Goal: Task Accomplishment & Management: Use online tool/utility

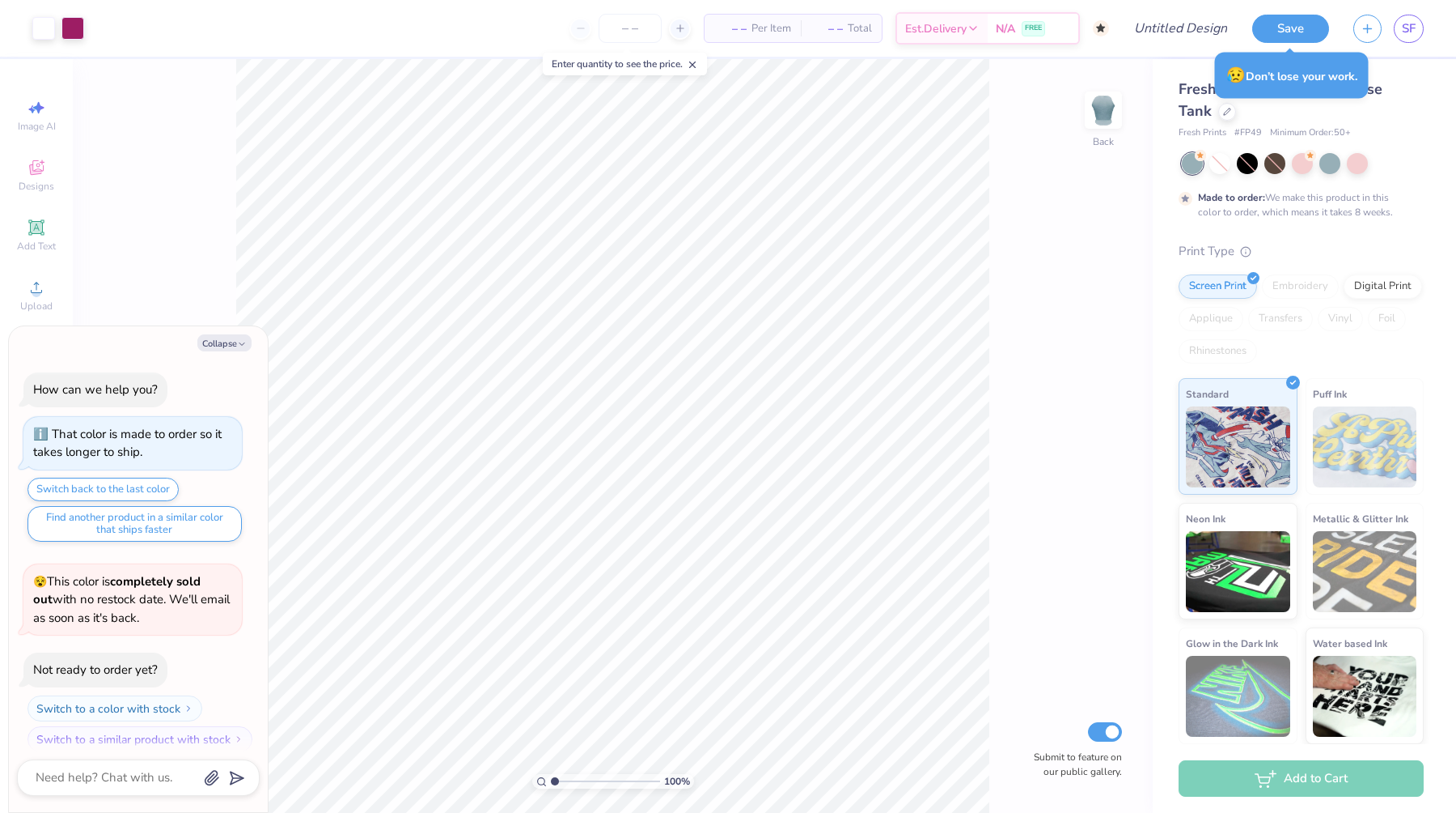
scroll to position [13, 0]
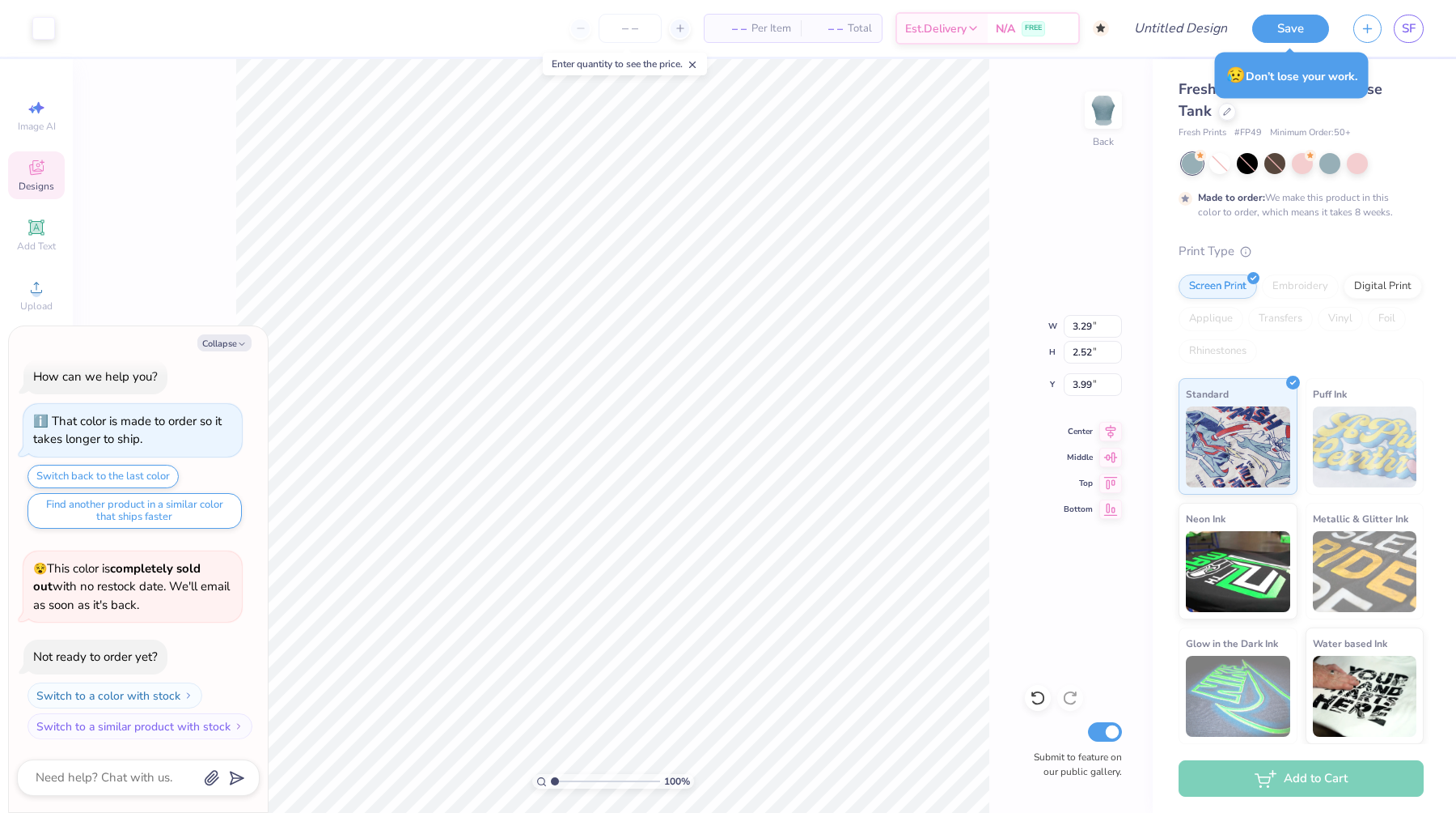
type textarea "x"
drag, startPoint x: 557, startPoint y: 779, endPoint x: 569, endPoint y: 777, distance: 12.2
type input "2.27"
click at [568, 777] on input "range" at bounding box center [605, 781] width 109 height 15
type textarea "x"
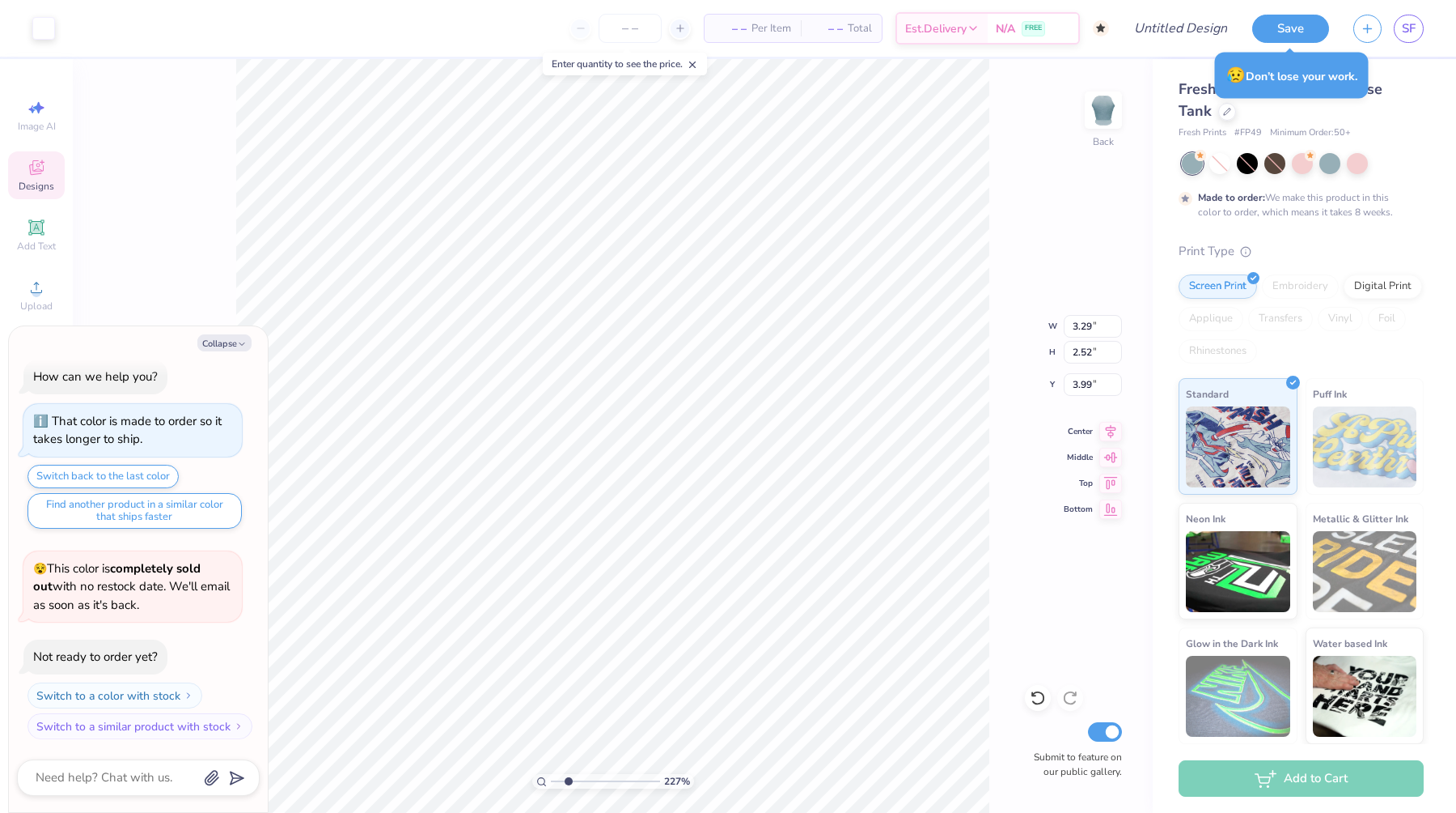
type input "1.30"
type input "0.55"
type input "4.24"
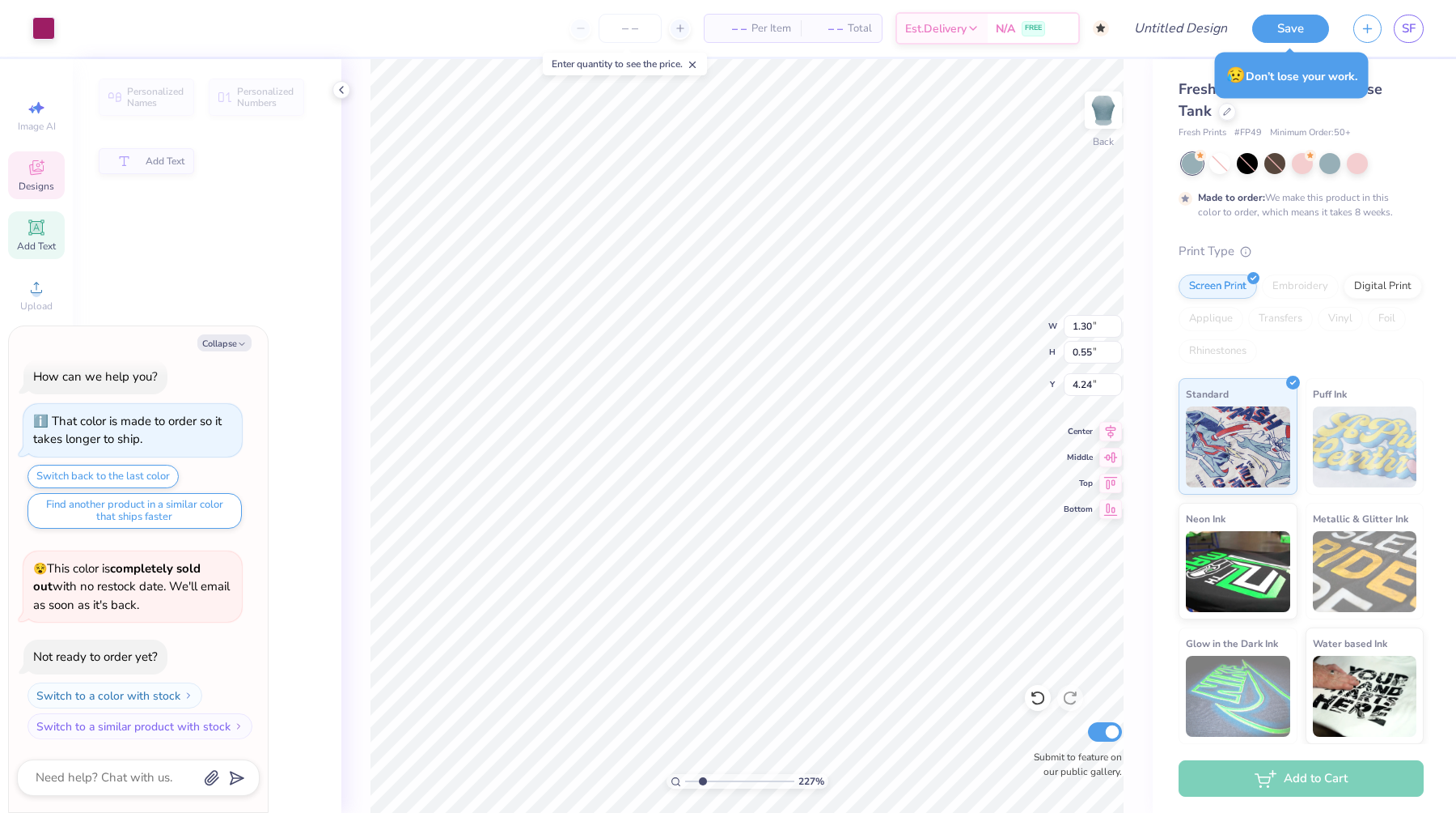
type textarea "x"
type input "4.21"
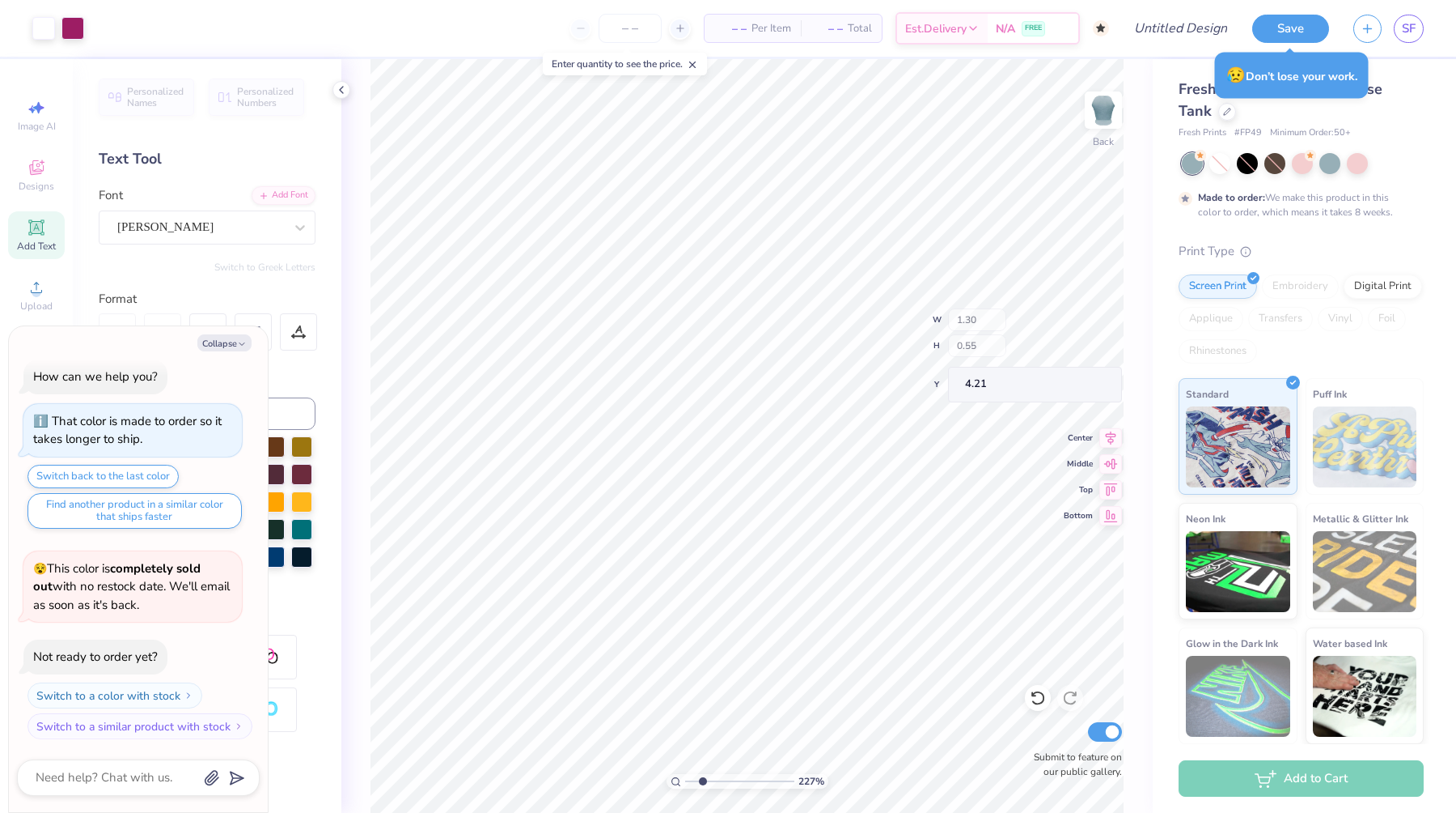
type textarea "x"
type input "2.99"
type input "1.05"
type input "4.53"
type textarea "x"
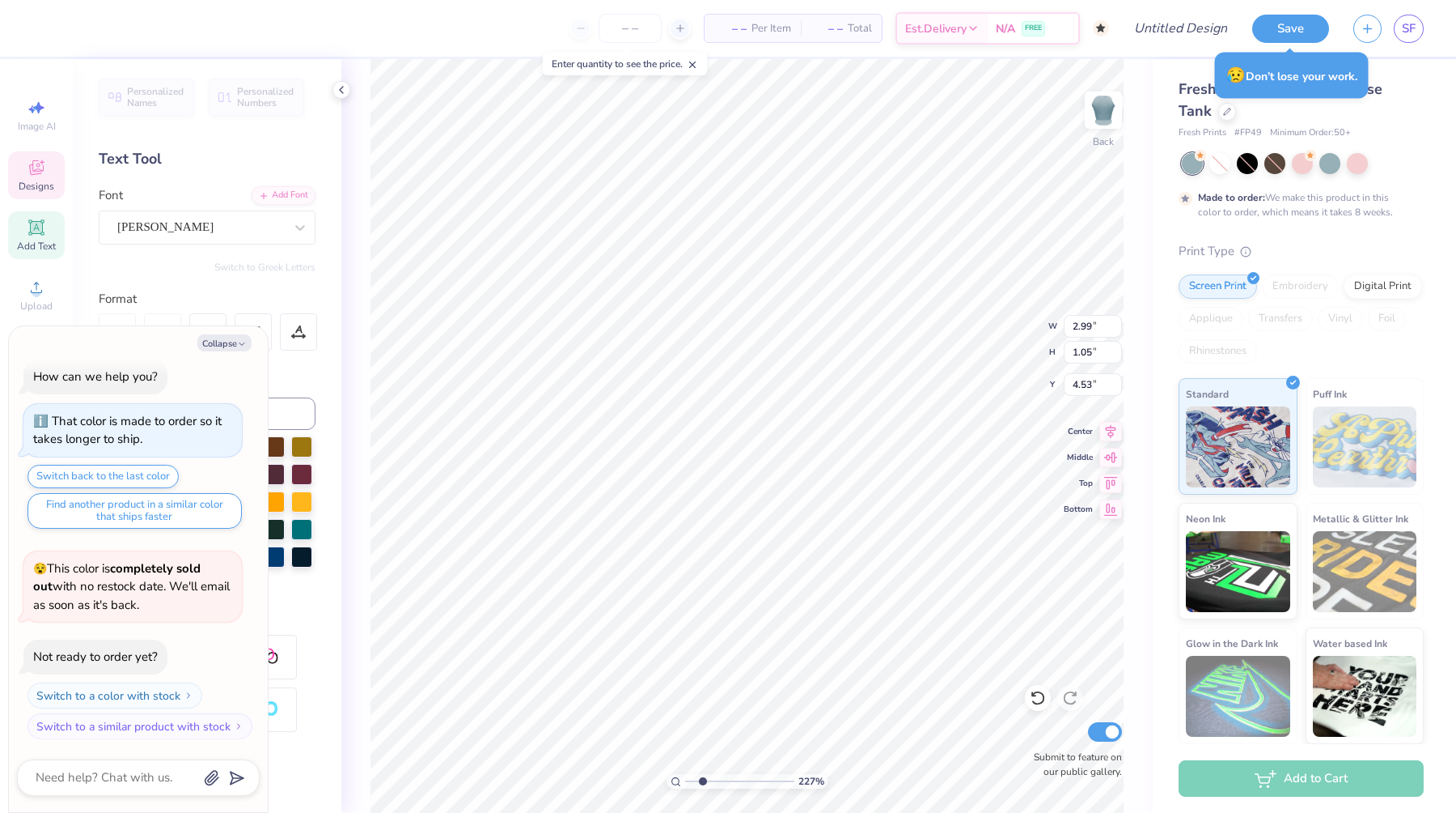
type textarea "POP TO"
type textarea "x"
type textarea "POP T"
type textarea "x"
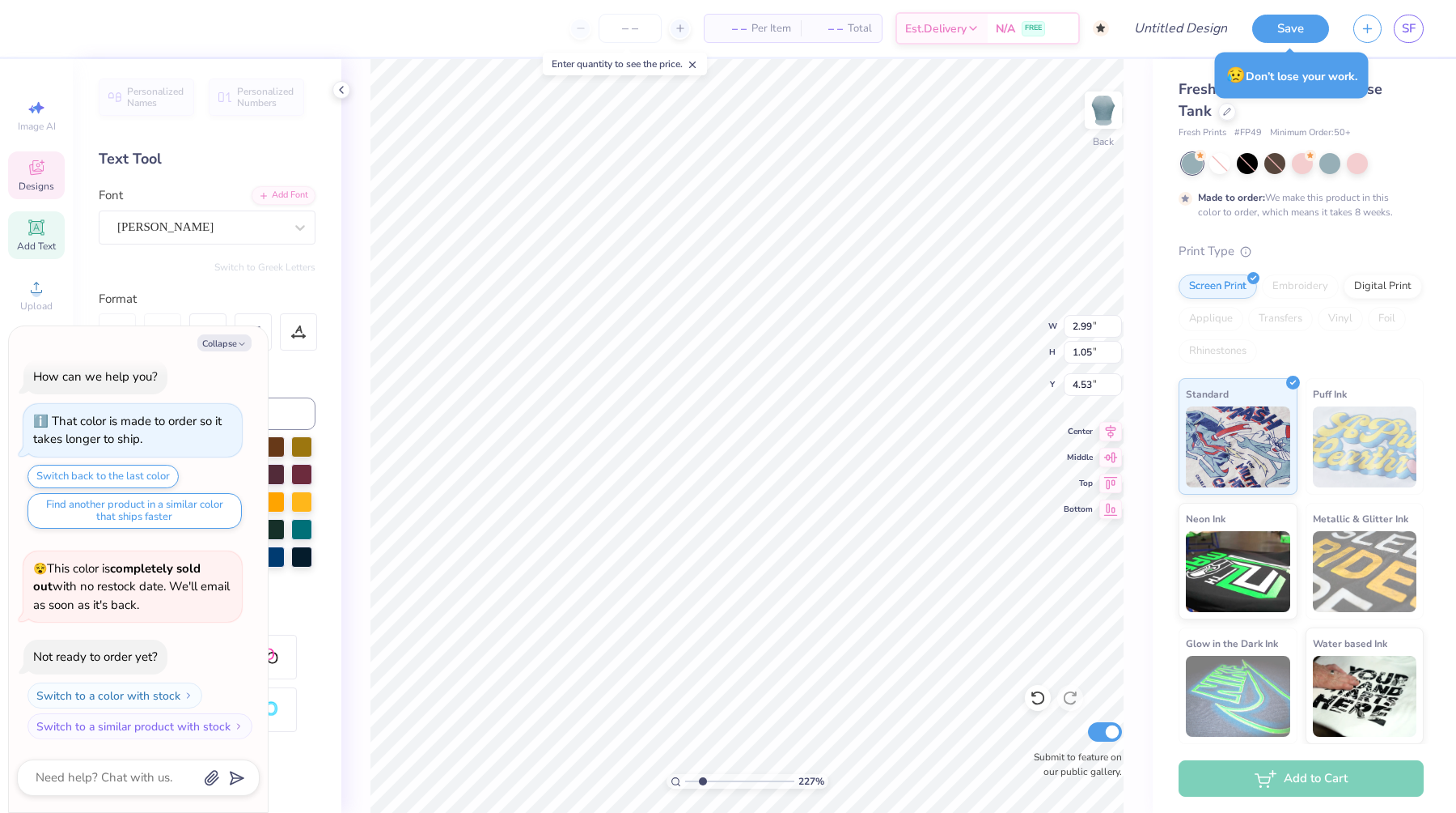
type textarea "POP"
type textarea "x"
type textarea "POP"
type textarea "x"
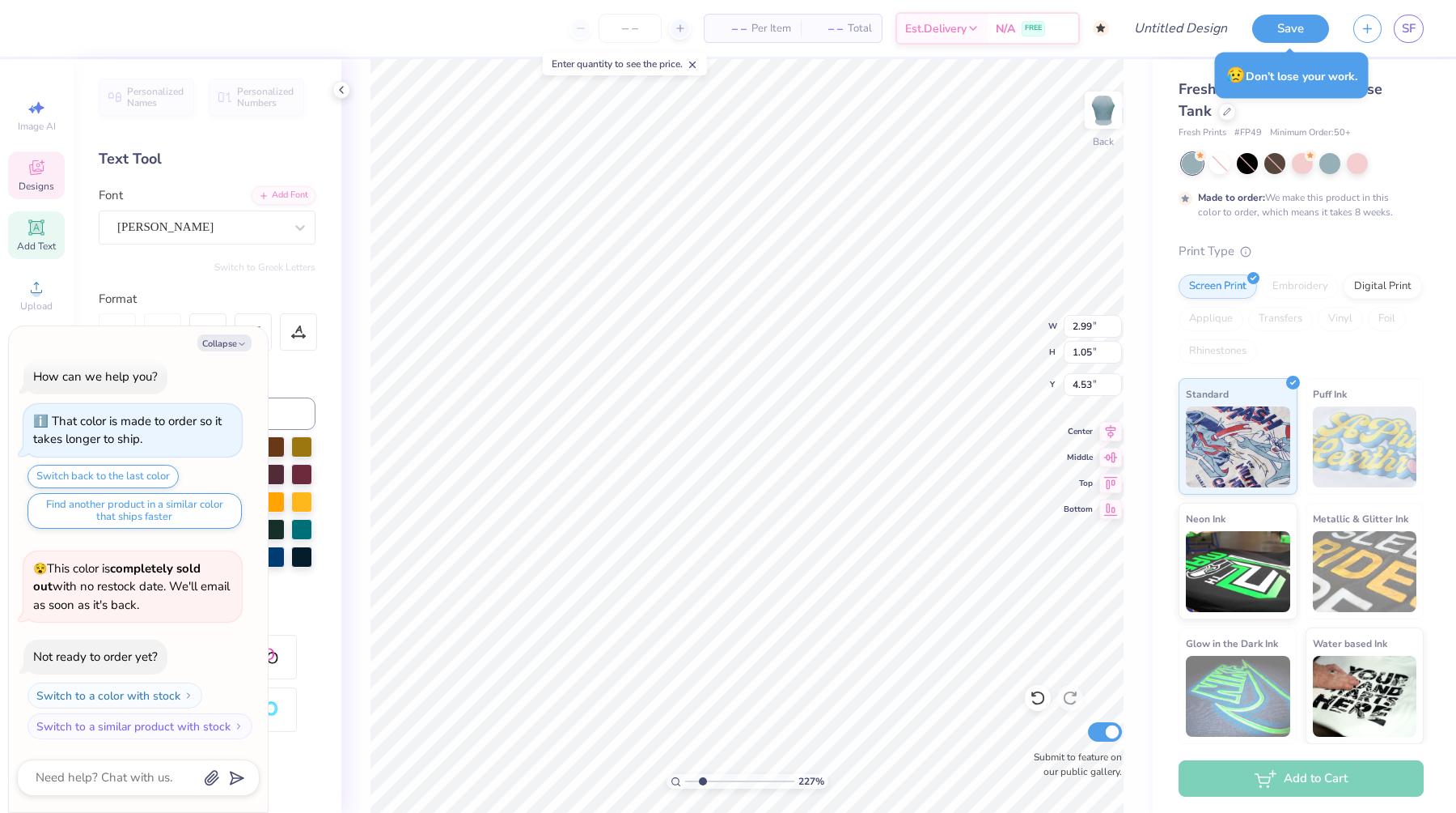
type textarea "PO"
type textarea "x"
type textarea "P"
type textarea "x"
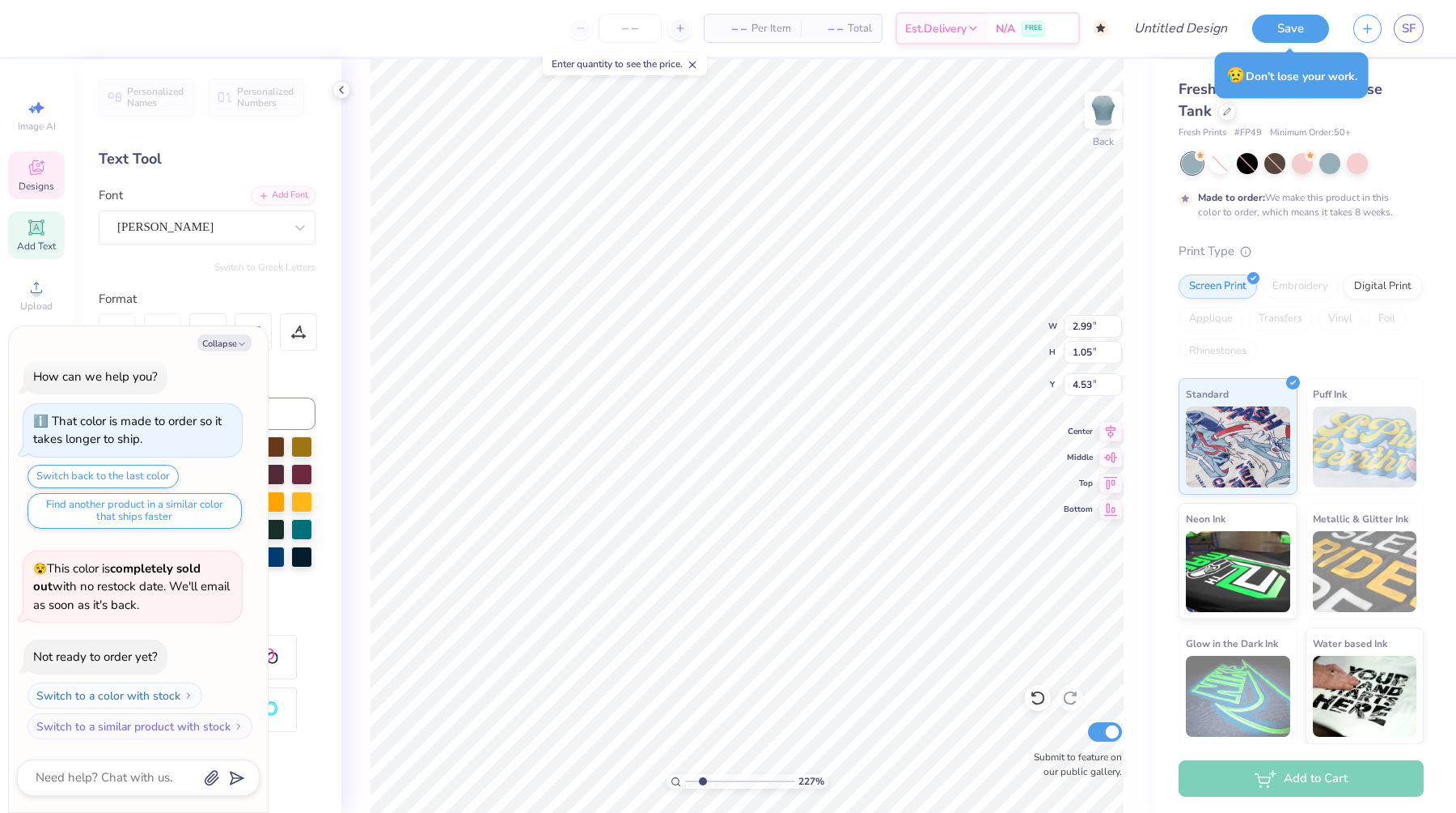
type textarea "r"
type textarea "x"
type textarea "re"
type textarea "x"
type textarea "redh"
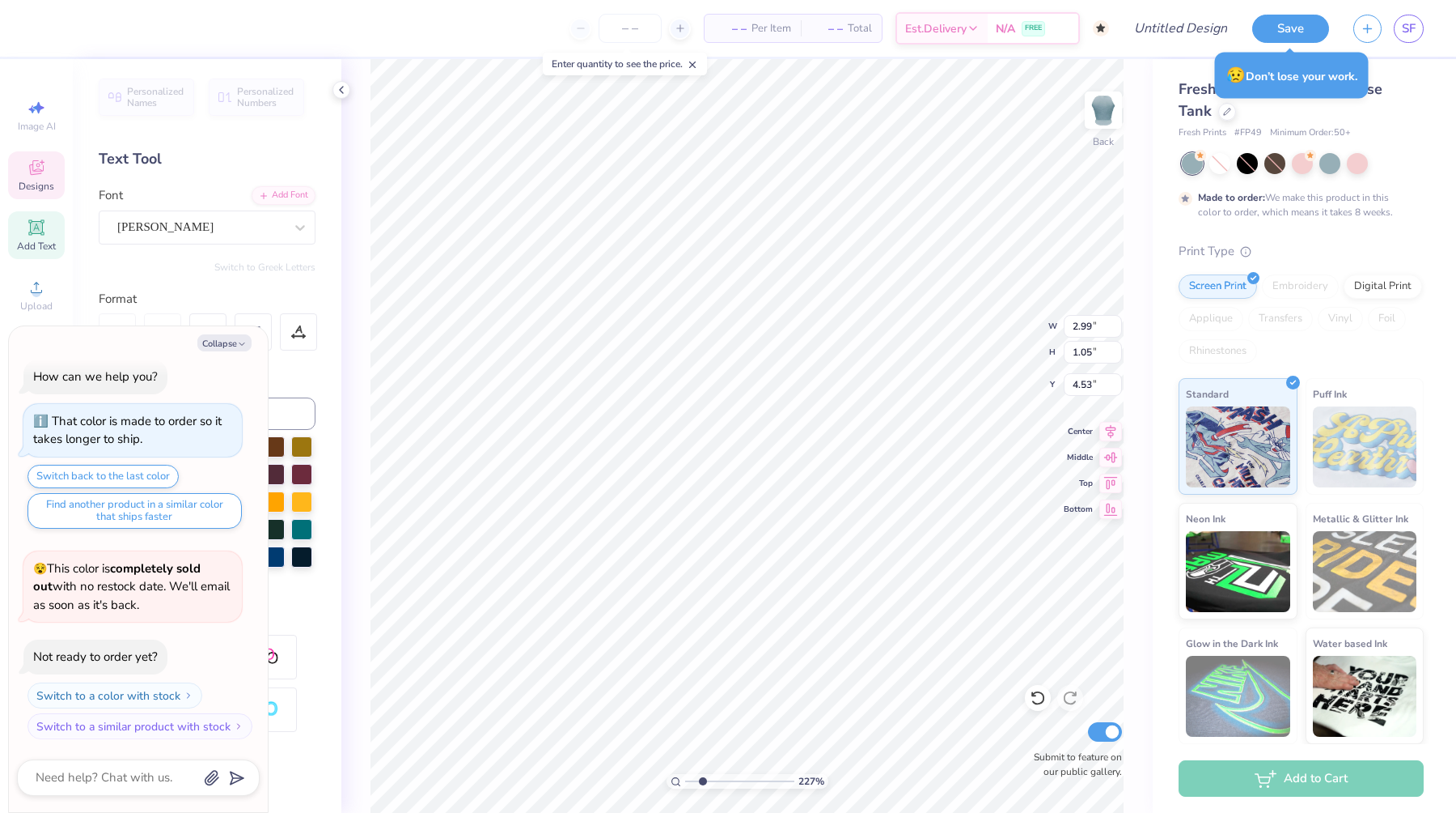
type textarea "x"
type textarea "redha"
type textarea "x"
type textarea "redhaw"
type textarea "x"
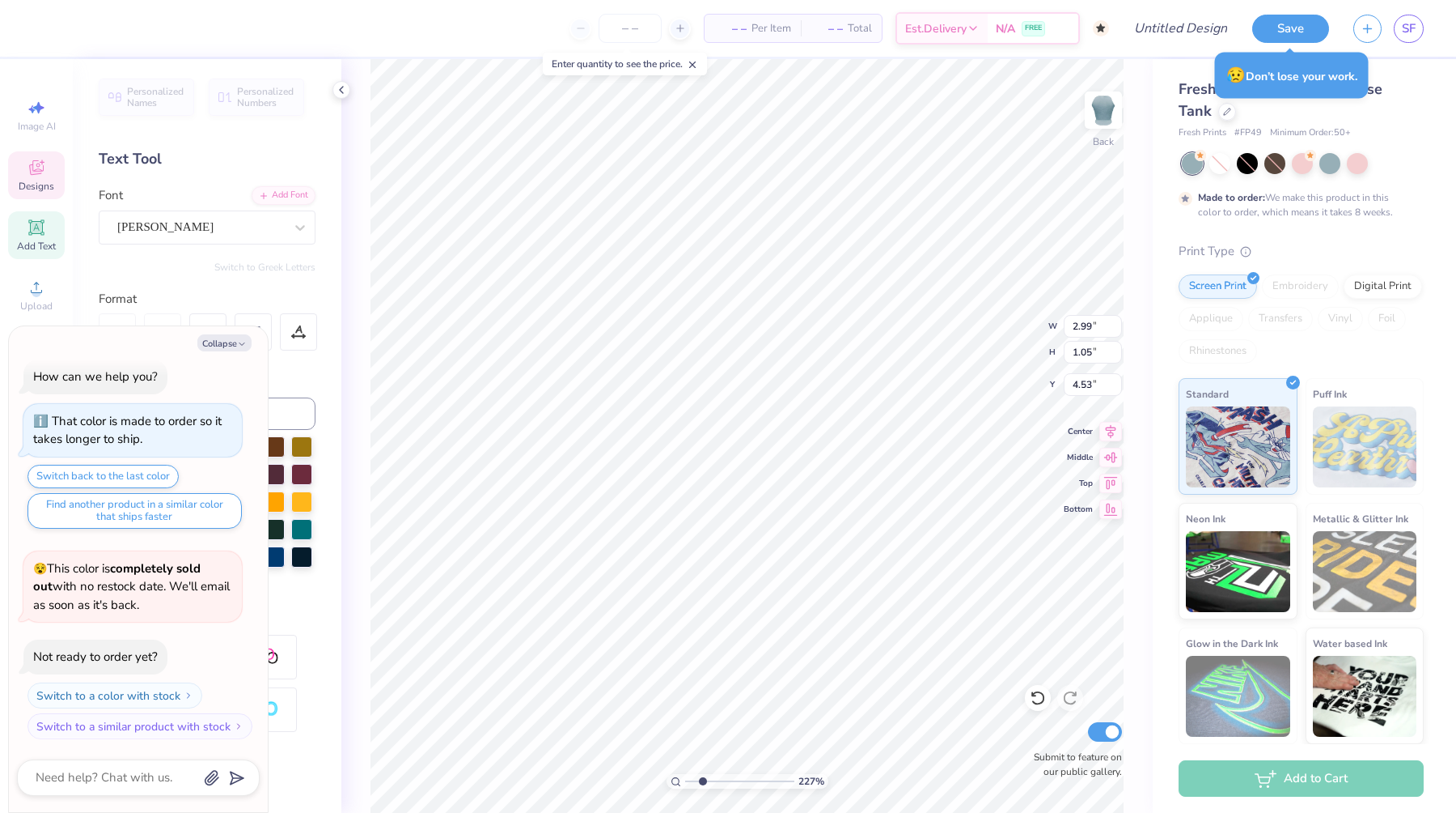
scroll to position [0, 1]
type textarea "redhaw"
type textarea "x"
type textarea "redhawk"
type textarea "x"
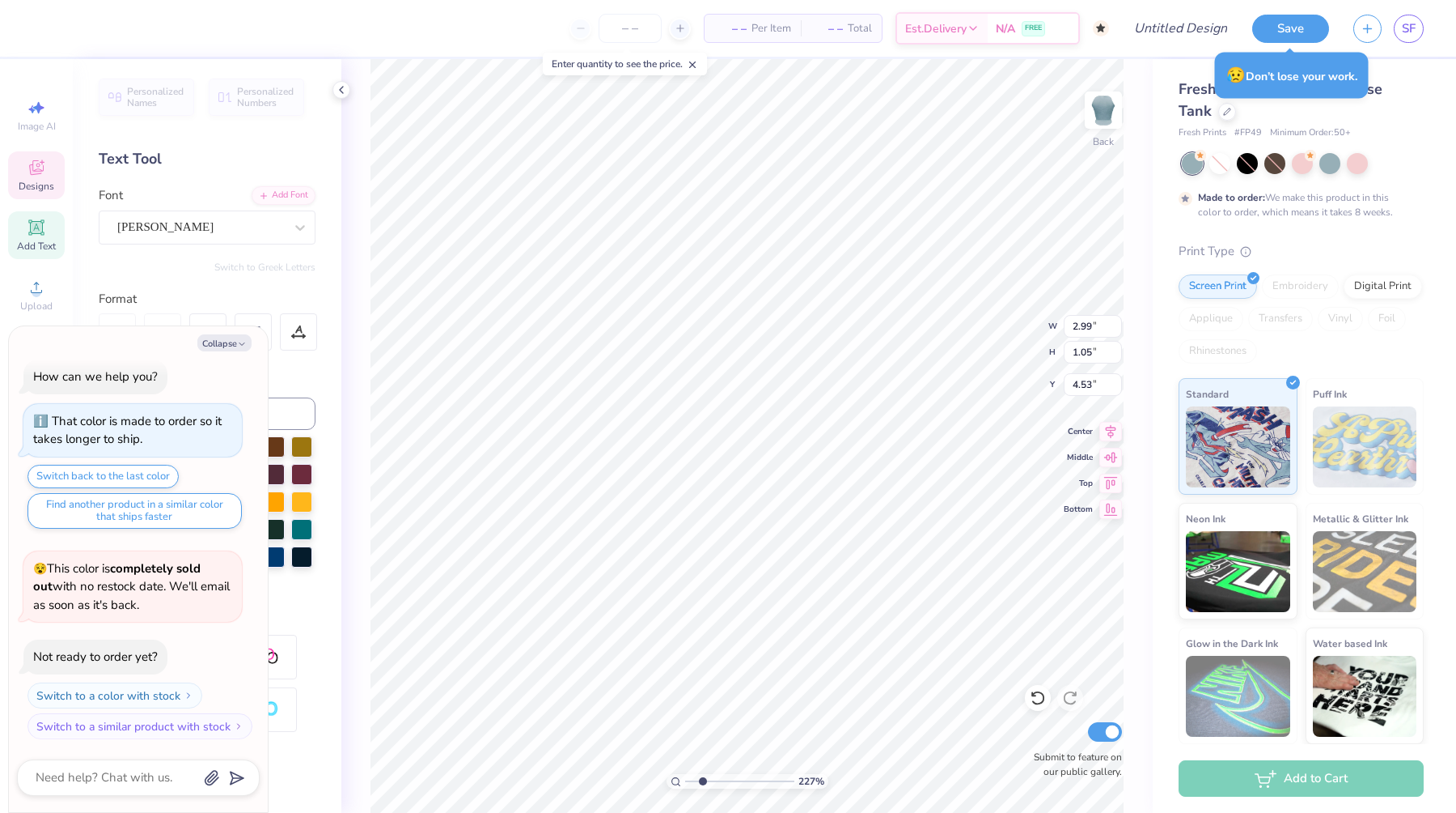
type input "0.95"
type input "0.37"
type input "5.21"
type textarea "x"
type input "2.76"
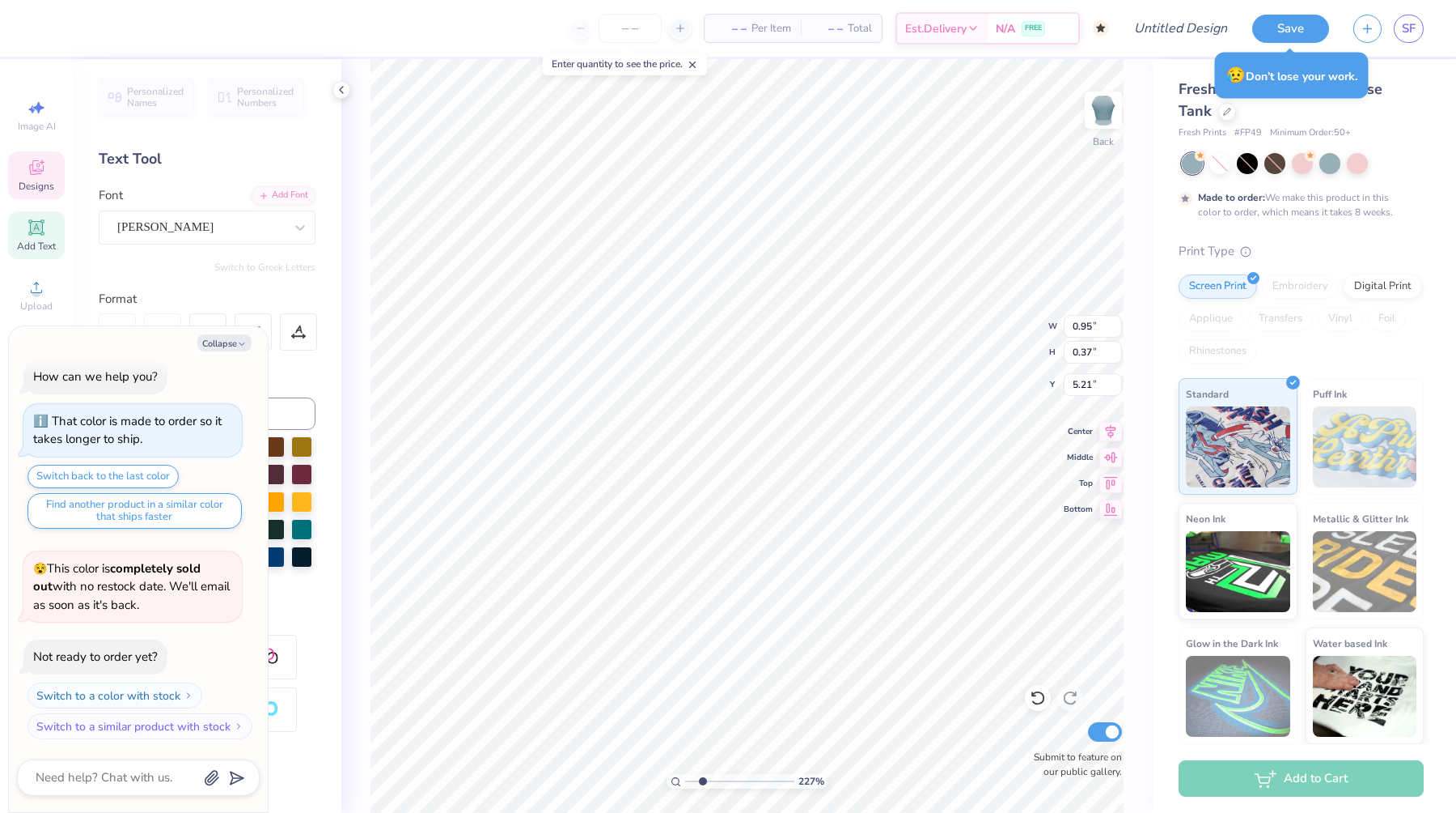
type input "0.54"
type input "5.64"
type textarea "DROP I"
type textarea "x"
type textarea "DROP"
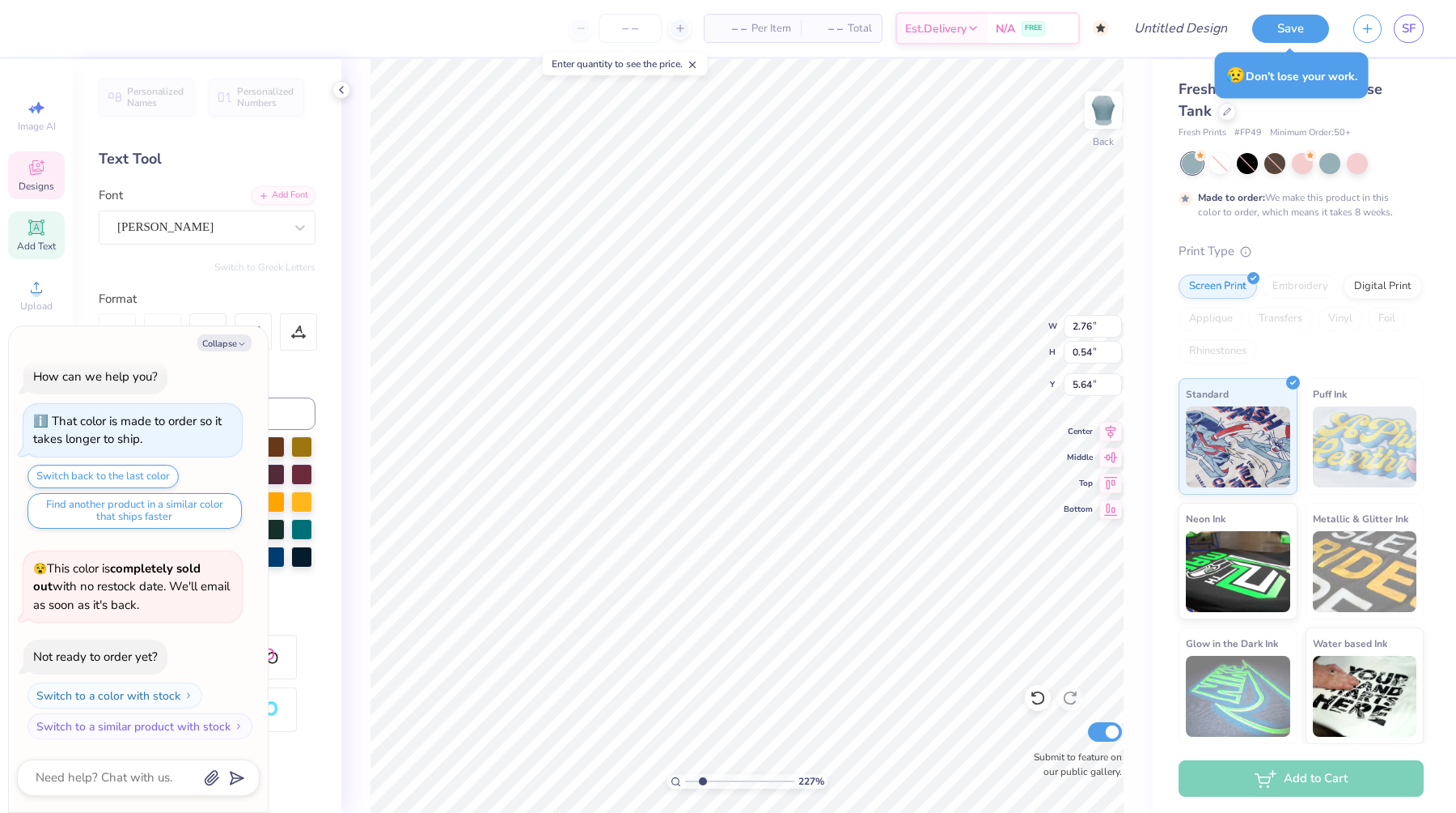
type textarea "x"
type textarea "DROP"
type textarea "x"
type textarea "DRO"
type textarea "x"
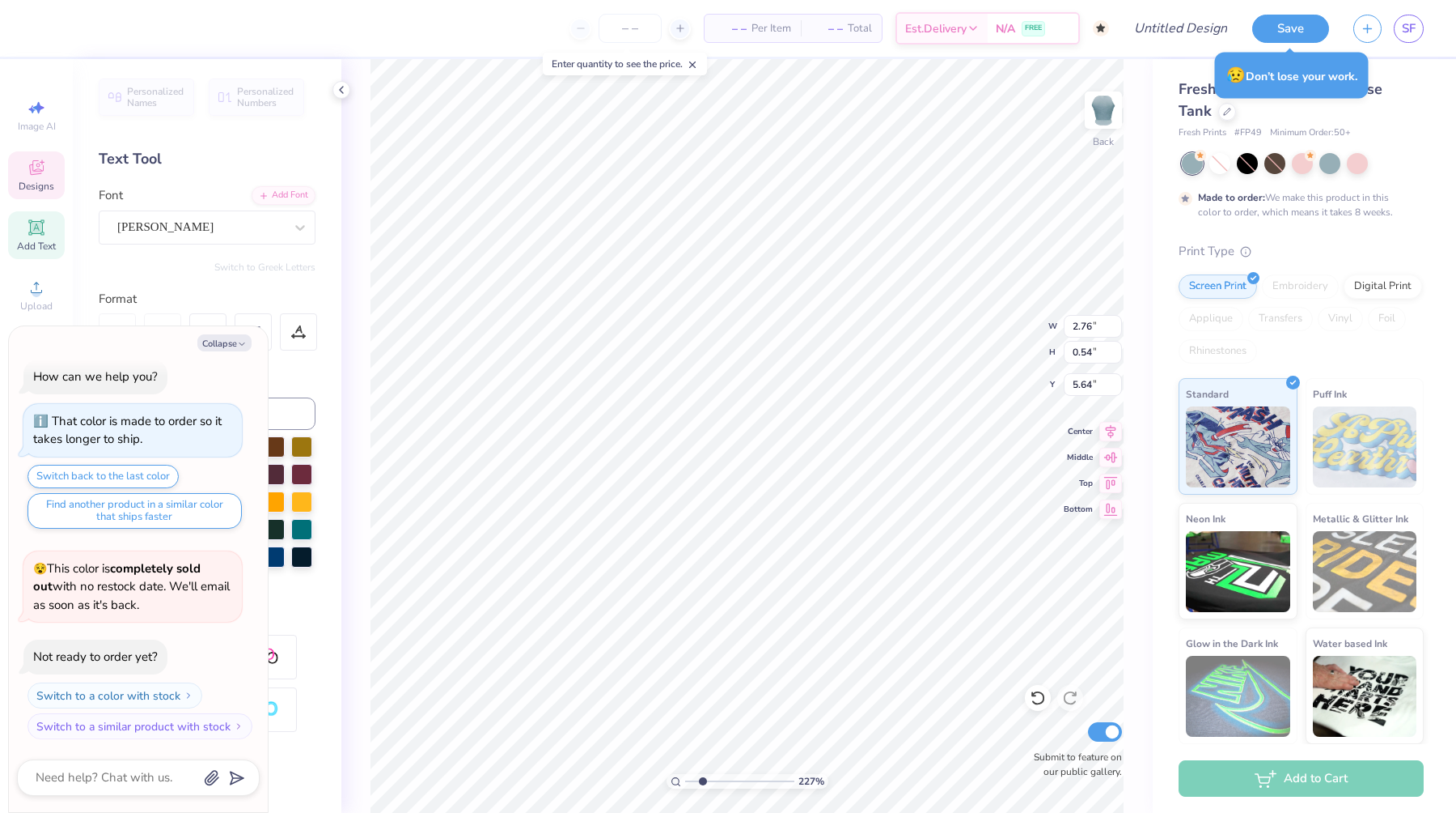
scroll to position [0, 0]
type textarea "DR"
type textarea "x"
type textarea "D"
type textarea "x"
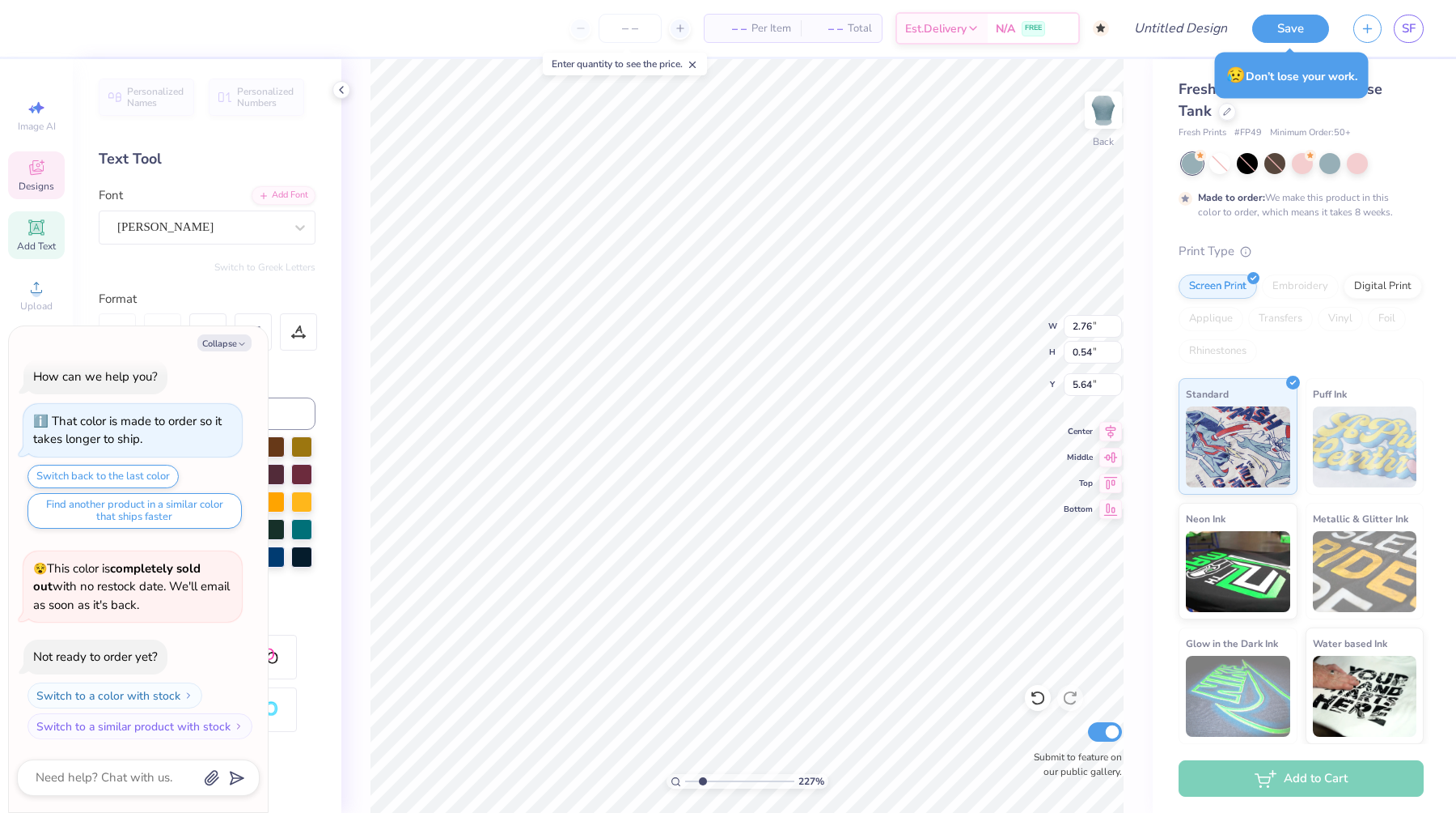
type textarea "x"
type textarea "R"
type textarea "x"
type textarea "Ra"
type textarea "x"
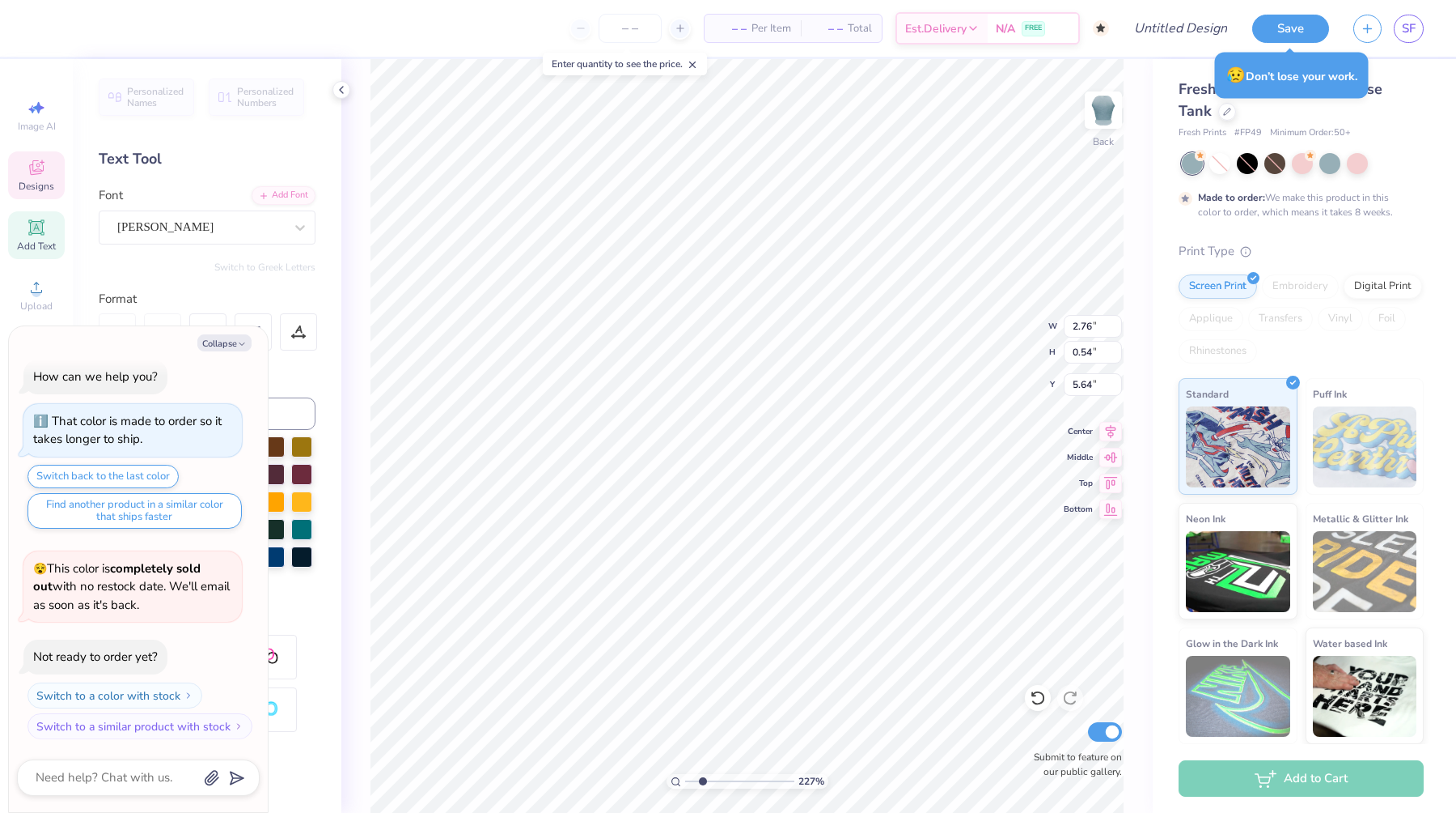
type textarea "Rad"
type textarea "x"
type textarea "Radi"
type textarea "x"
type textarea "Radio"
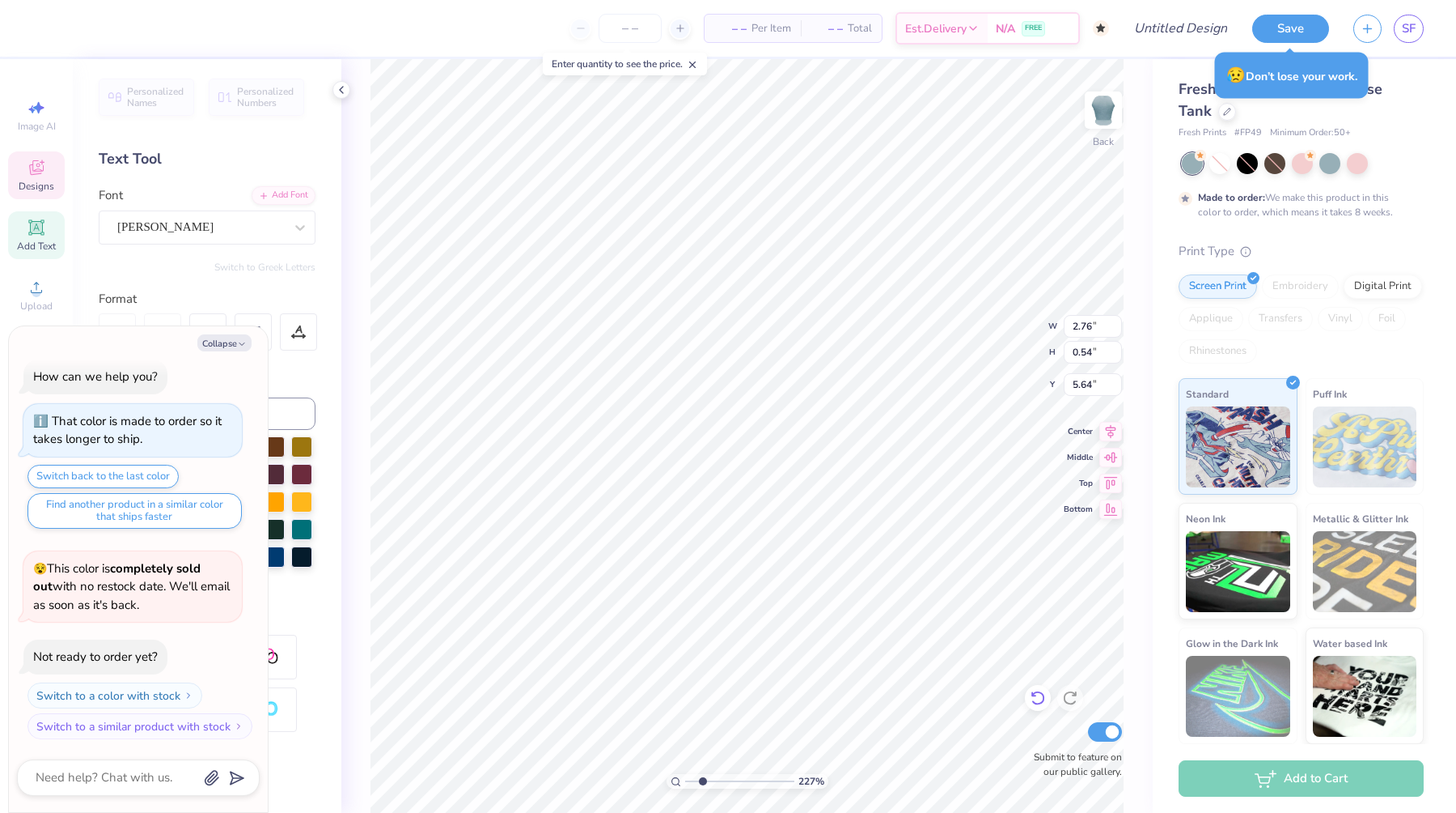
click at [1048, 698] on div at bounding box center [1038, 698] width 26 height 26
click at [1043, 698] on icon at bounding box center [1037, 698] width 14 height 15
click at [1073, 701] on icon at bounding box center [1070, 698] width 16 height 16
type textarea "x"
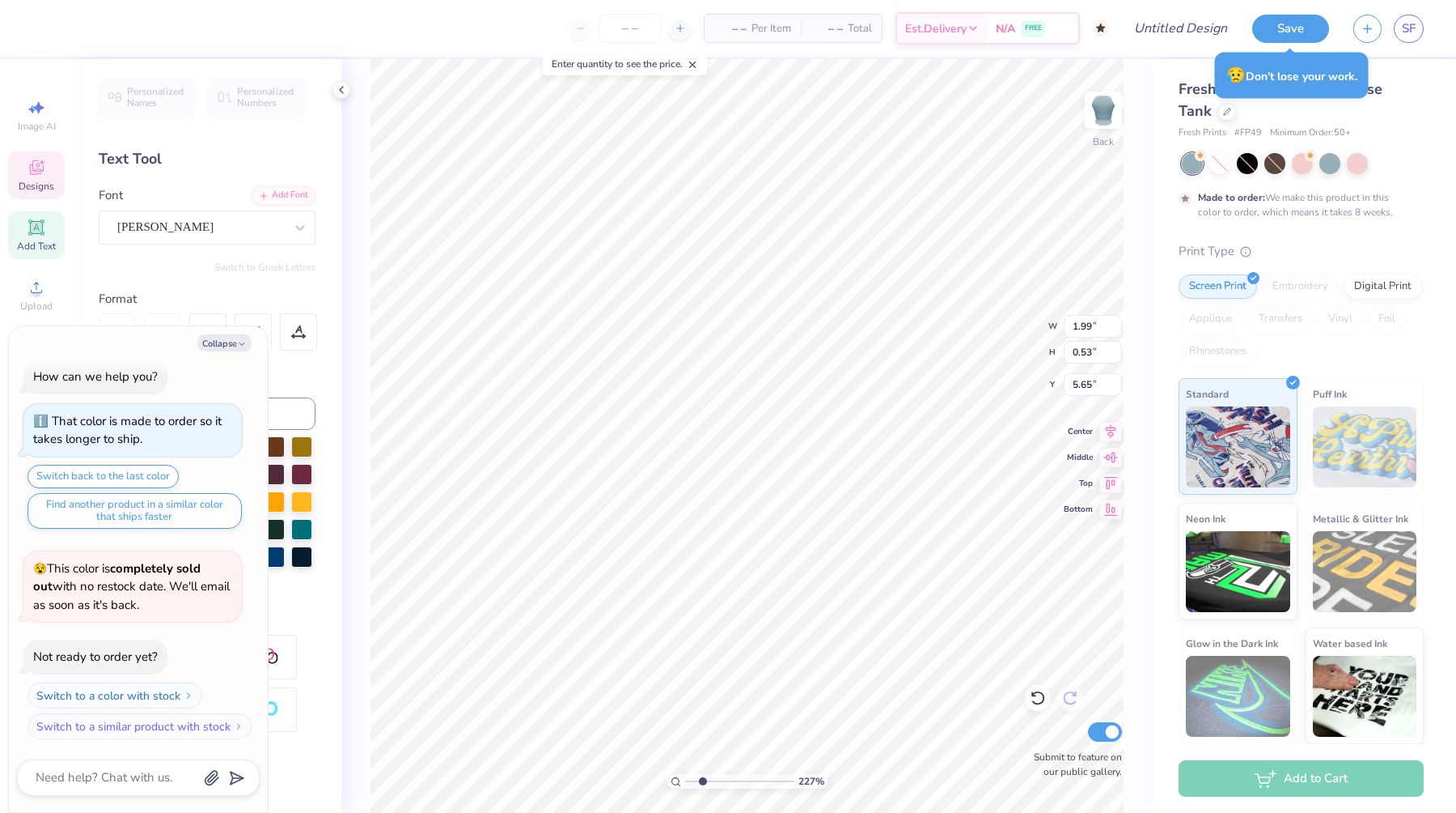
type input "3.29"
type input "2.52"
type input "3.99"
type textarea "x"
type input "1.99"
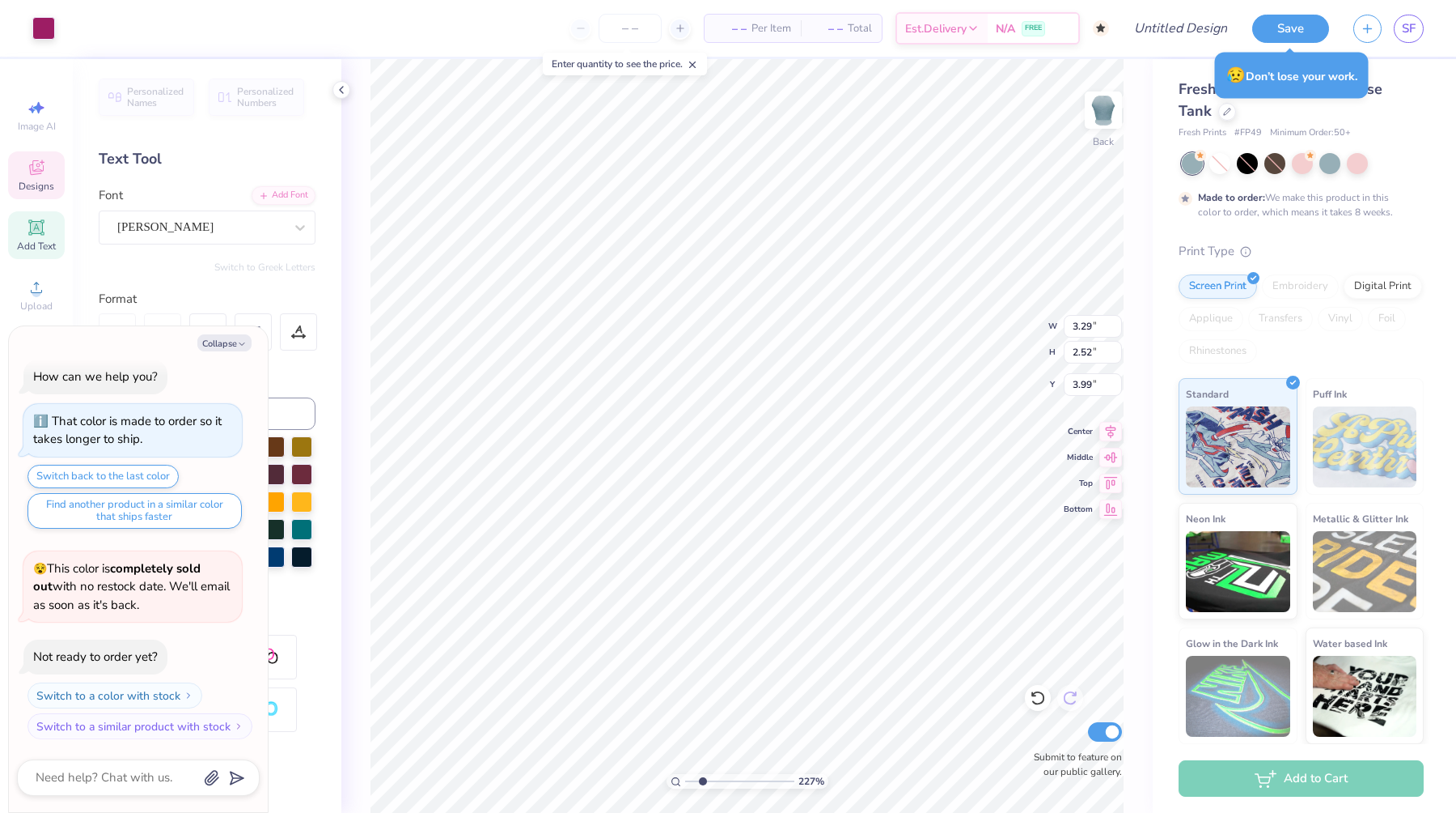
type input "0.53"
type input "5.65"
type textarea "x"
type input "3.29"
type input "2.52"
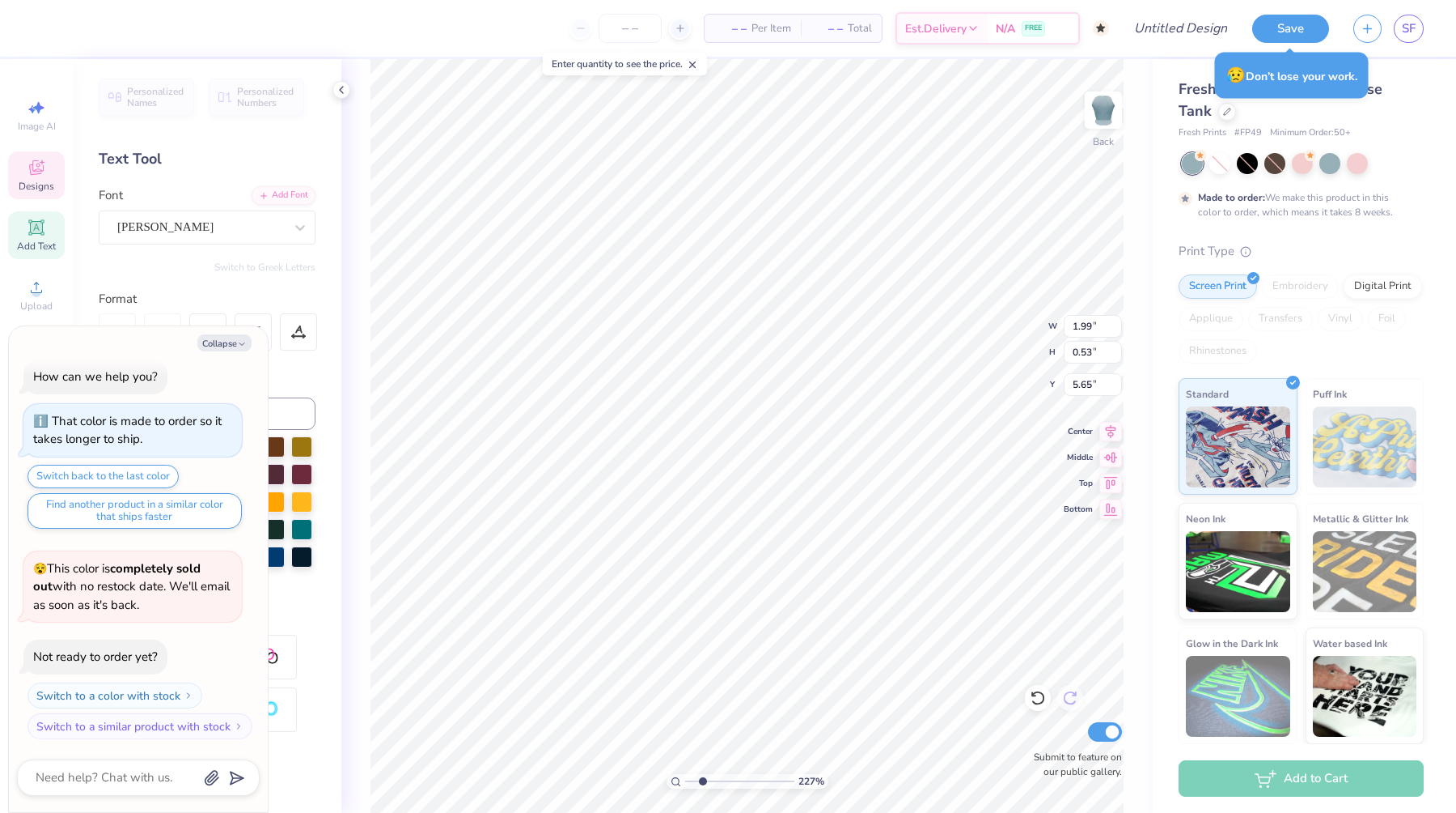
type input "4.05"
type textarea "x"
type input "1.99"
type input "0.53"
type input "5.65"
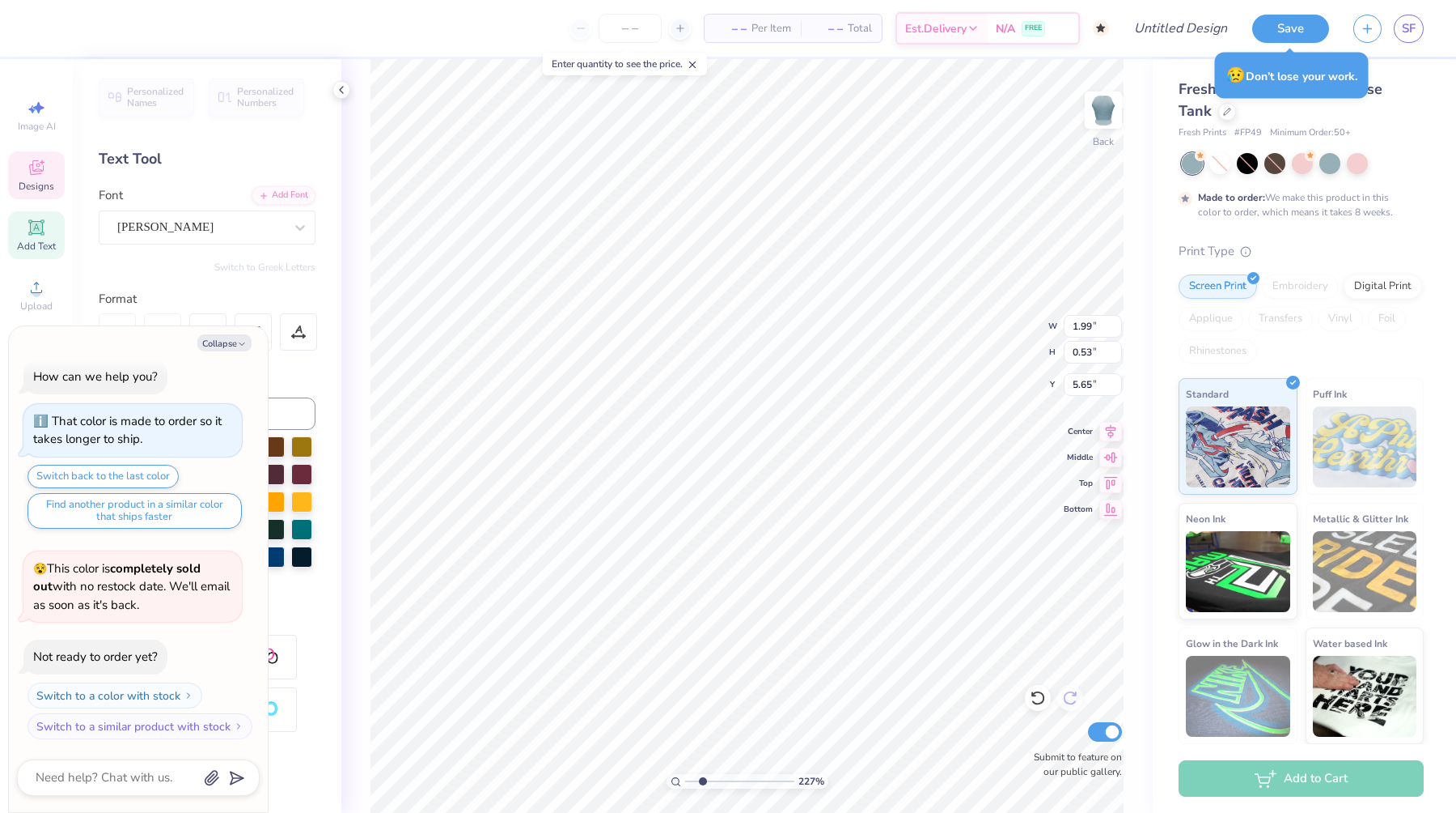
type textarea "x"
type input "8.16"
type textarea "x"
type input "0.81"
type input "8.03"
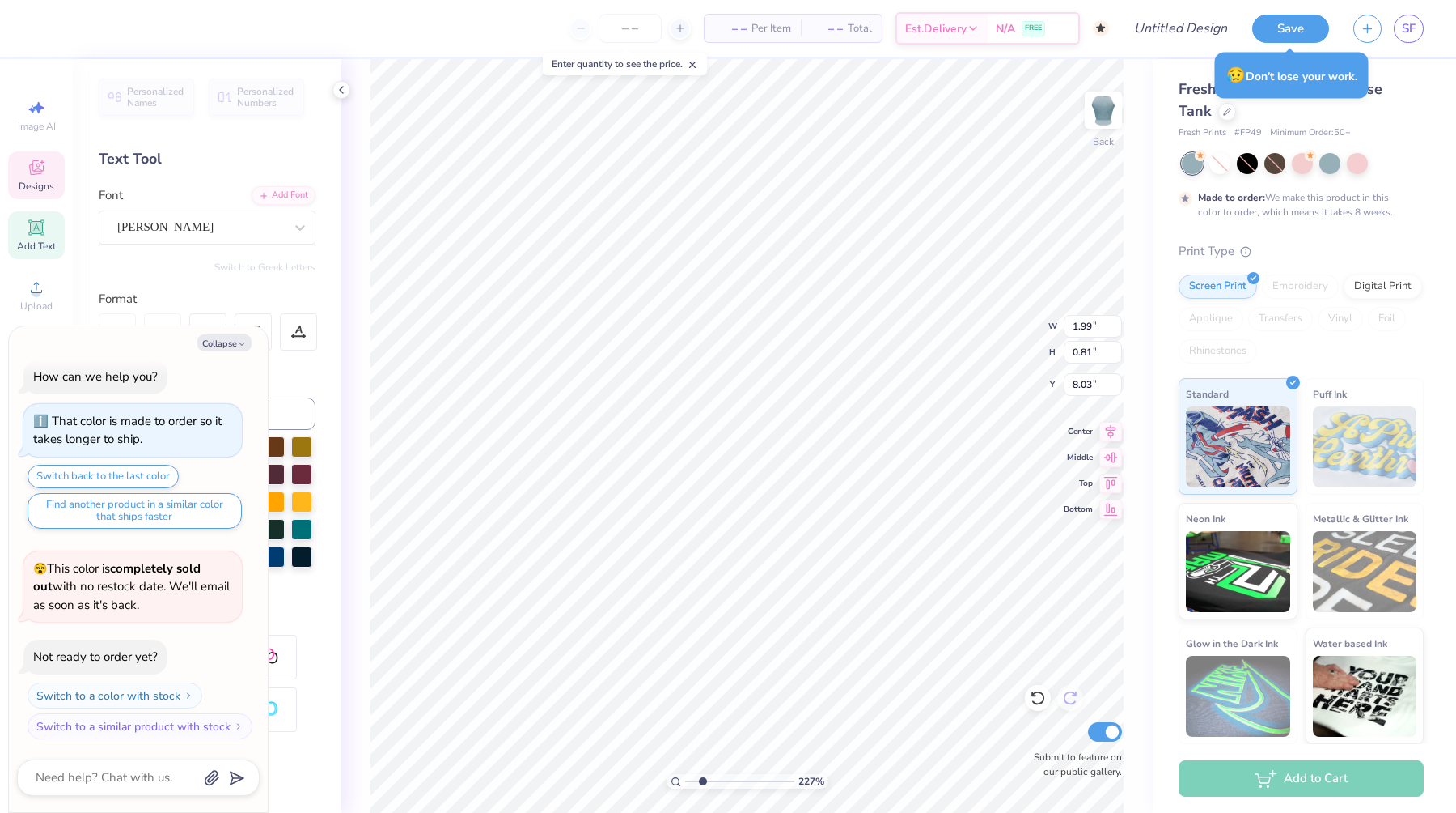
type textarea "x"
type input "5.27"
type textarea "x"
type input "1.39"
type input "1.38"
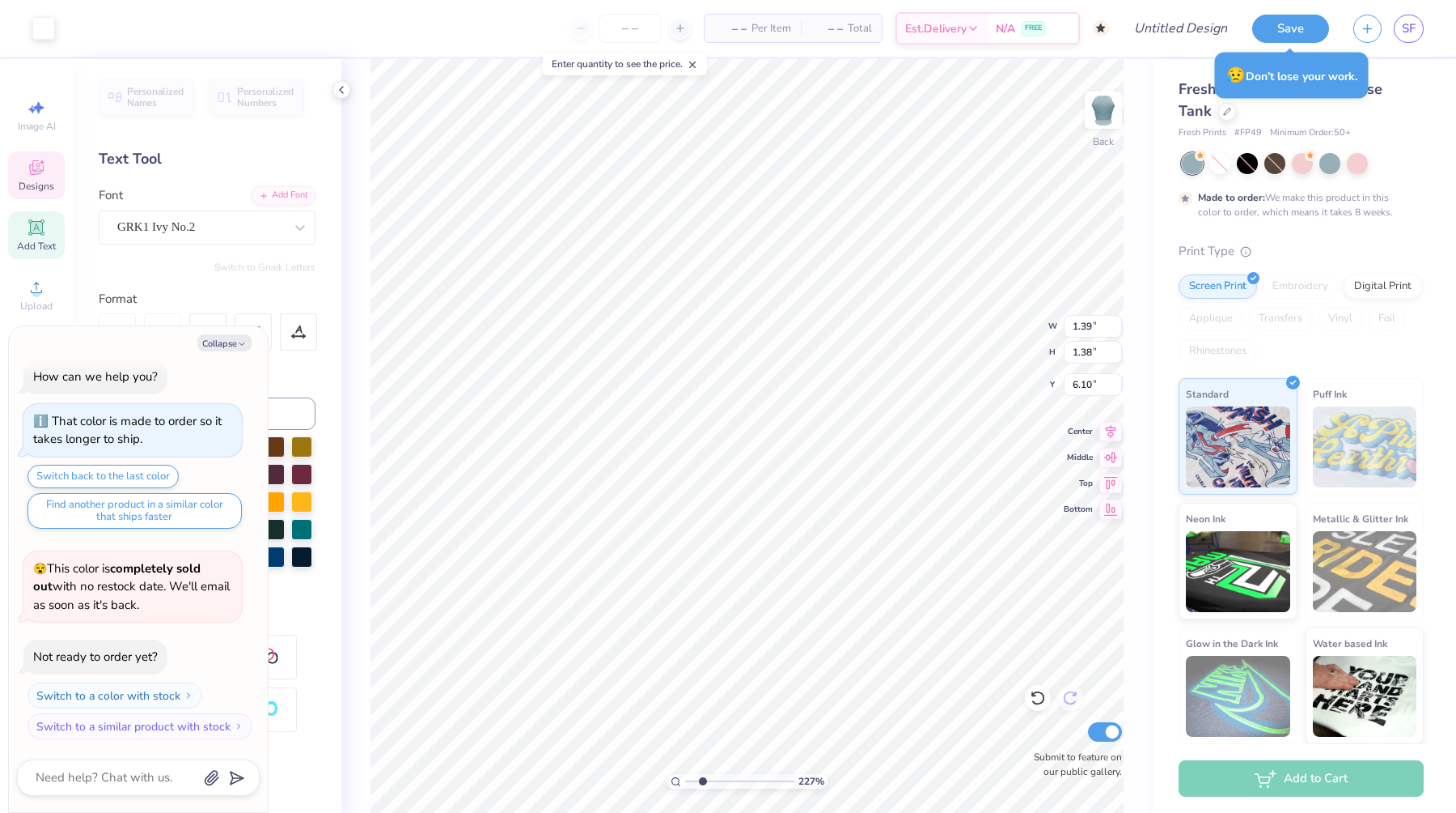
type input "6.10"
type textarea "x"
type input "6.11"
type textarea "x"
type input "0.79"
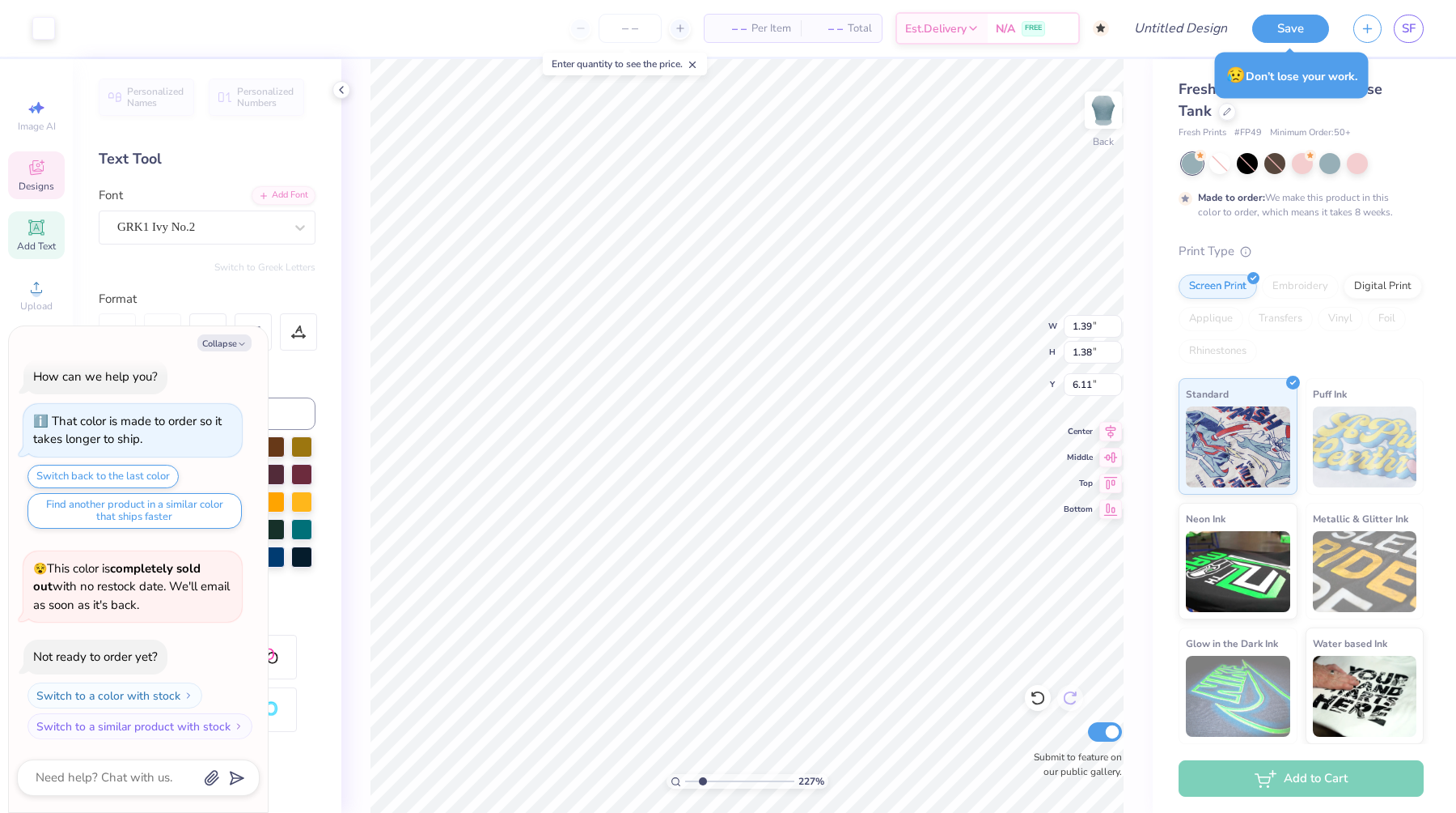
type input "0.70"
type input "6.41"
type textarea "x"
type textarea "R"
type textarea "x"
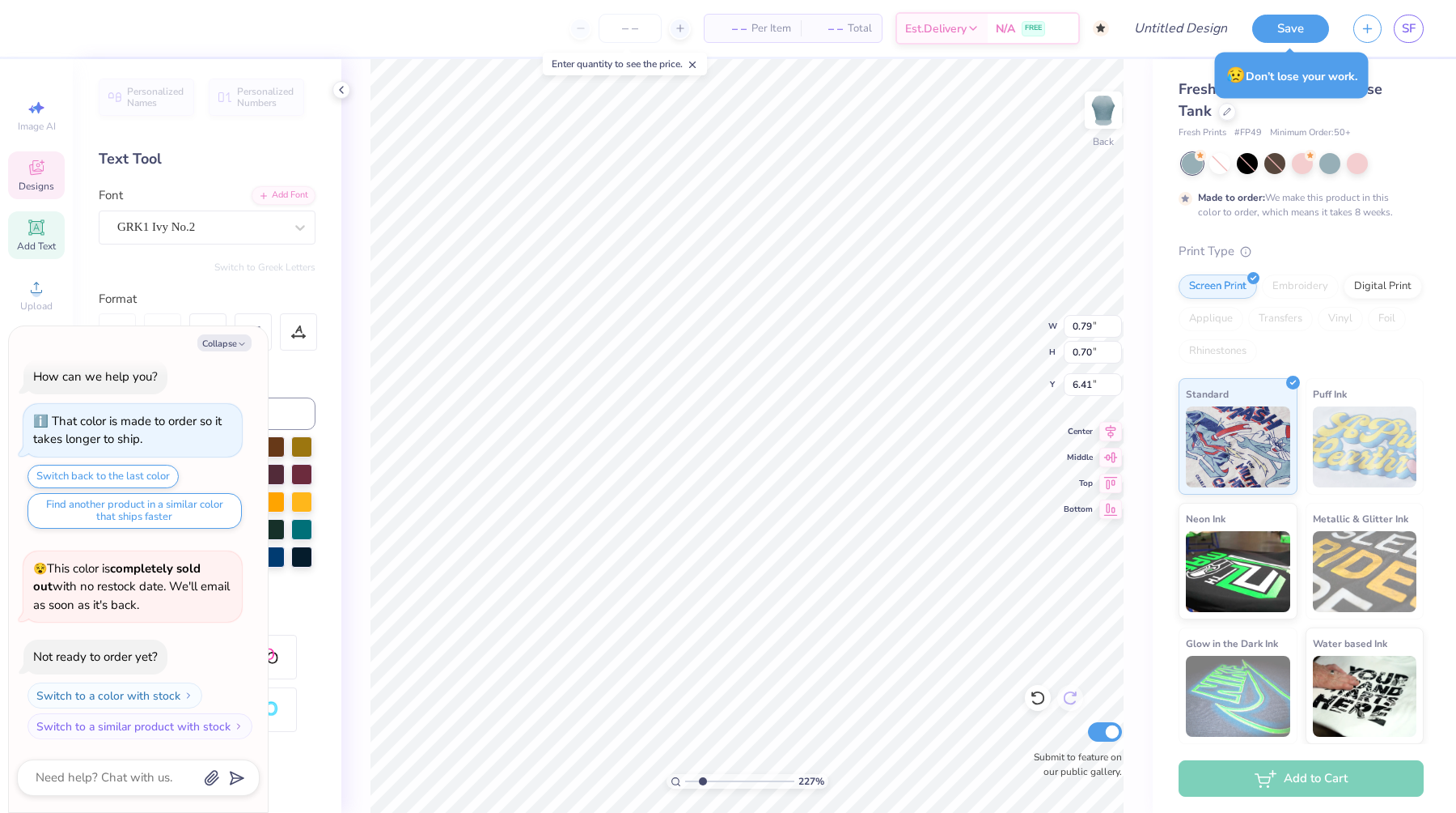
type textarea "E"
type textarea "x"
type textarea "R"
type textarea "x"
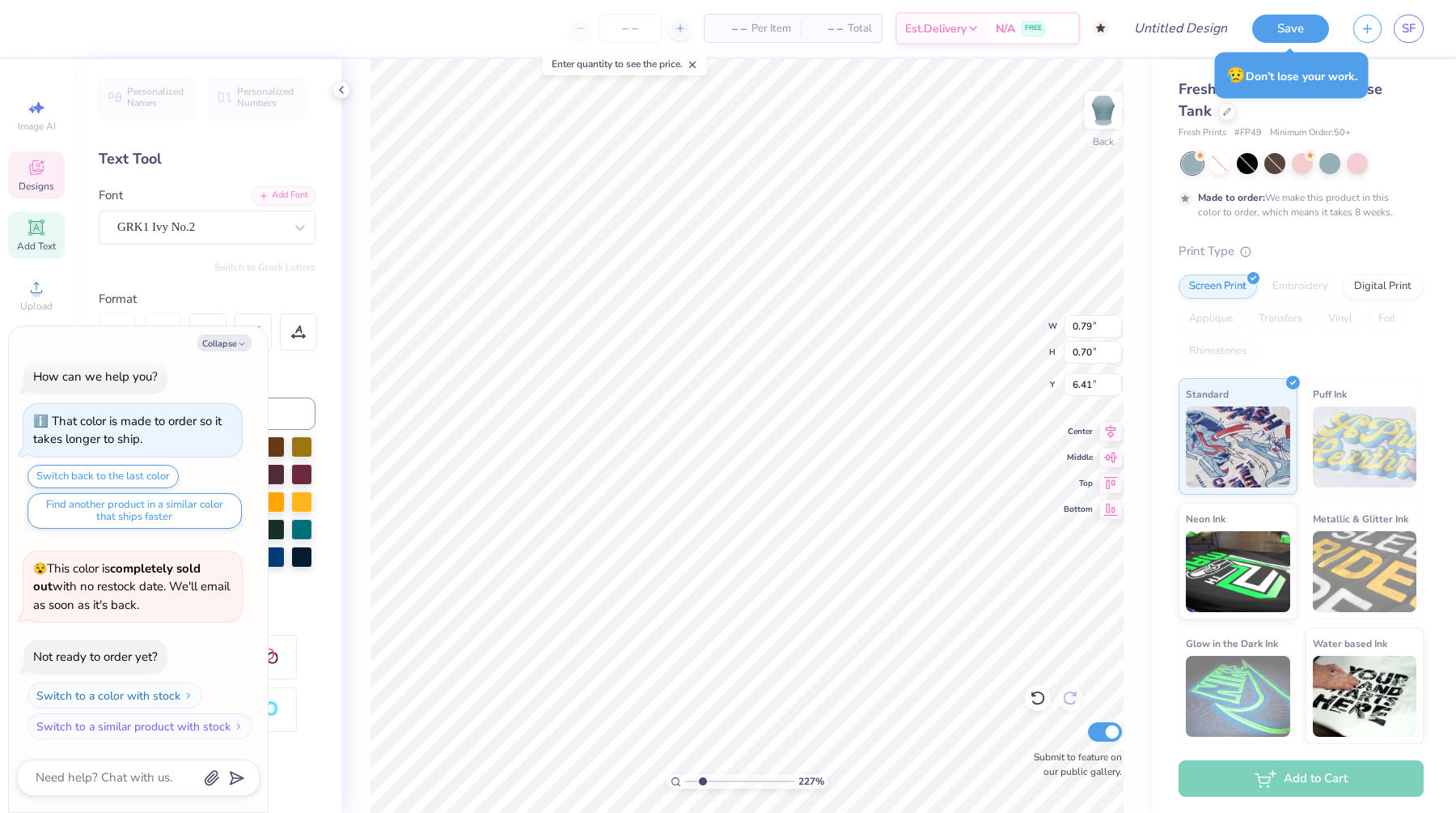
type textarea "W"
type textarea "x"
type textarea "w"
type textarea "x"
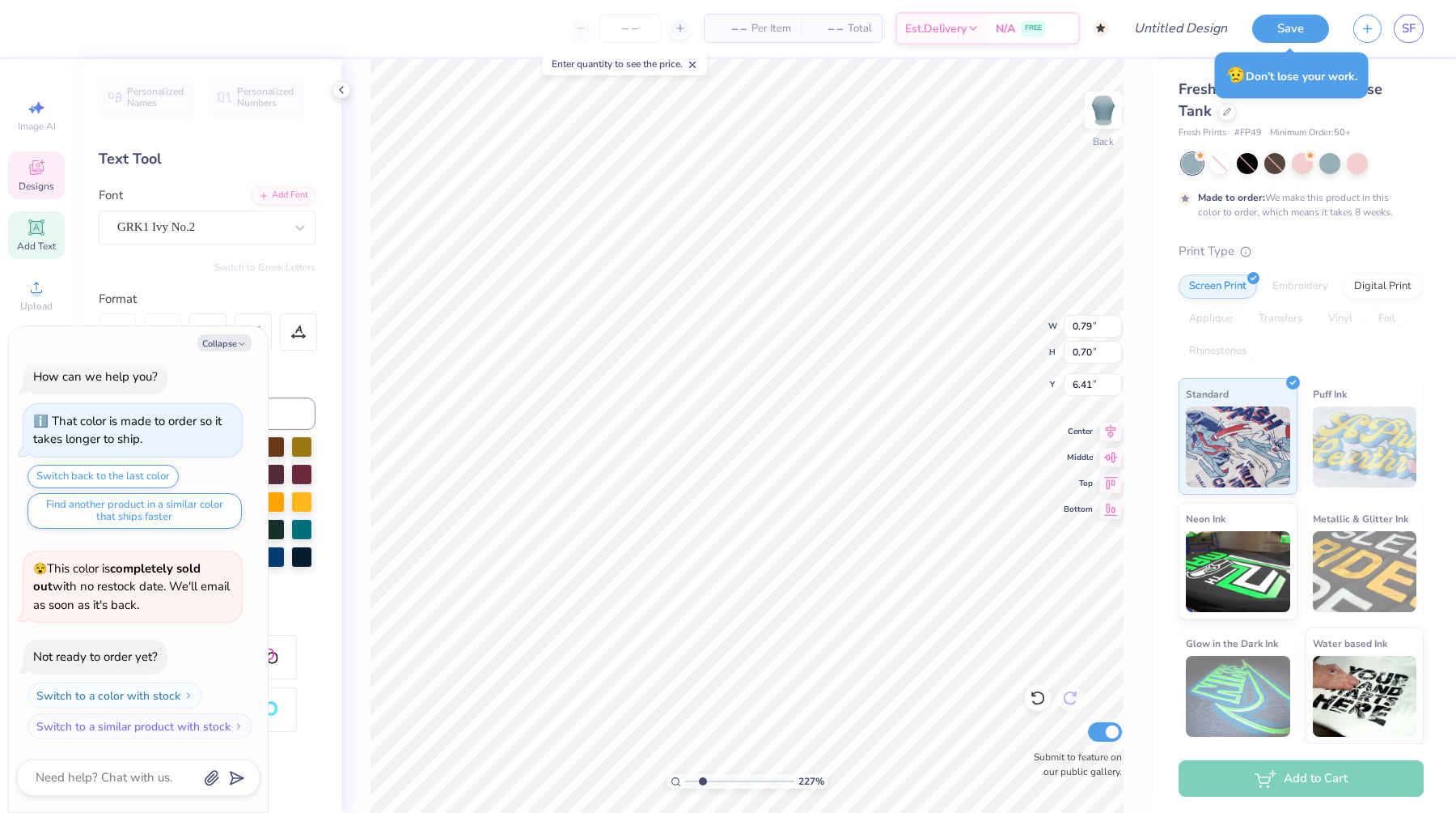
type textarea "W"
type textarea "x"
type textarea "wm"
type textarea "x"
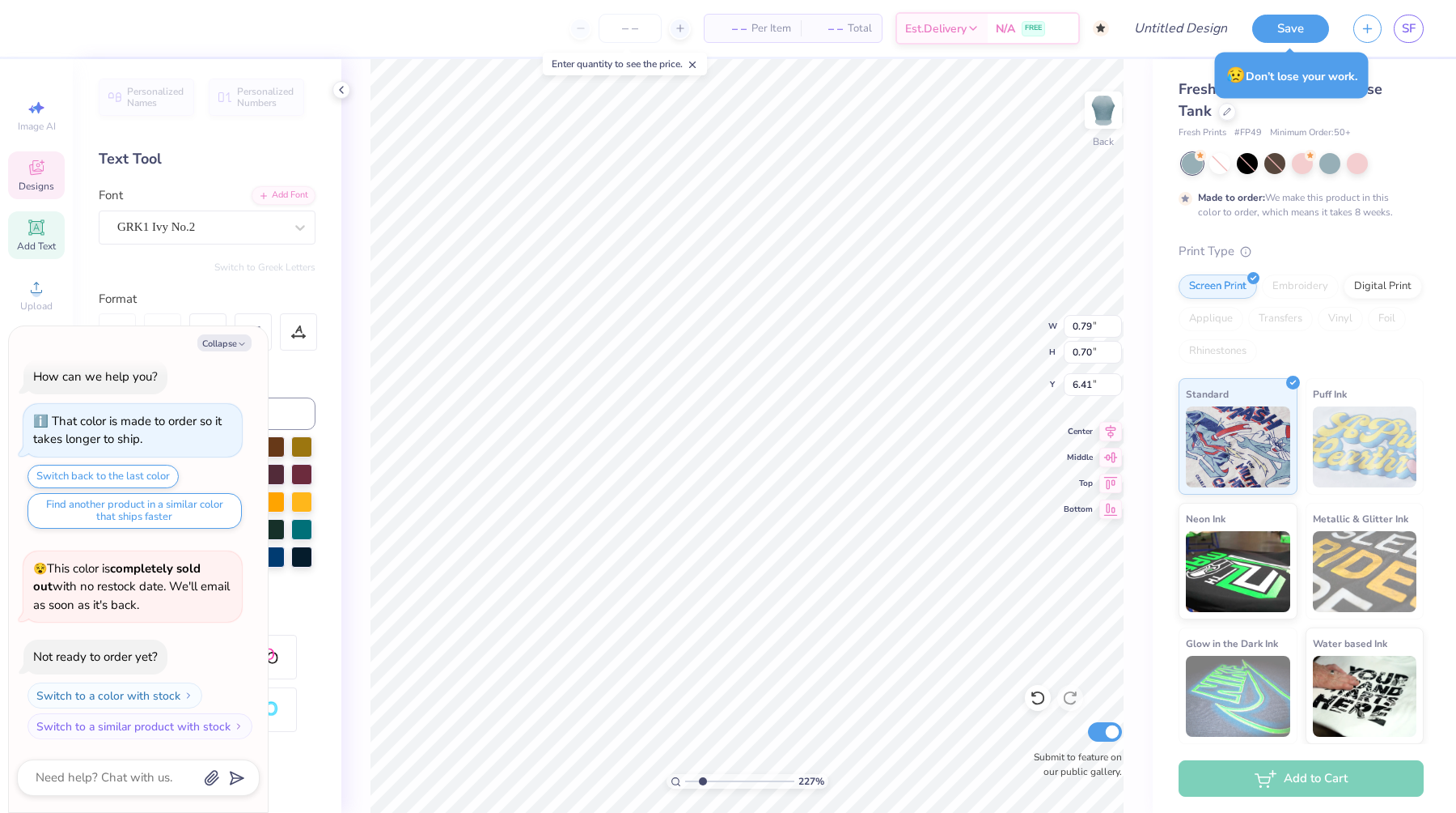
type textarea "wmsr"
type textarea "x"
type textarea "wmsr"
type textarea "x"
type input "1.39"
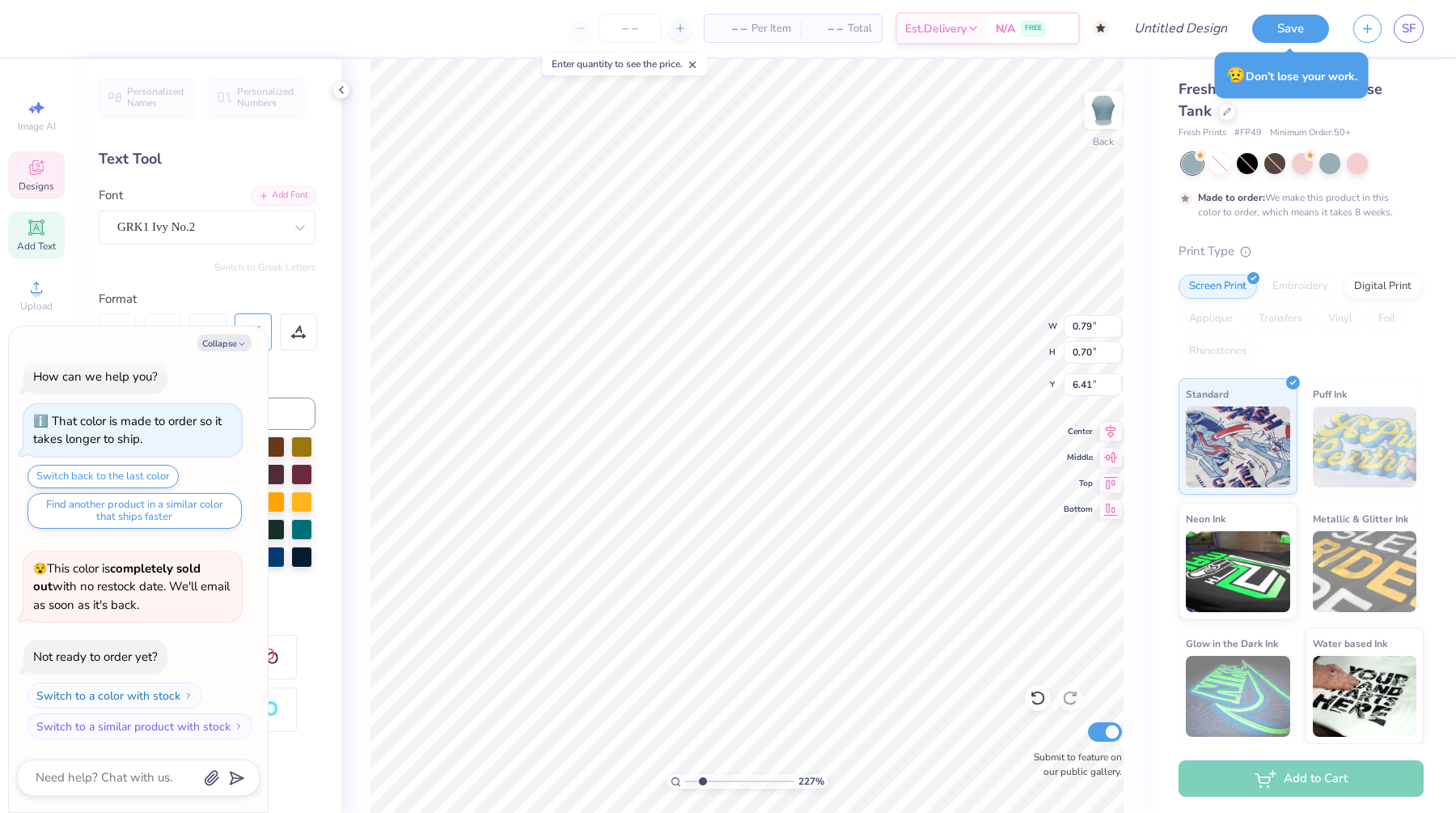
type input "1.38"
type input "6.11"
click at [241, 344] on icon "button" at bounding box center [241, 344] width 10 height 10
type textarea "x"
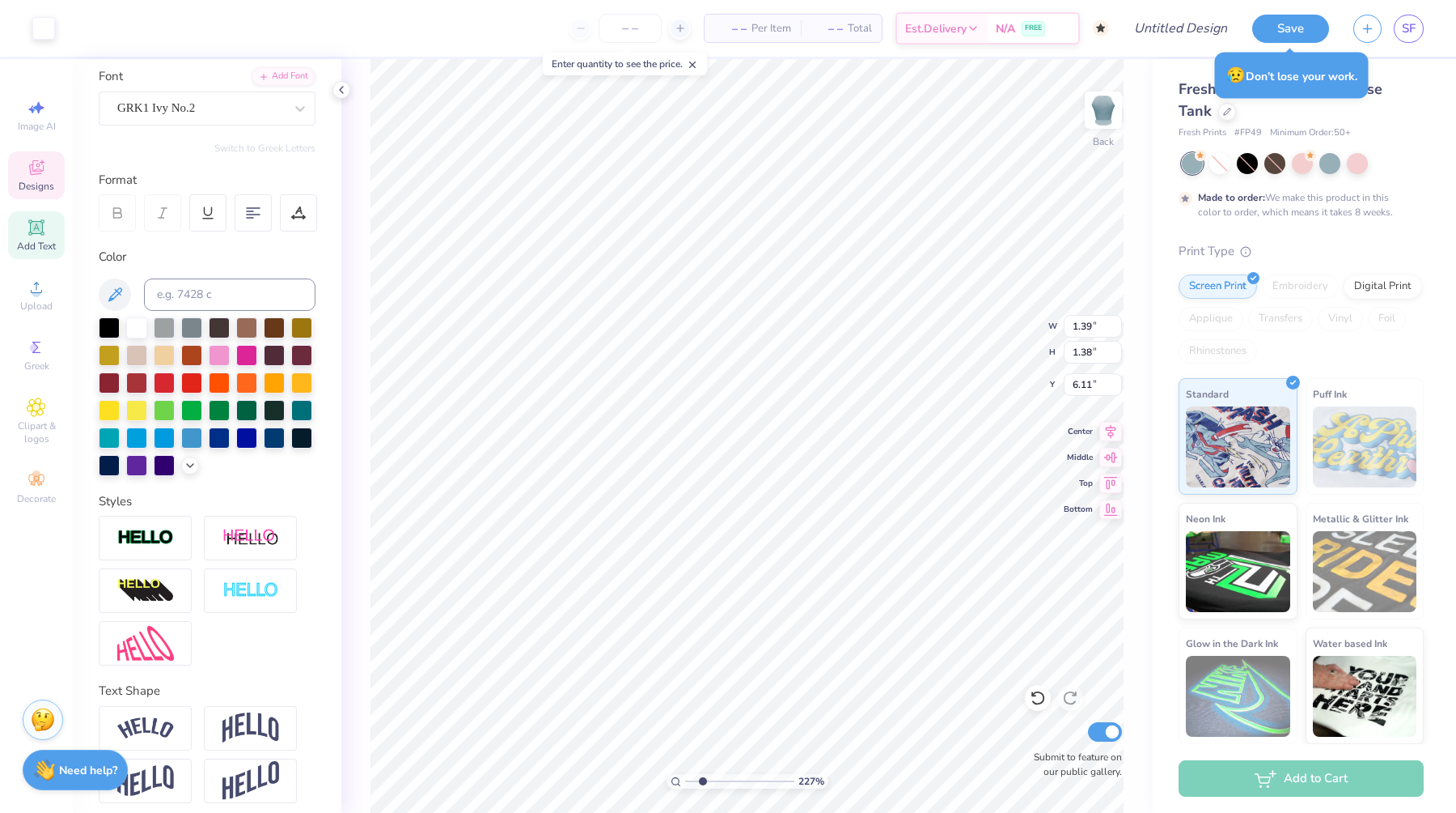
scroll to position [128, 0]
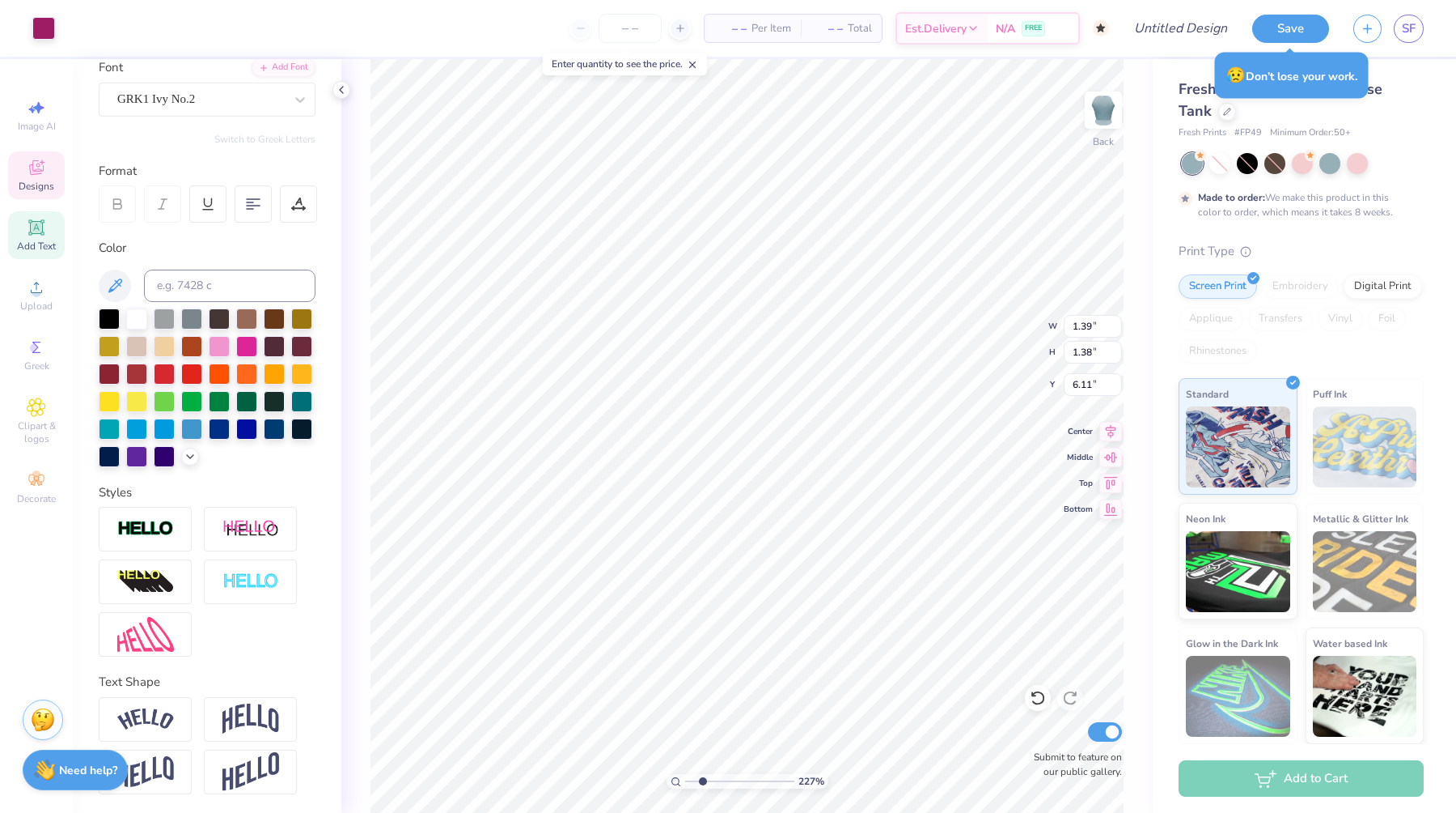
type input "1.16"
type input "0.80"
type input "7.91"
type input "0.80"
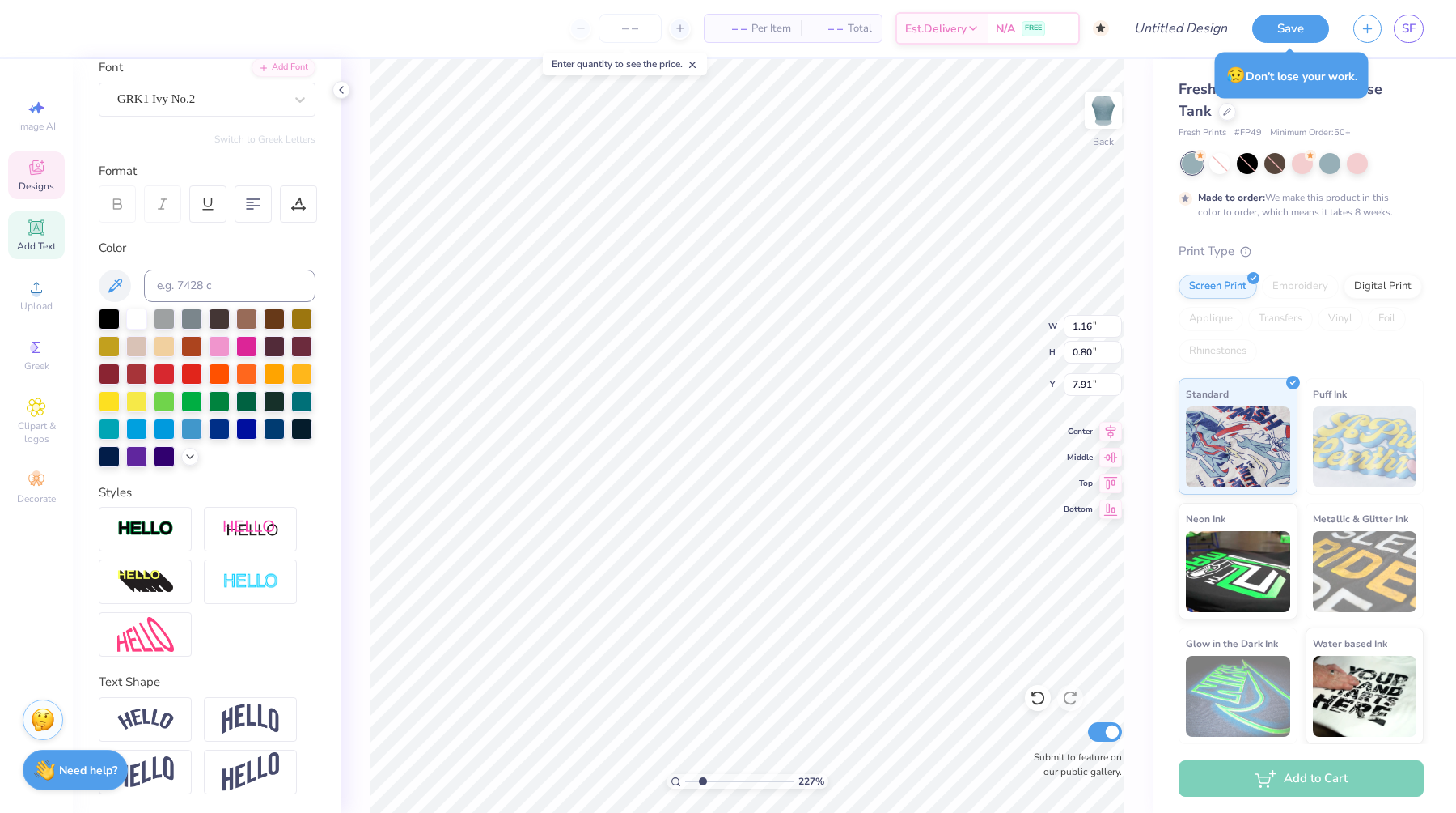
type input "0.55"
type input "6.43"
type textarea "R"
type textarea "Miami University"
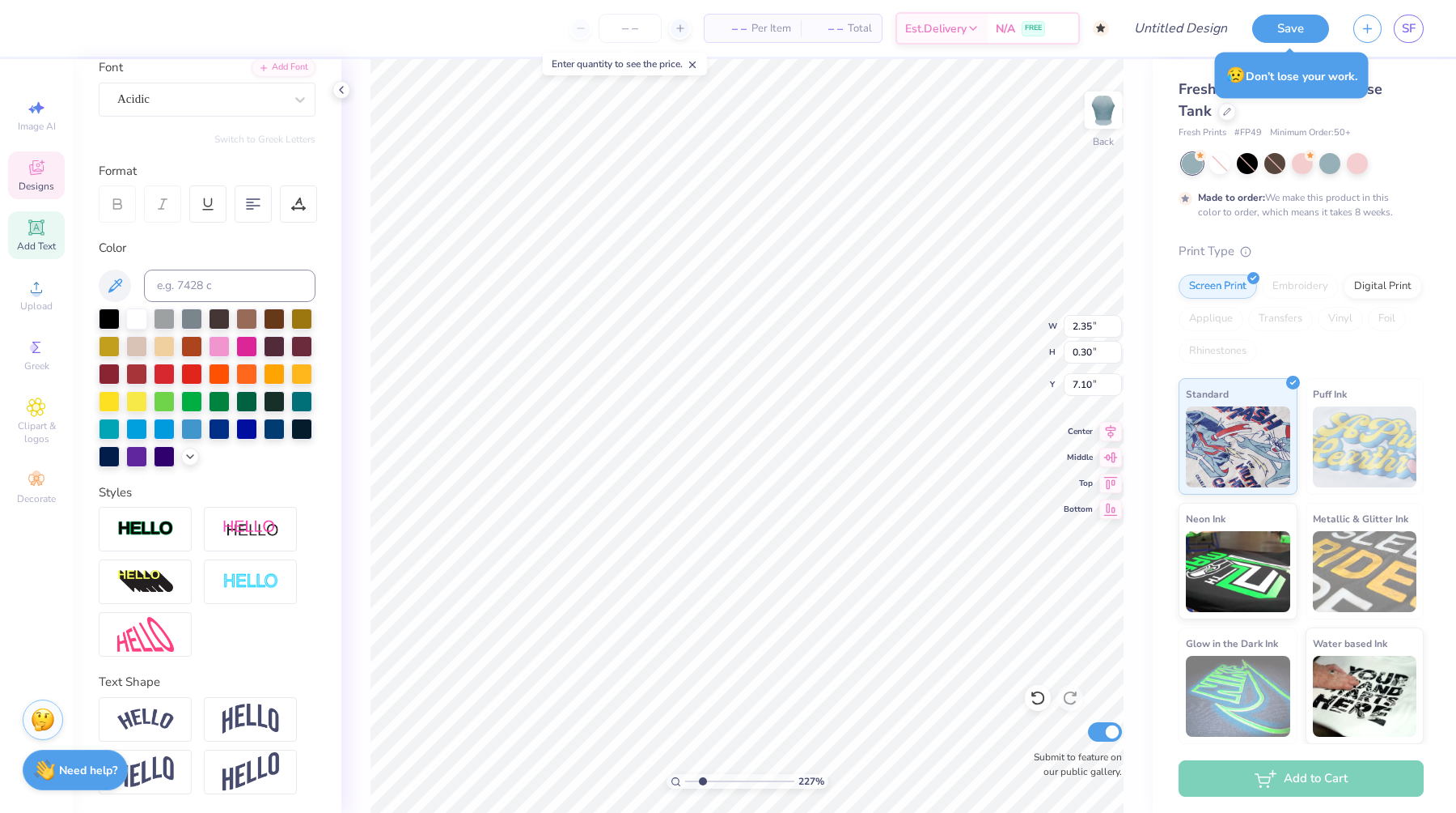
type input "2.35"
type input "0.30"
type input "7.10"
type textarea "Fall 2025"
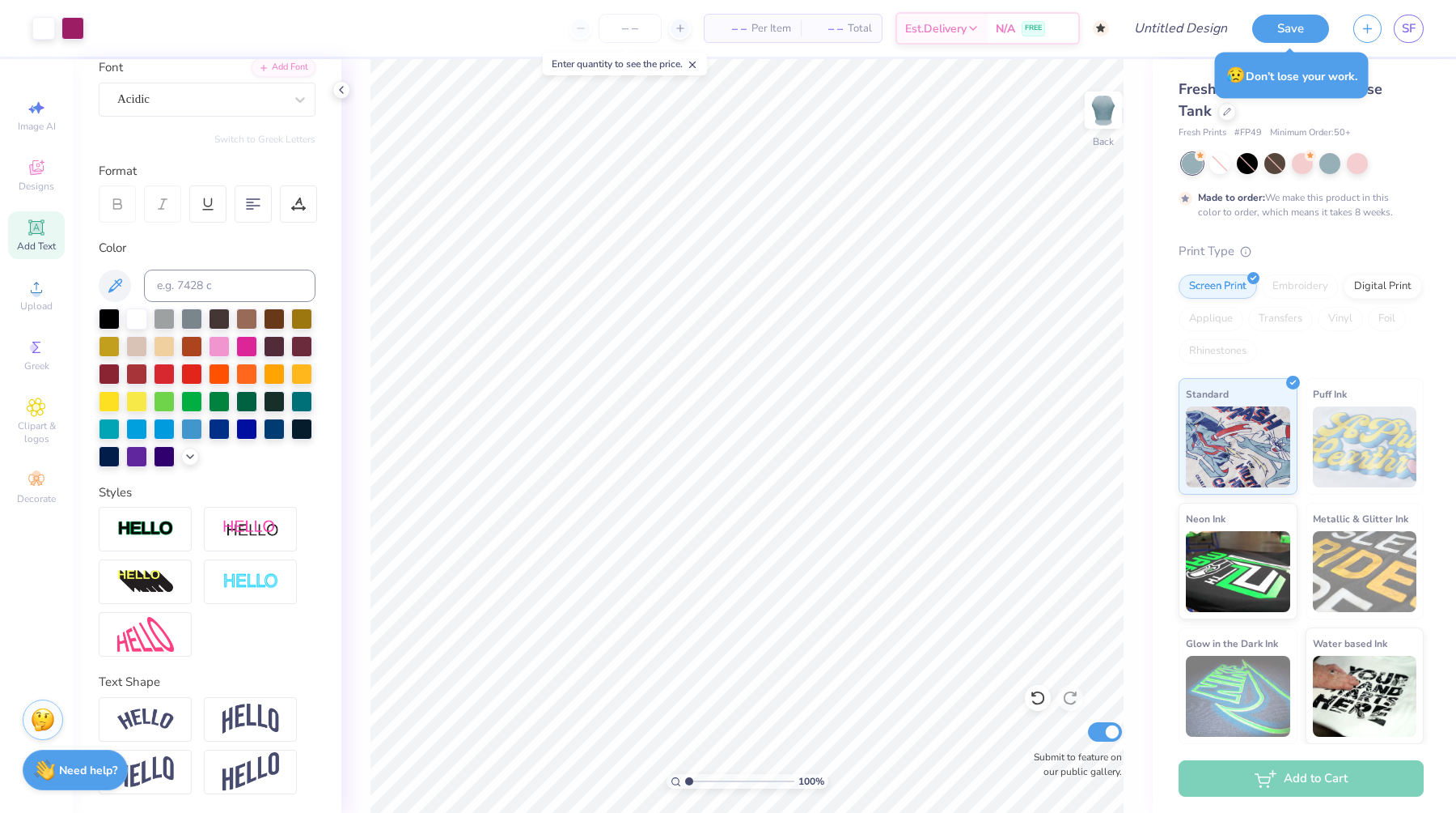
drag, startPoint x: 702, startPoint y: 780, endPoint x: 689, endPoint y: 779, distance: 13.0
type input "1"
click at [689, 779] on input "range" at bounding box center [740, 781] width 109 height 15
click at [1224, 110] on icon at bounding box center [1226, 109] width 6 height 6
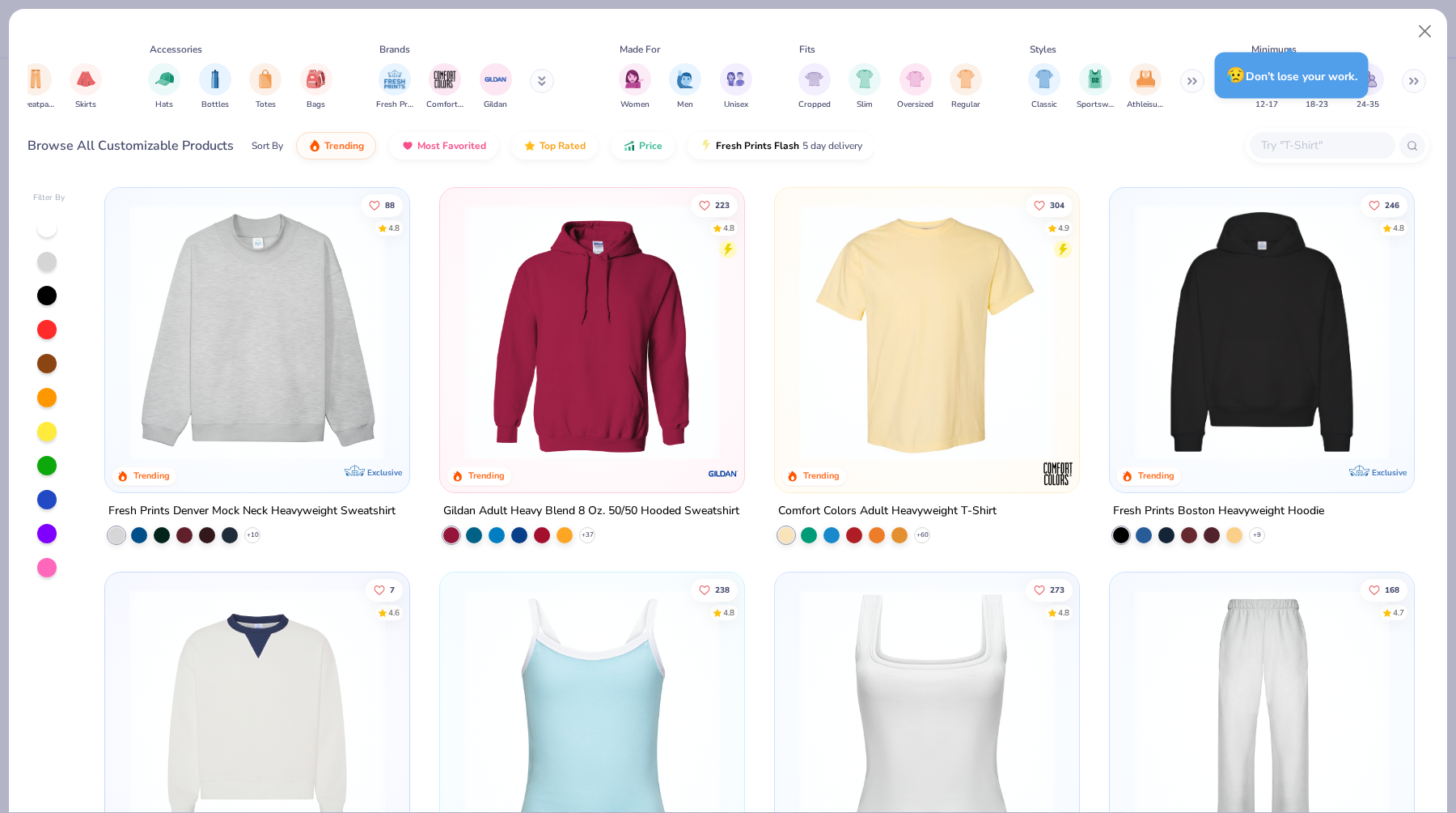
scroll to position [0, 273]
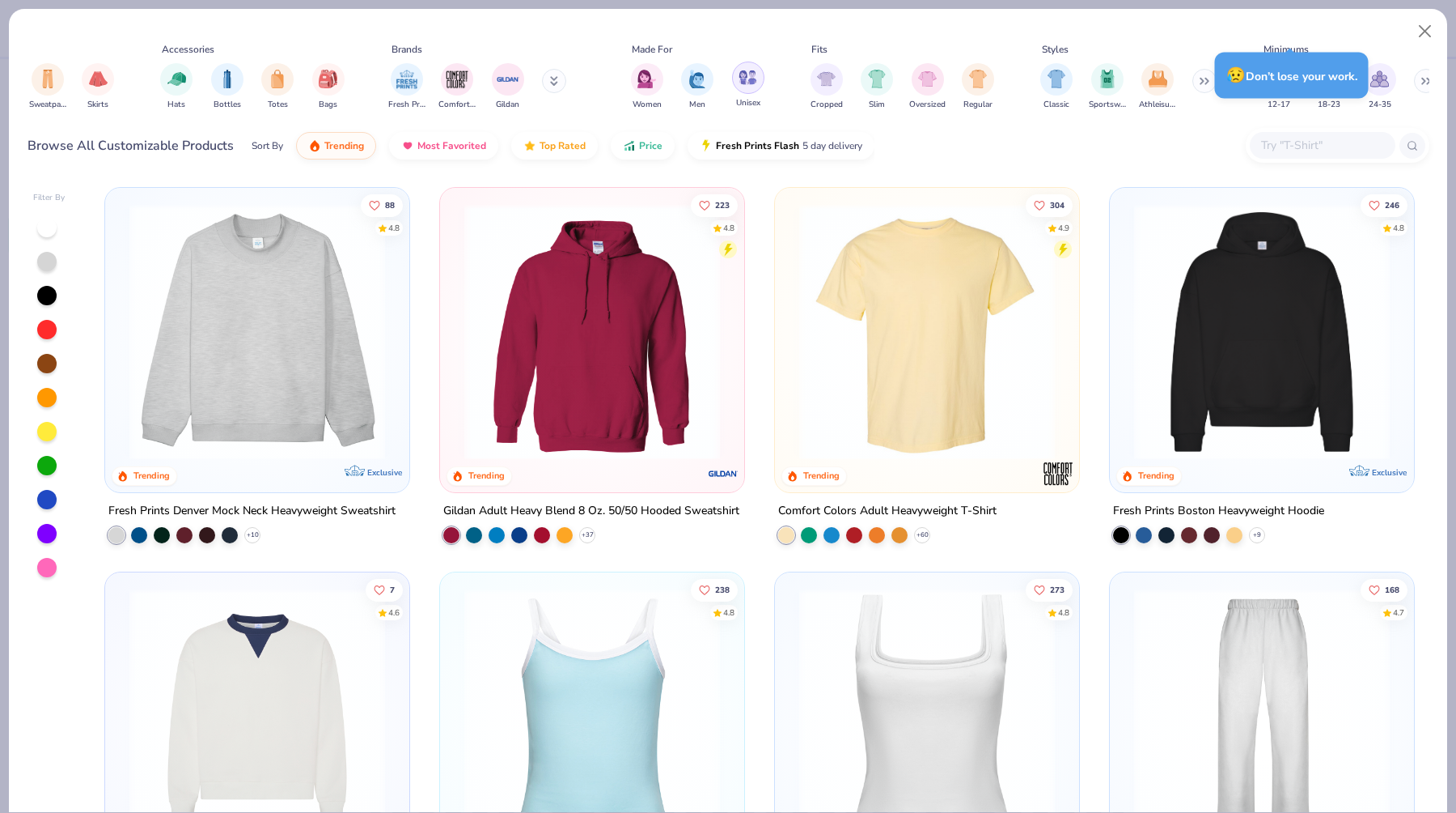
click at [754, 84] on img "filter for Unisex" at bounding box center [748, 76] width 18 height 18
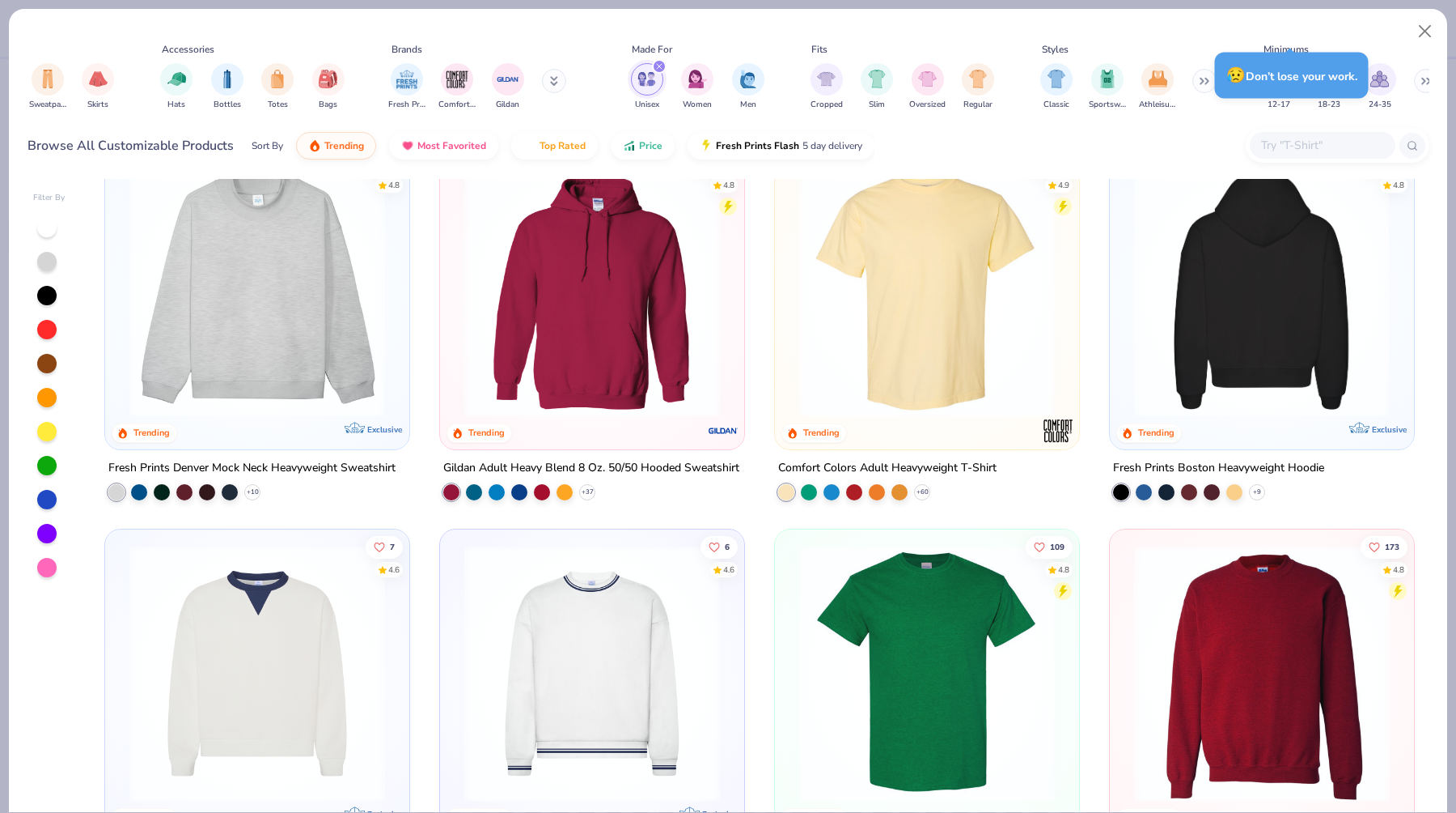
scroll to position [30, 0]
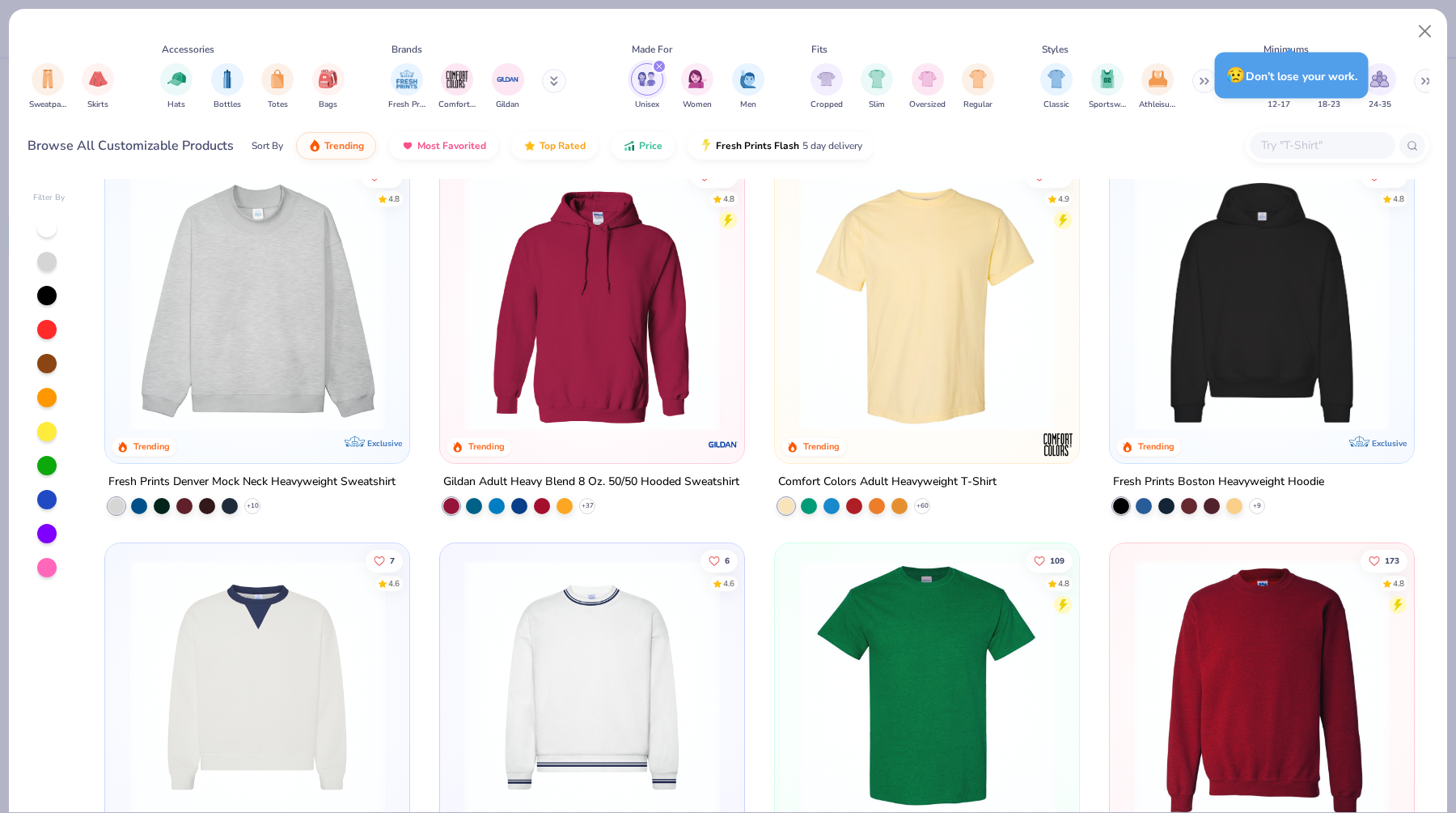
click at [1186, 344] on img at bounding box center [1262, 302] width 271 height 256
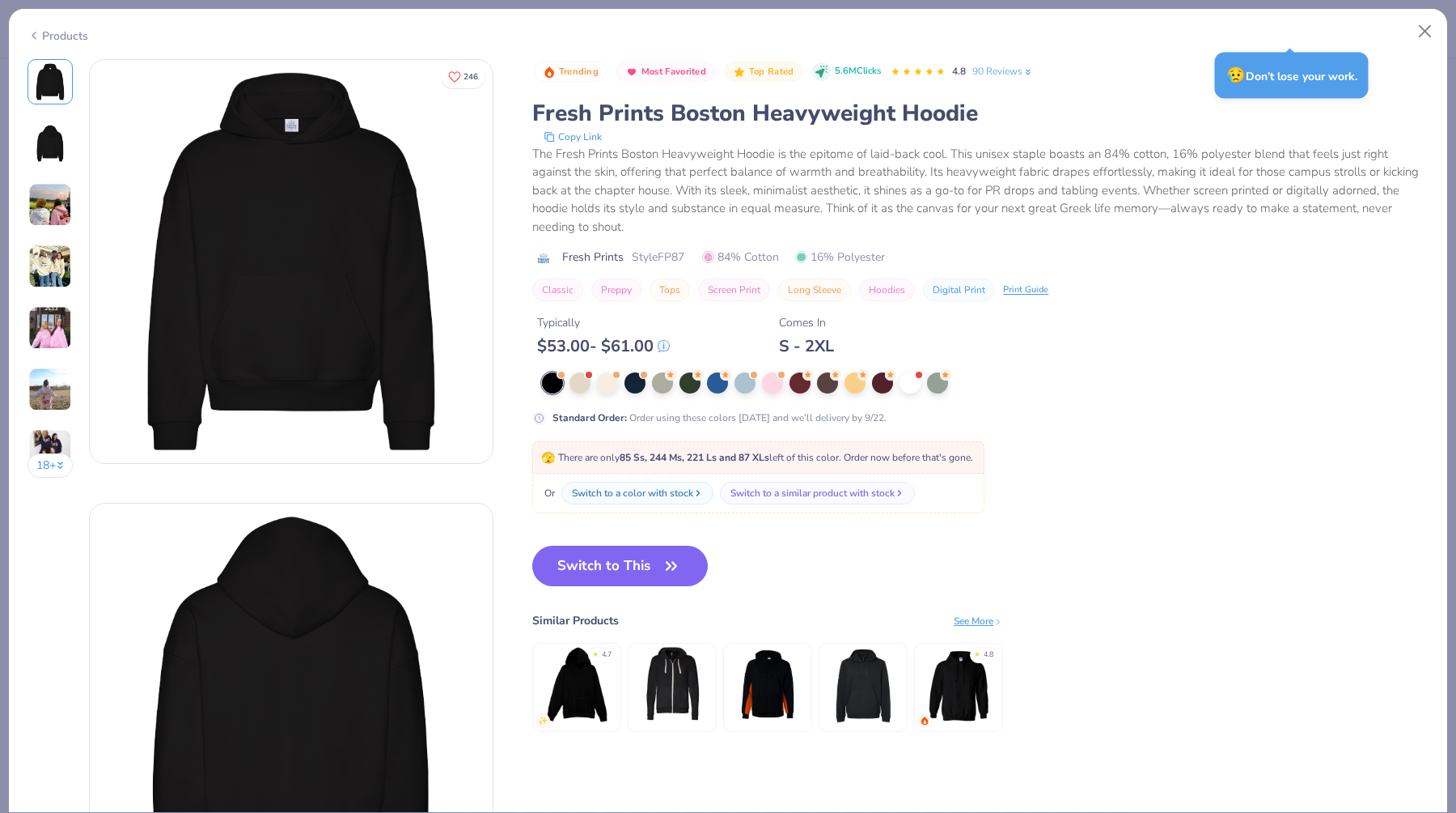
click at [647, 384] on div at bounding box center [860, 383] width 637 height 21
click at [638, 381] on div at bounding box center [635, 381] width 21 height 21
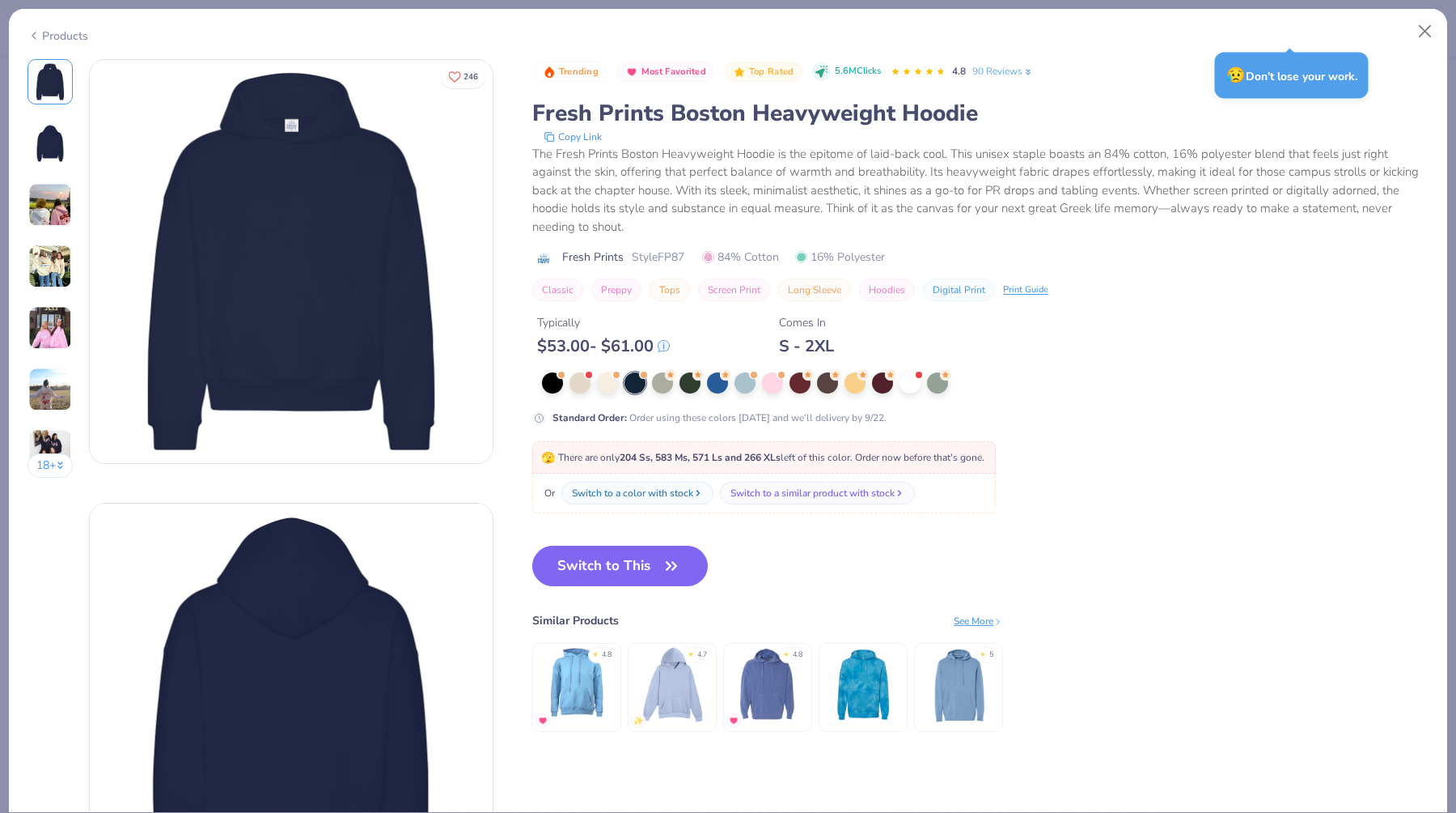
click at [52, 35] on div "Products" at bounding box center [58, 36] width 61 height 17
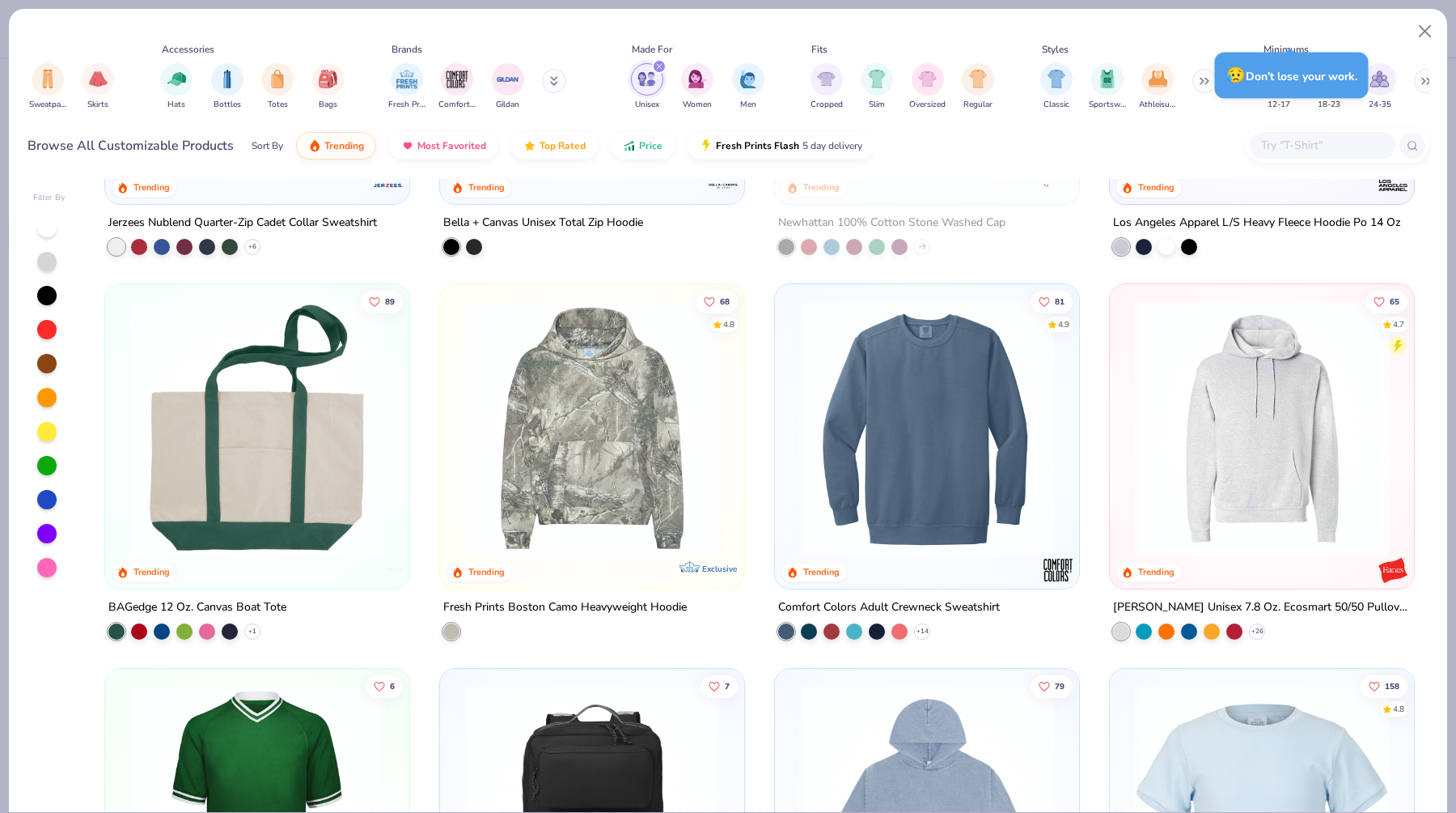
scroll to position [1449, 0]
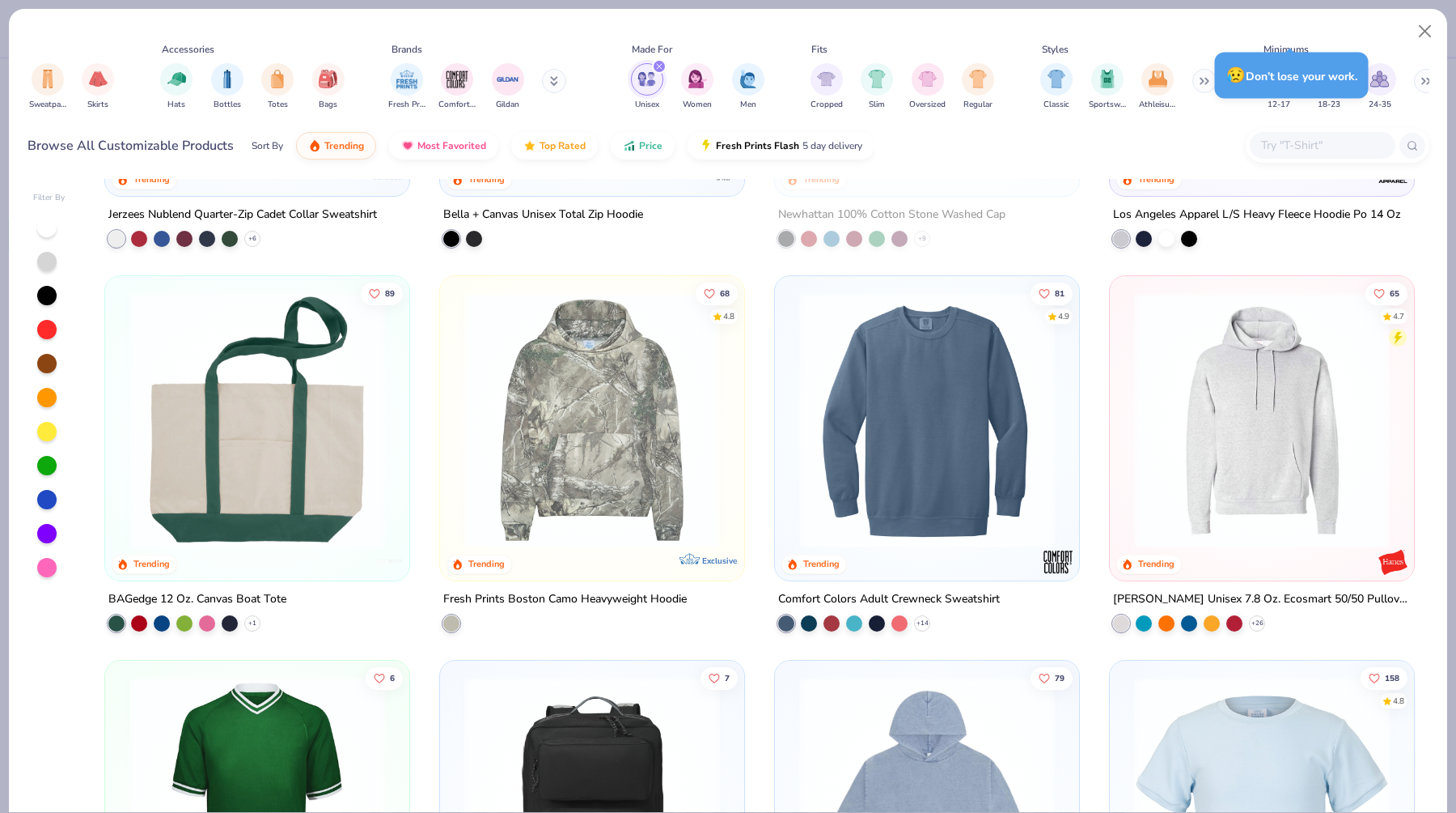
click at [644, 462] on div at bounding box center [319, 420] width 814 height 256
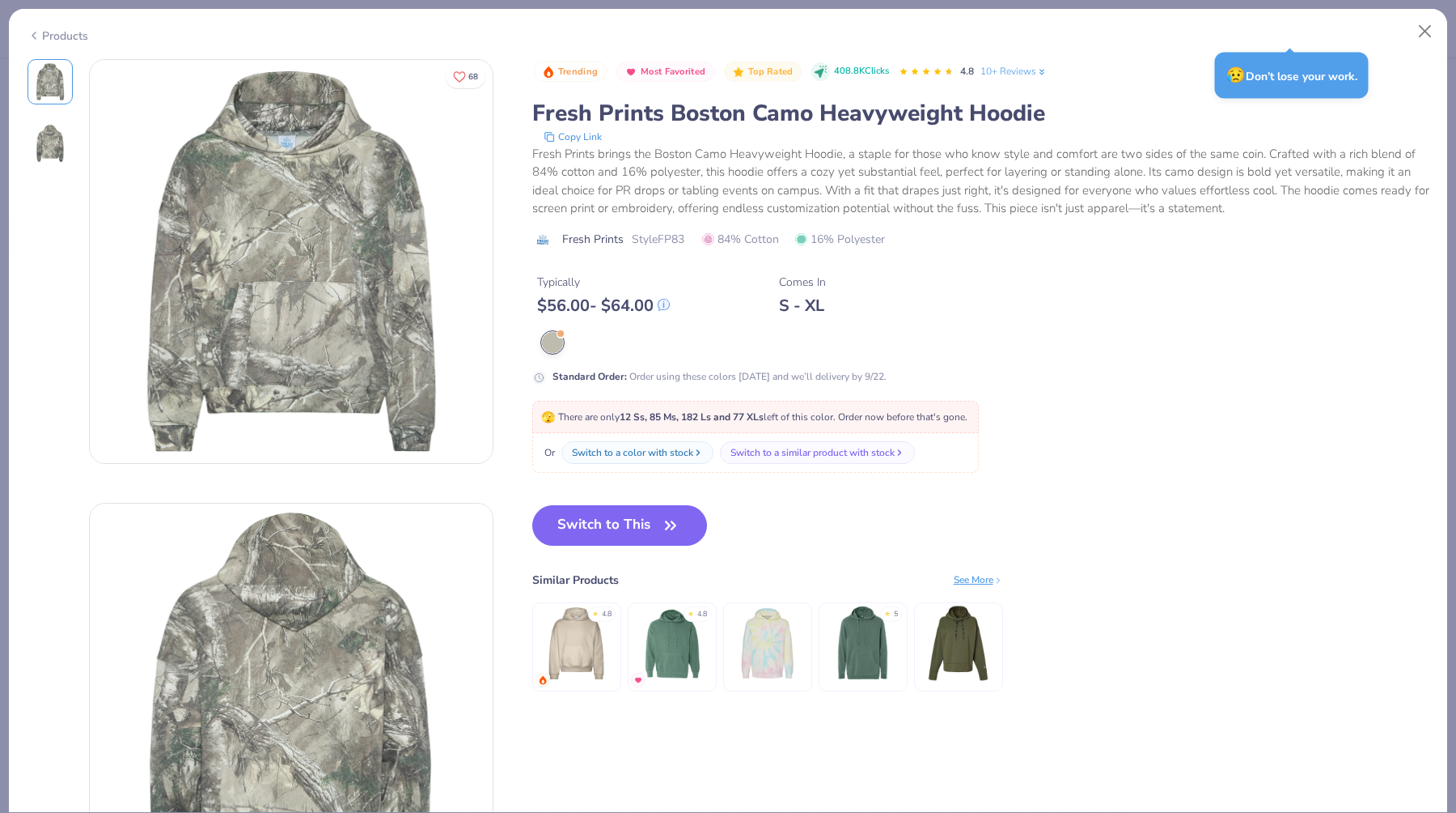
click at [35, 27] on icon at bounding box center [34, 36] width 13 height 19
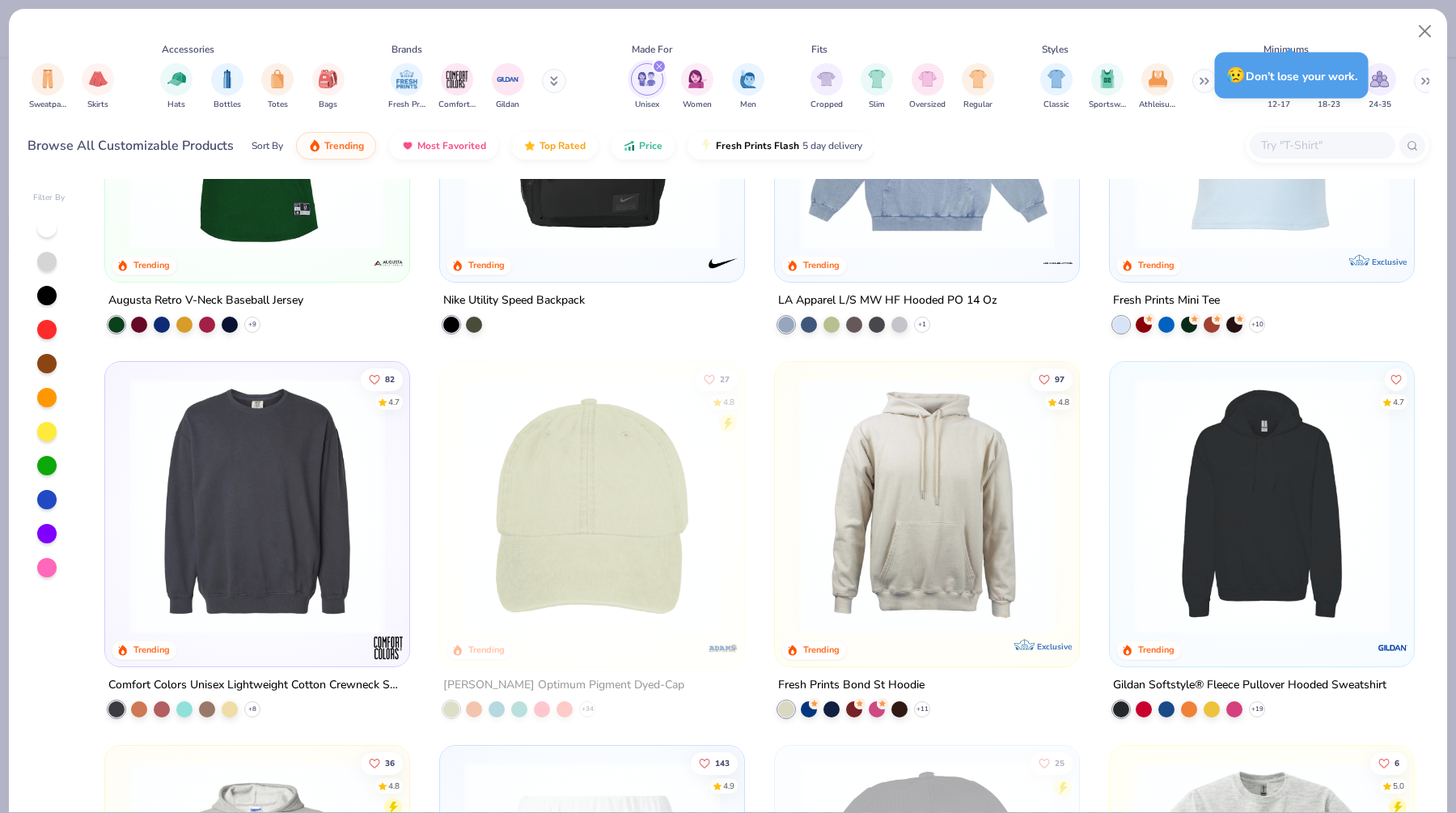
scroll to position [2291, 0]
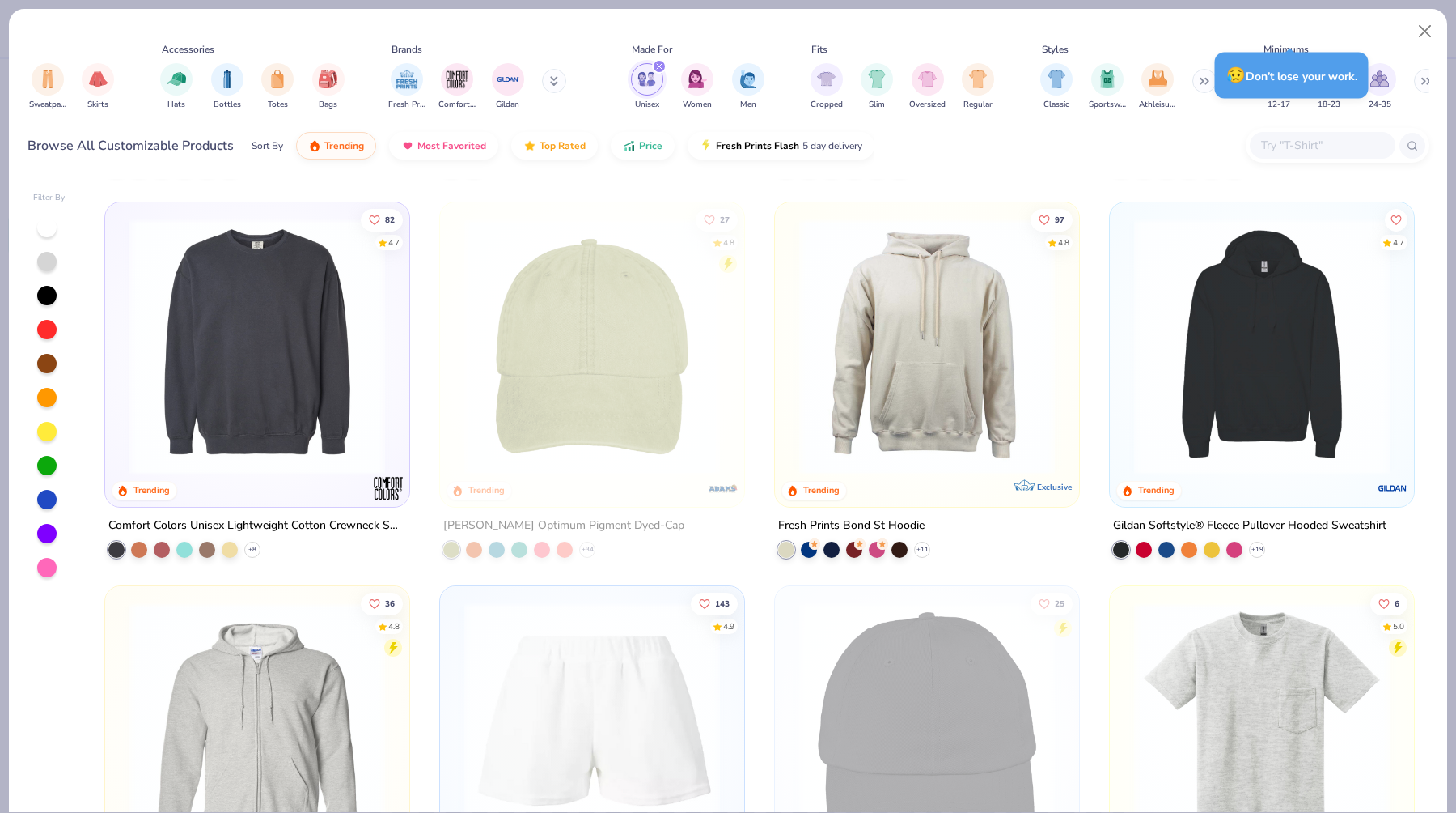
click at [1269, 394] on img at bounding box center [1262, 345] width 271 height 256
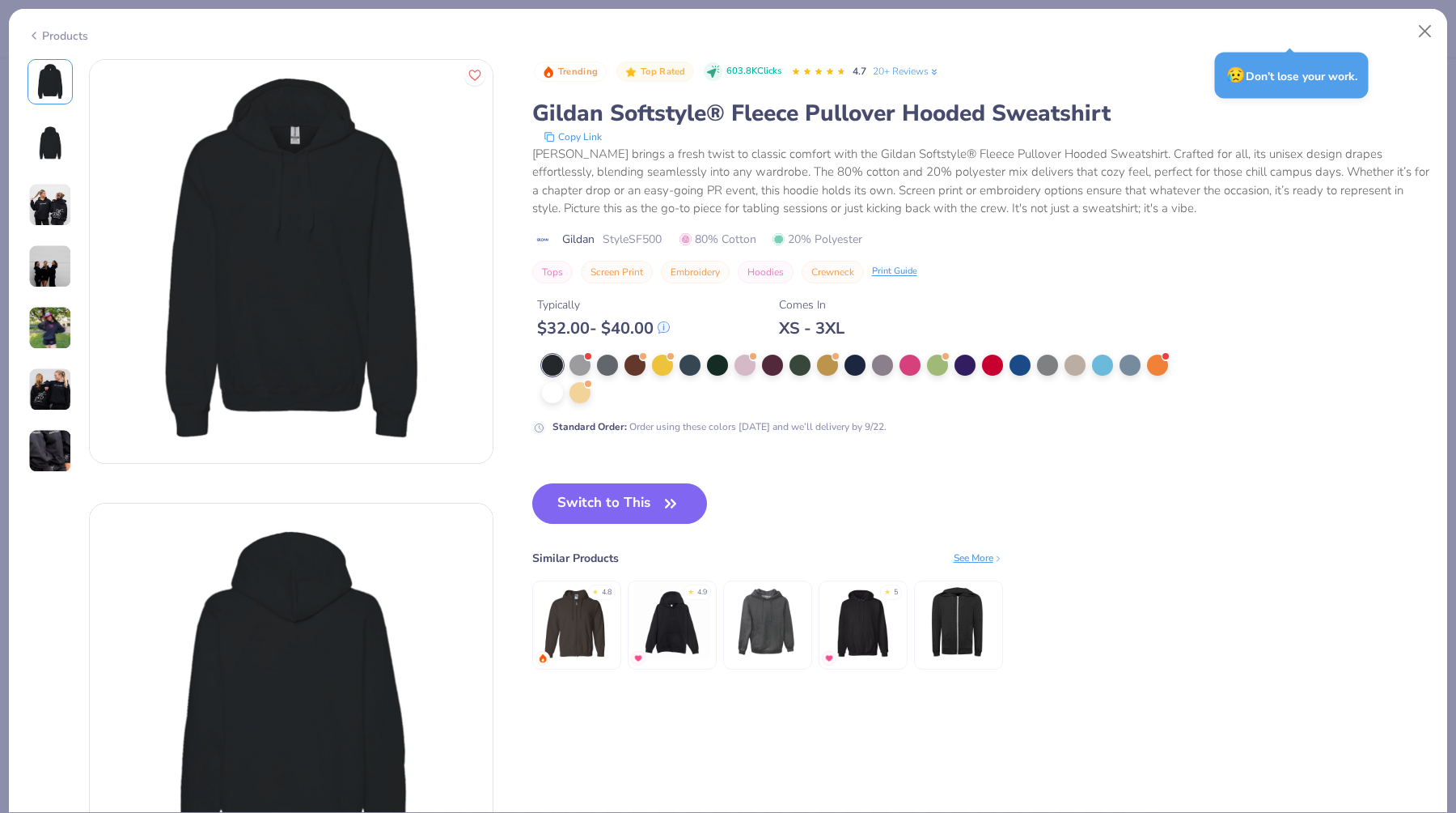
click at [42, 38] on div "Products" at bounding box center [58, 36] width 61 height 17
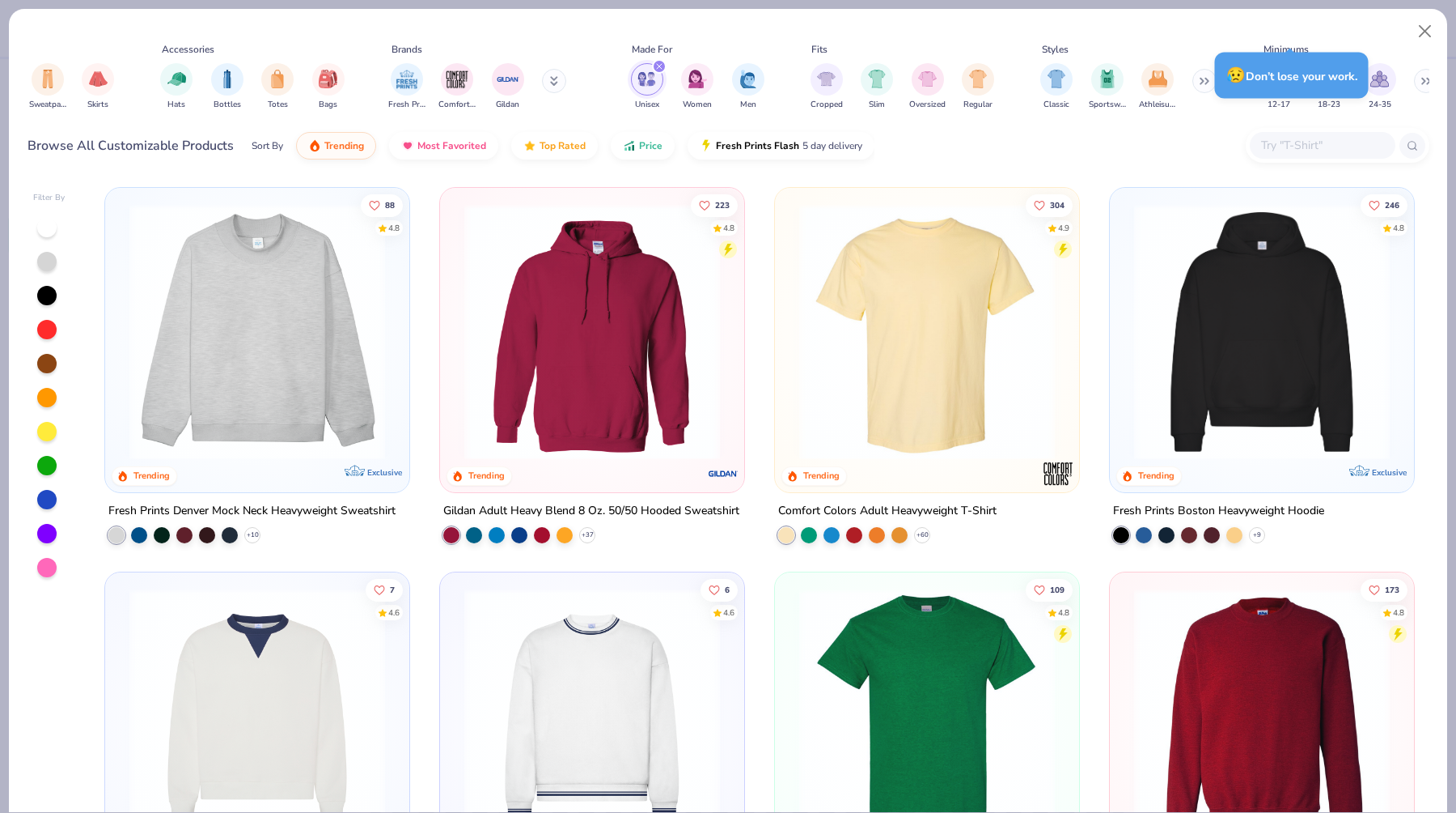
click at [1230, 332] on img at bounding box center [1262, 331] width 271 height 256
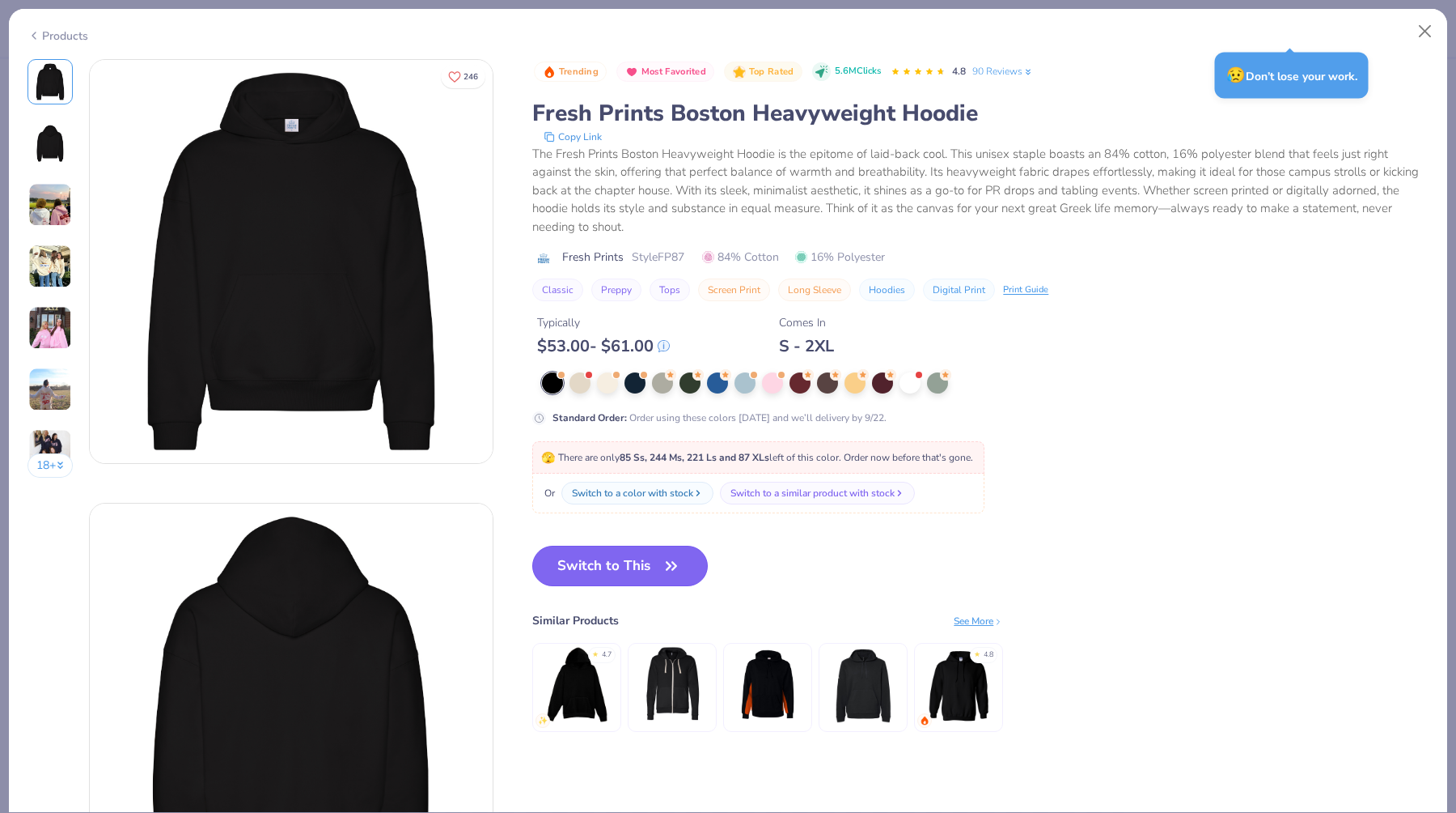
click at [641, 574] on button "Switch to This" at bounding box center [620, 566] width 175 height 41
click at [636, 564] on button "Switch to This" at bounding box center [620, 566] width 175 height 41
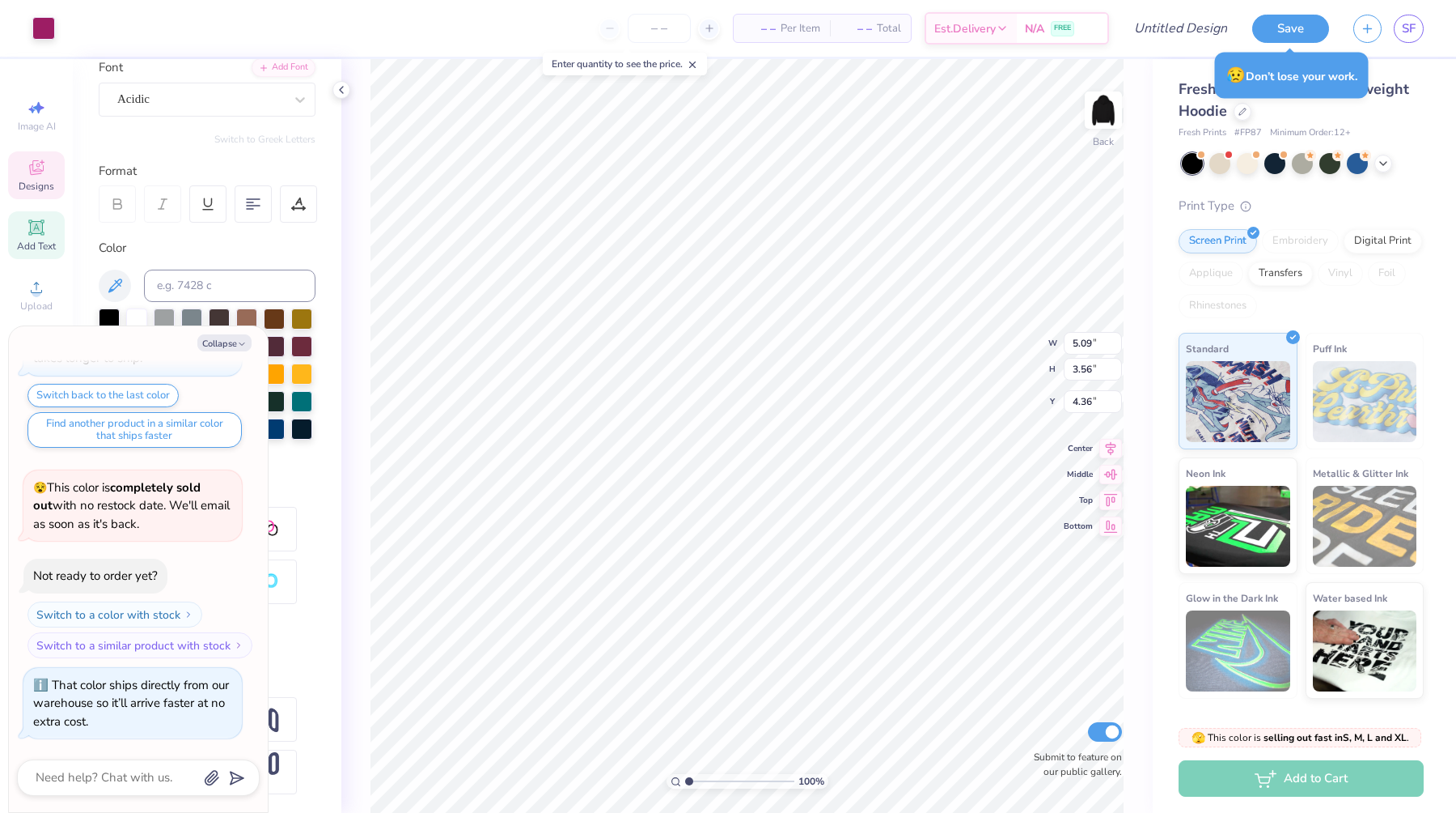
type textarea "x"
type input "5.19"
type input "3.63"
type input "4.29"
drag, startPoint x: 688, startPoint y: 780, endPoint x: 711, endPoint y: 771, distance: 24.7
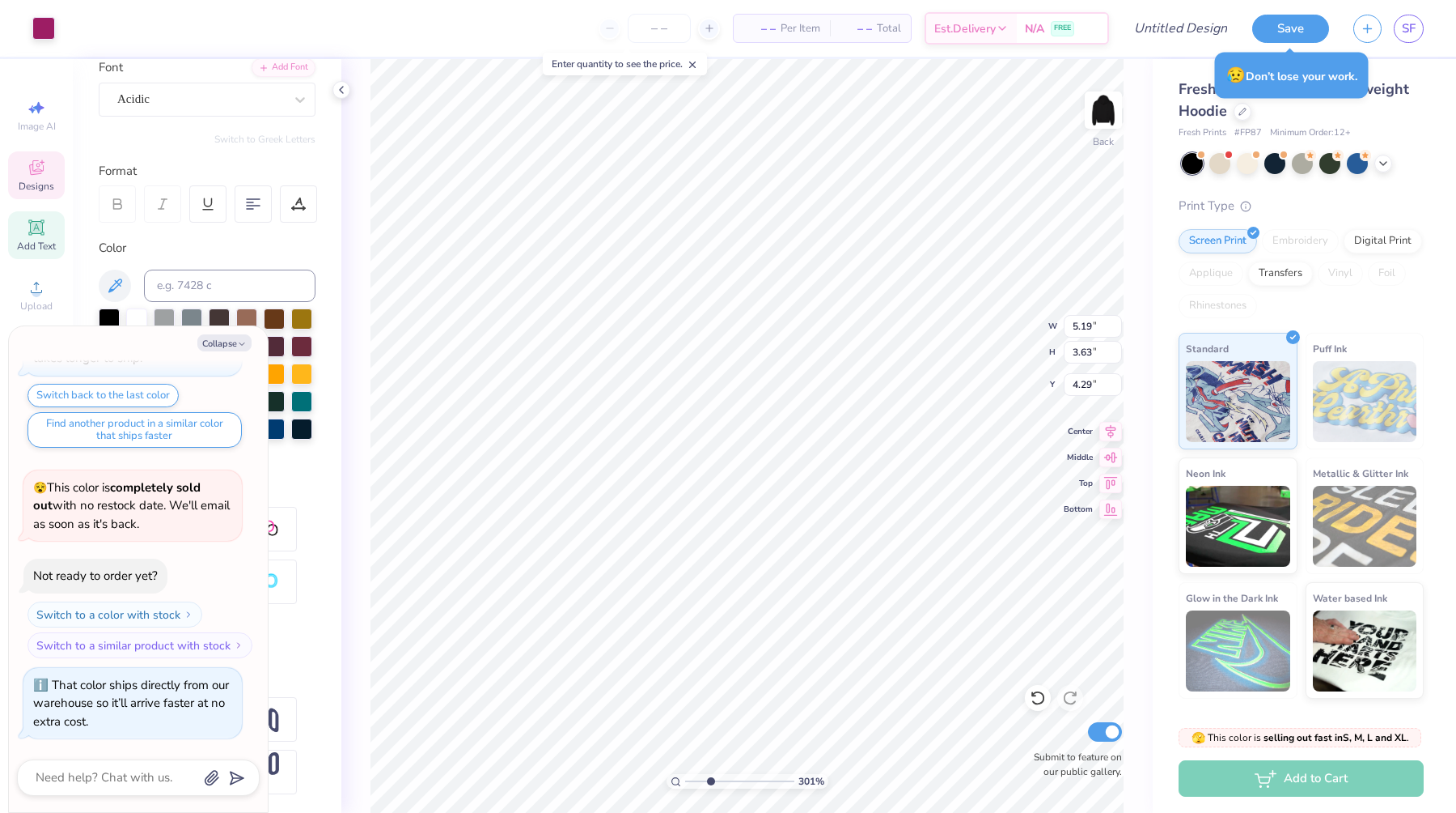
type input "3.06"
click at [711, 774] on input "range" at bounding box center [740, 781] width 109 height 15
type textarea "x"
type input "6.40"
type input "5.06"
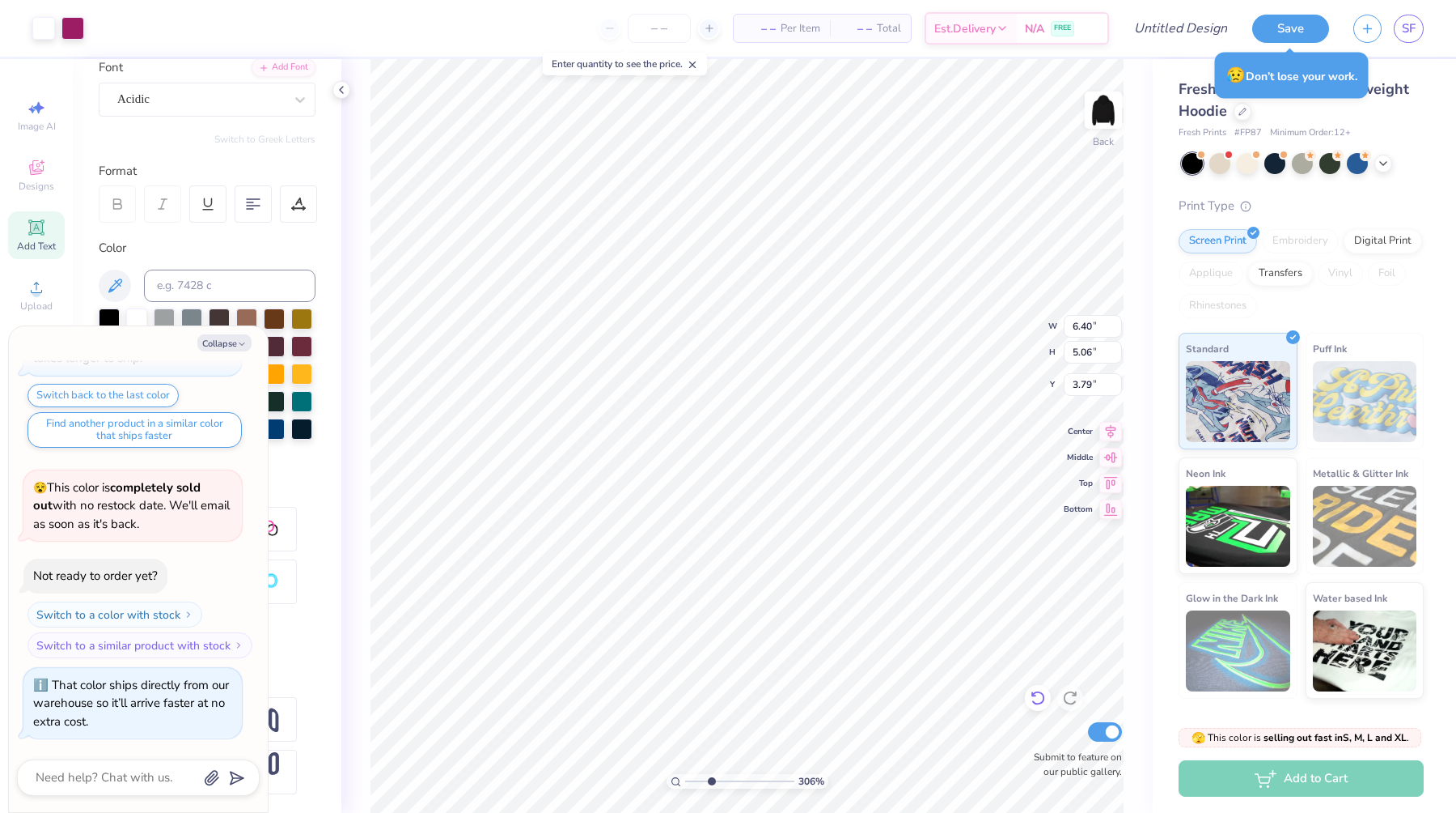
click at [1043, 692] on icon at bounding box center [1038, 698] width 16 height 16
type textarea "x"
type input "5.72"
type input "4.52"
click at [1043, 692] on icon at bounding box center [1038, 698] width 16 height 16
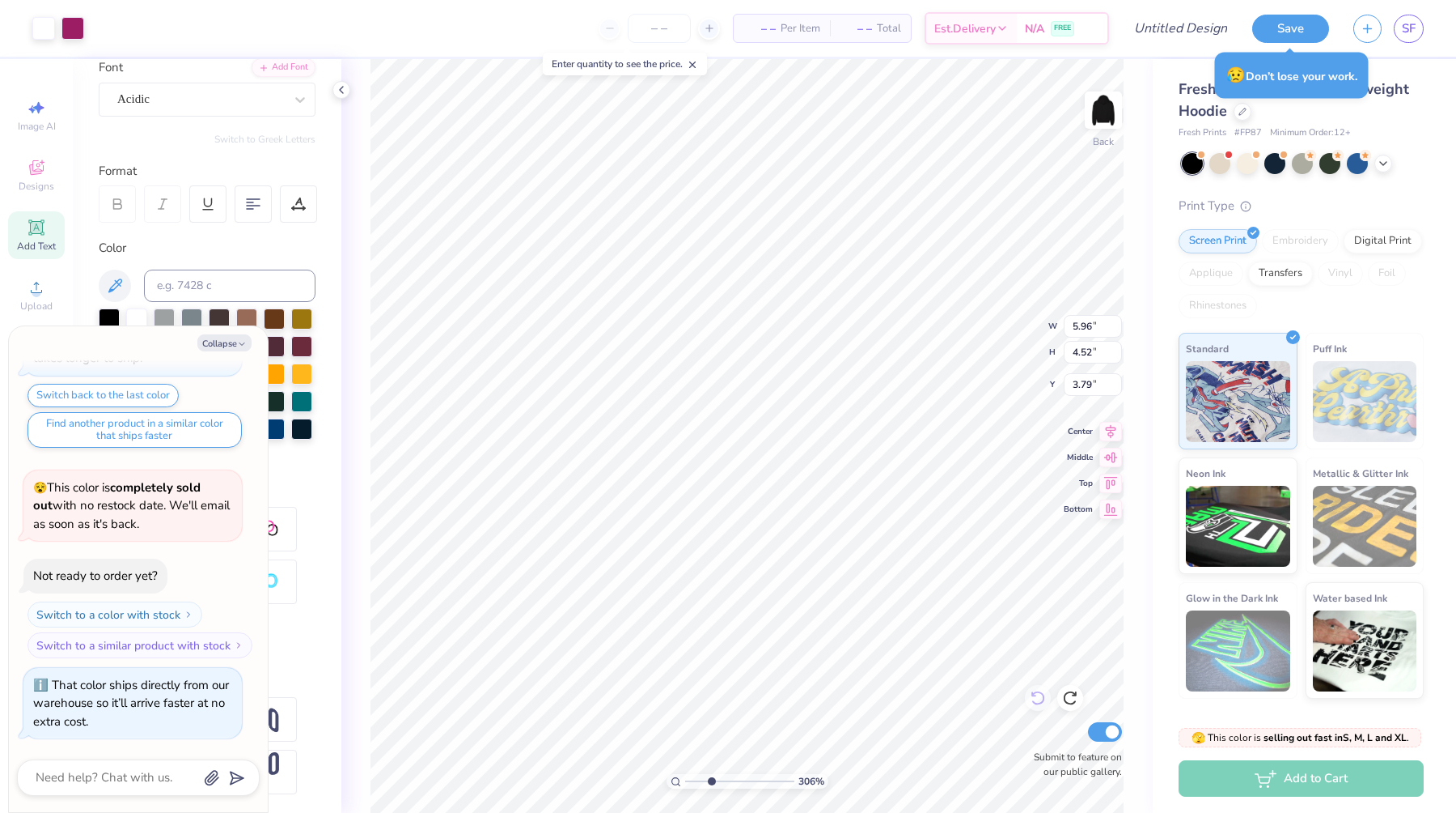
type textarea "x"
type input "8.11"
type input "6.15"
drag, startPoint x: 713, startPoint y: 778, endPoint x: 666, endPoint y: 777, distance: 47.0
type input "1"
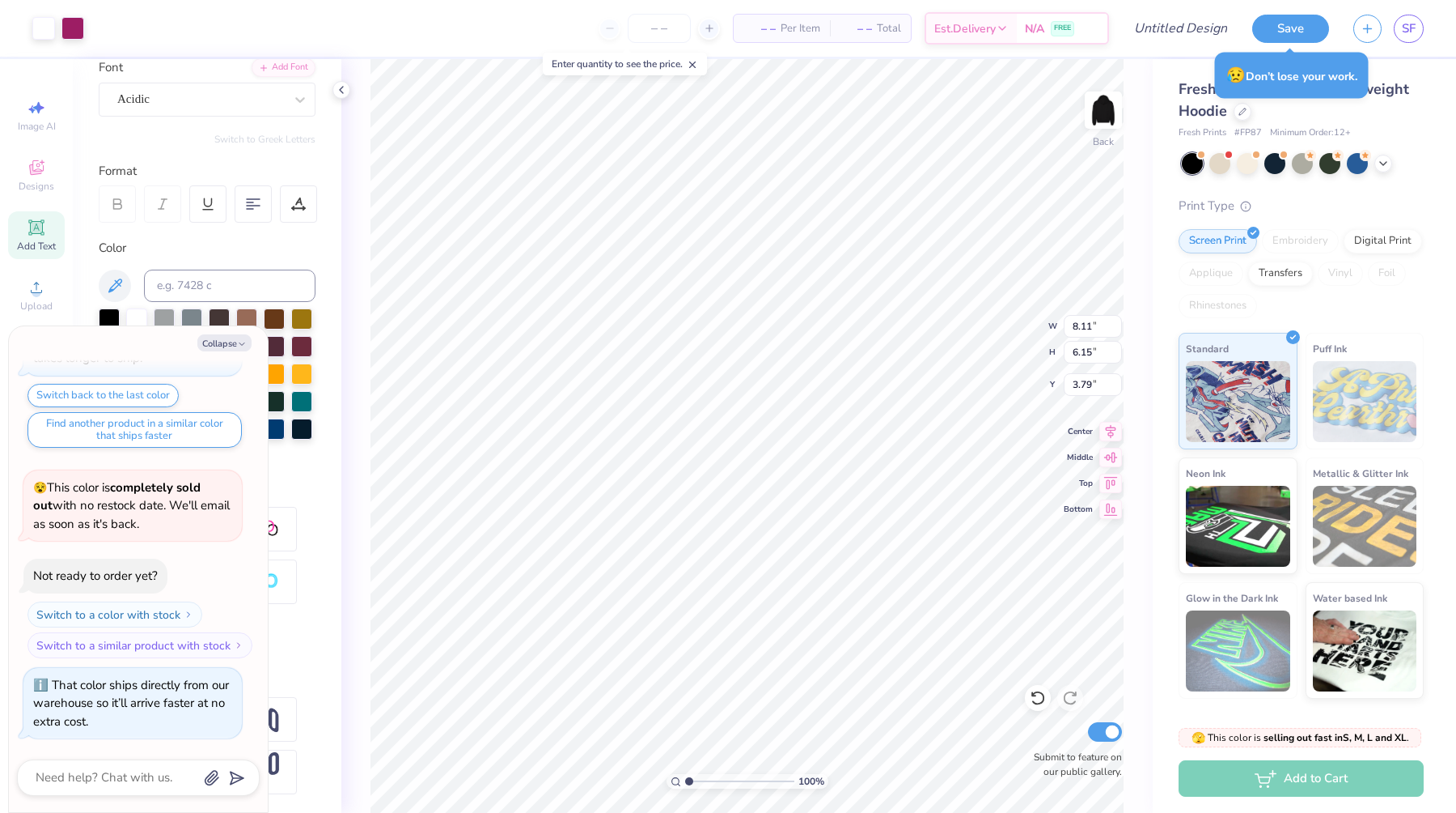
click at [685, 777] on input "range" at bounding box center [740, 781] width 109 height 15
type textarea "x"
type input "10.49"
type input "7.96"
type input "1.98"
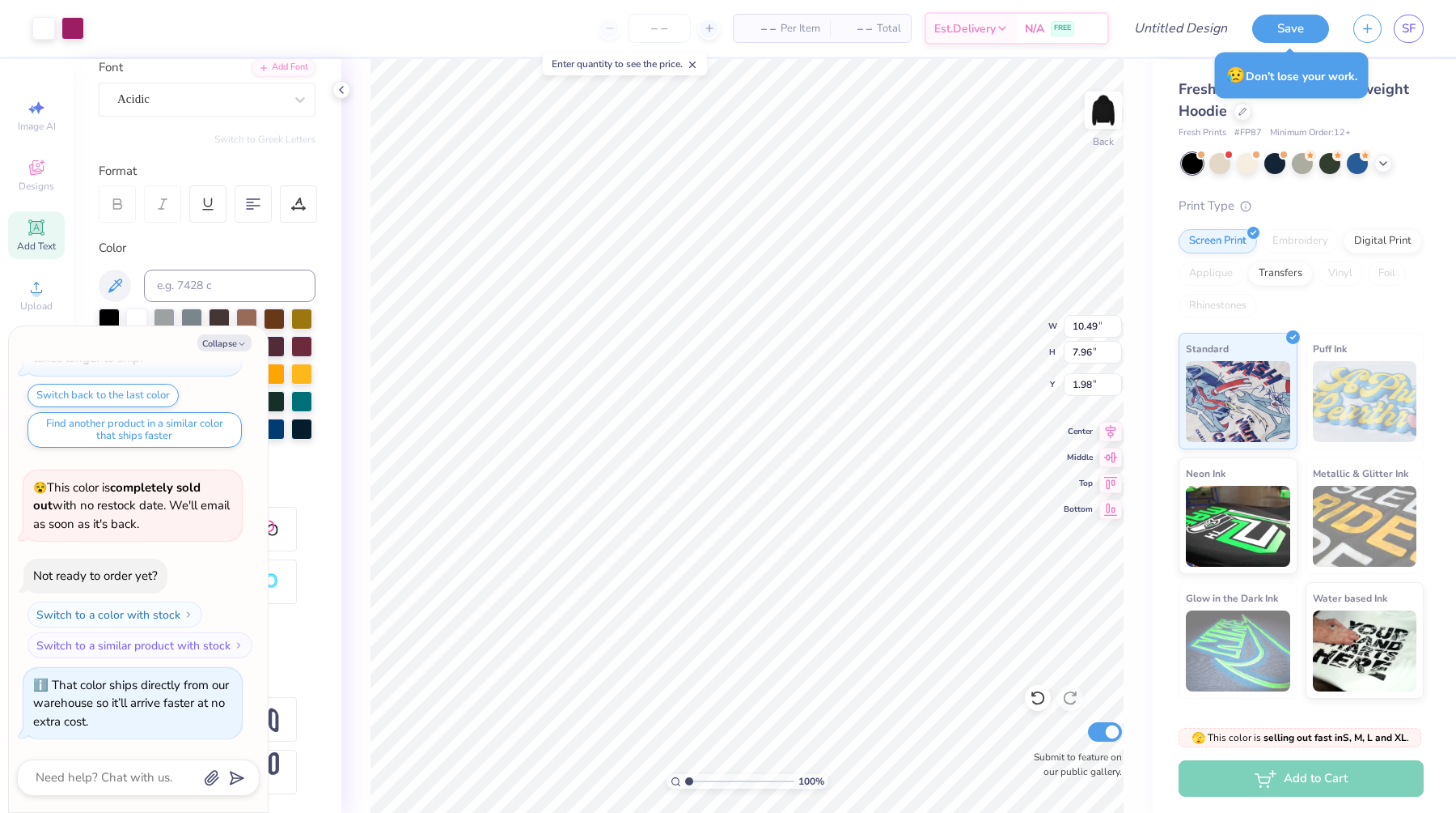
type textarea "x"
type input "2.77"
click at [85, 38] on div "Art colors – – Per Item – – Total Est. Delivery N/A FREE Design Title Save SF" at bounding box center [728, 28] width 1456 height 56
click at [75, 30] on div at bounding box center [73, 27] width 23 height 23
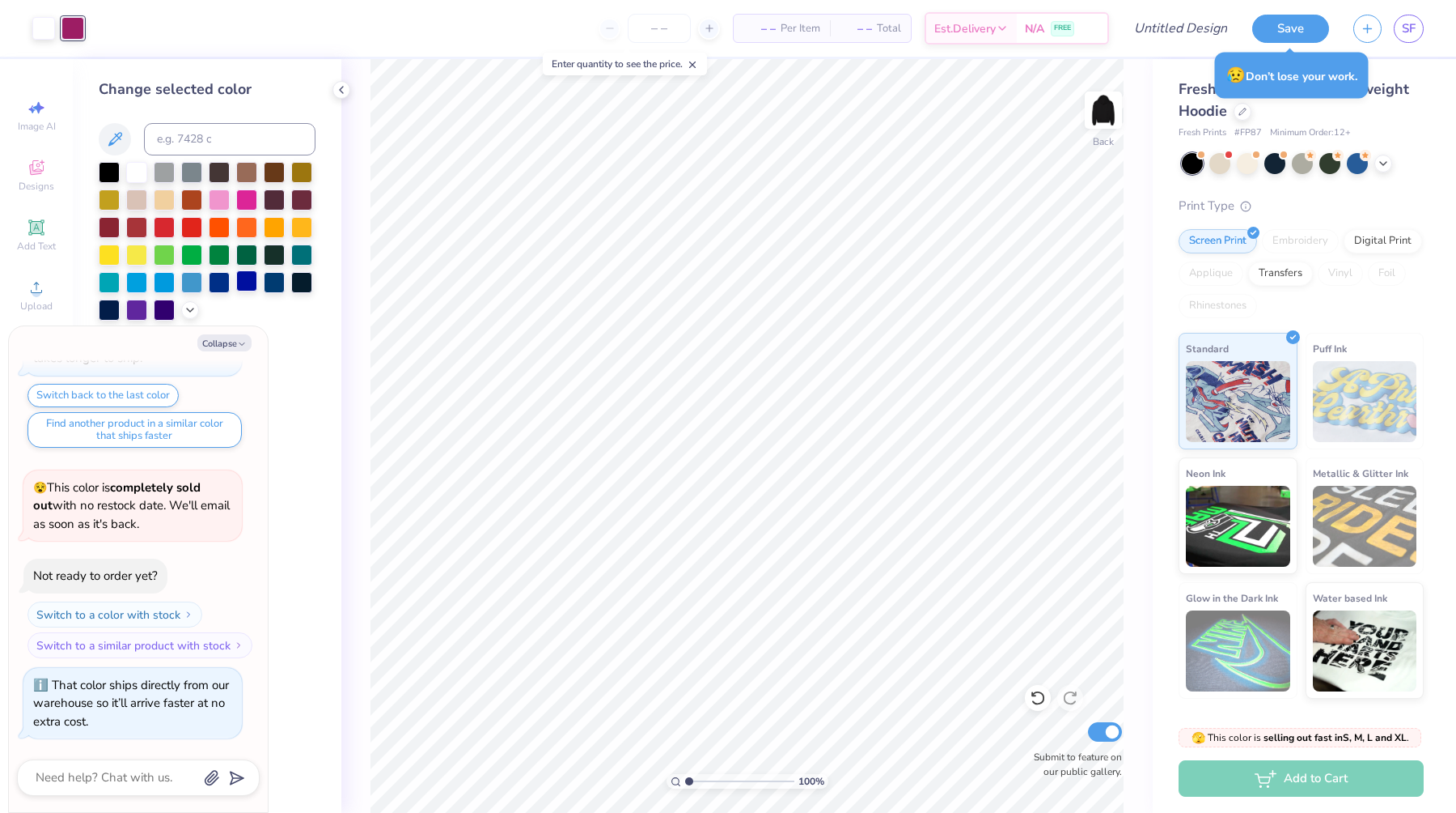
click at [223, 276] on div at bounding box center [219, 282] width 21 height 21
click at [245, 282] on div at bounding box center [246, 281] width 21 height 21
click at [1263, 27] on button "Save" at bounding box center [1290, 26] width 77 height 29
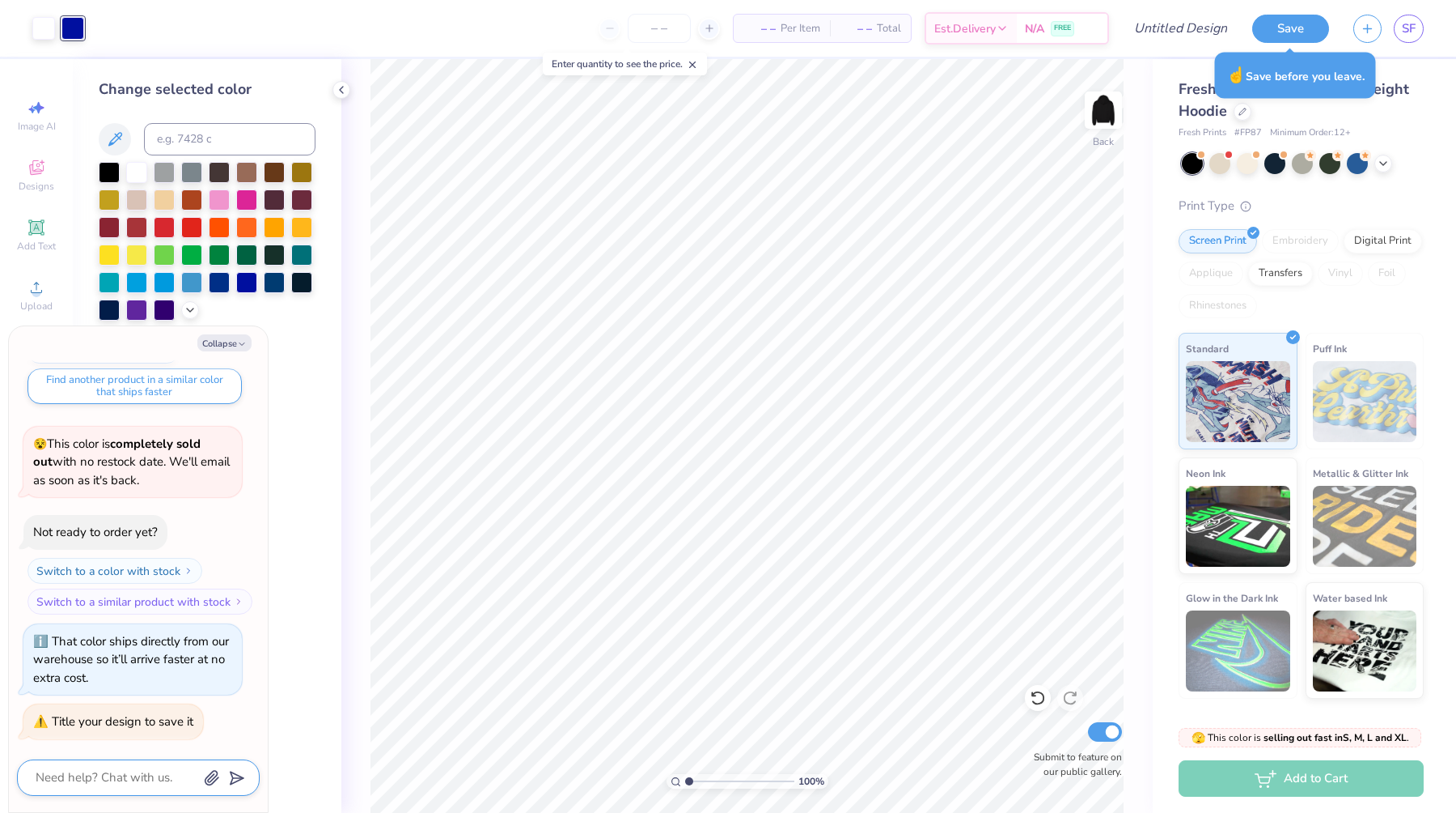
type textarea "x"
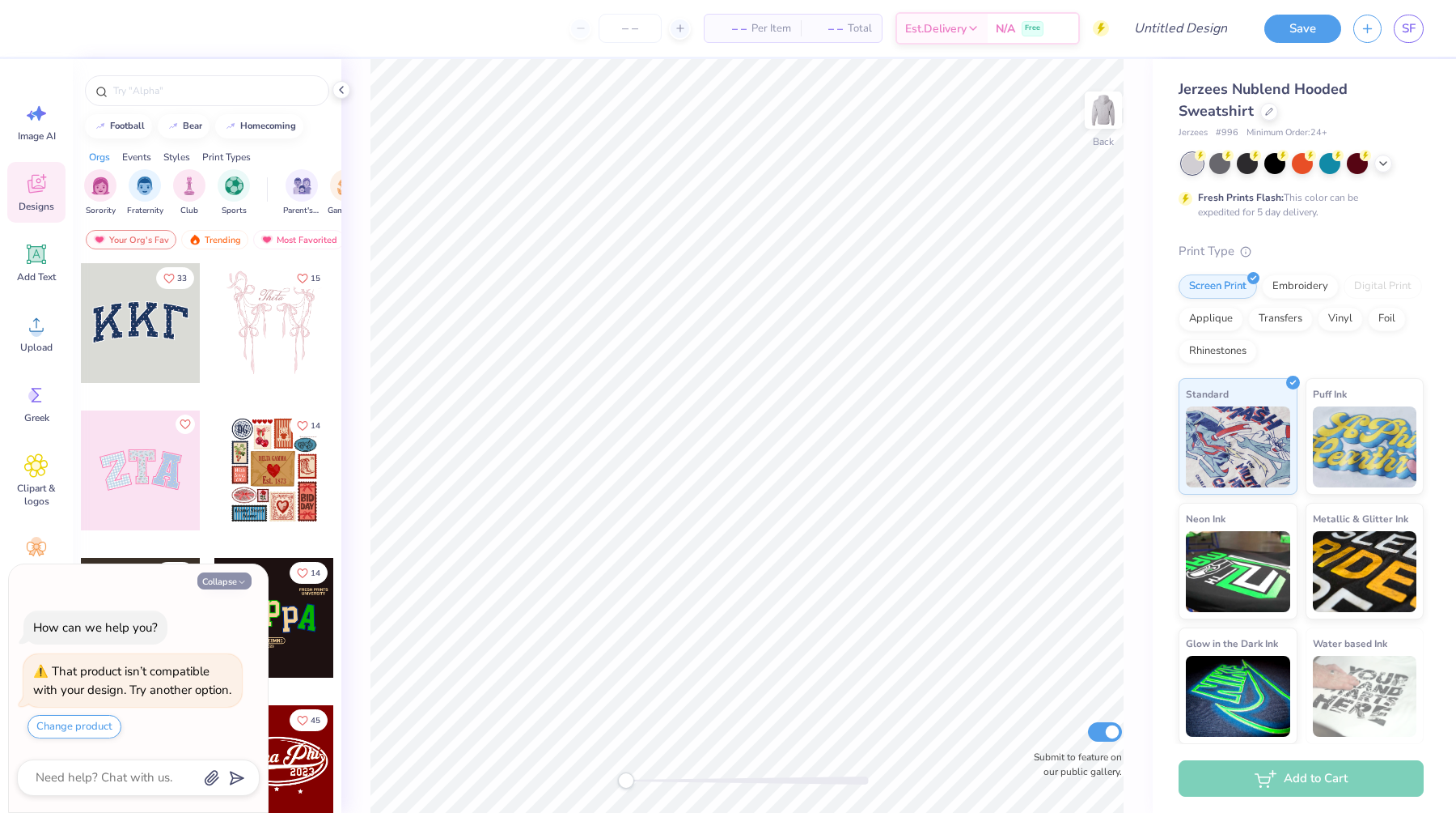
click at [232, 573] on button "Collapse" at bounding box center [225, 581] width 55 height 17
type textarea "x"
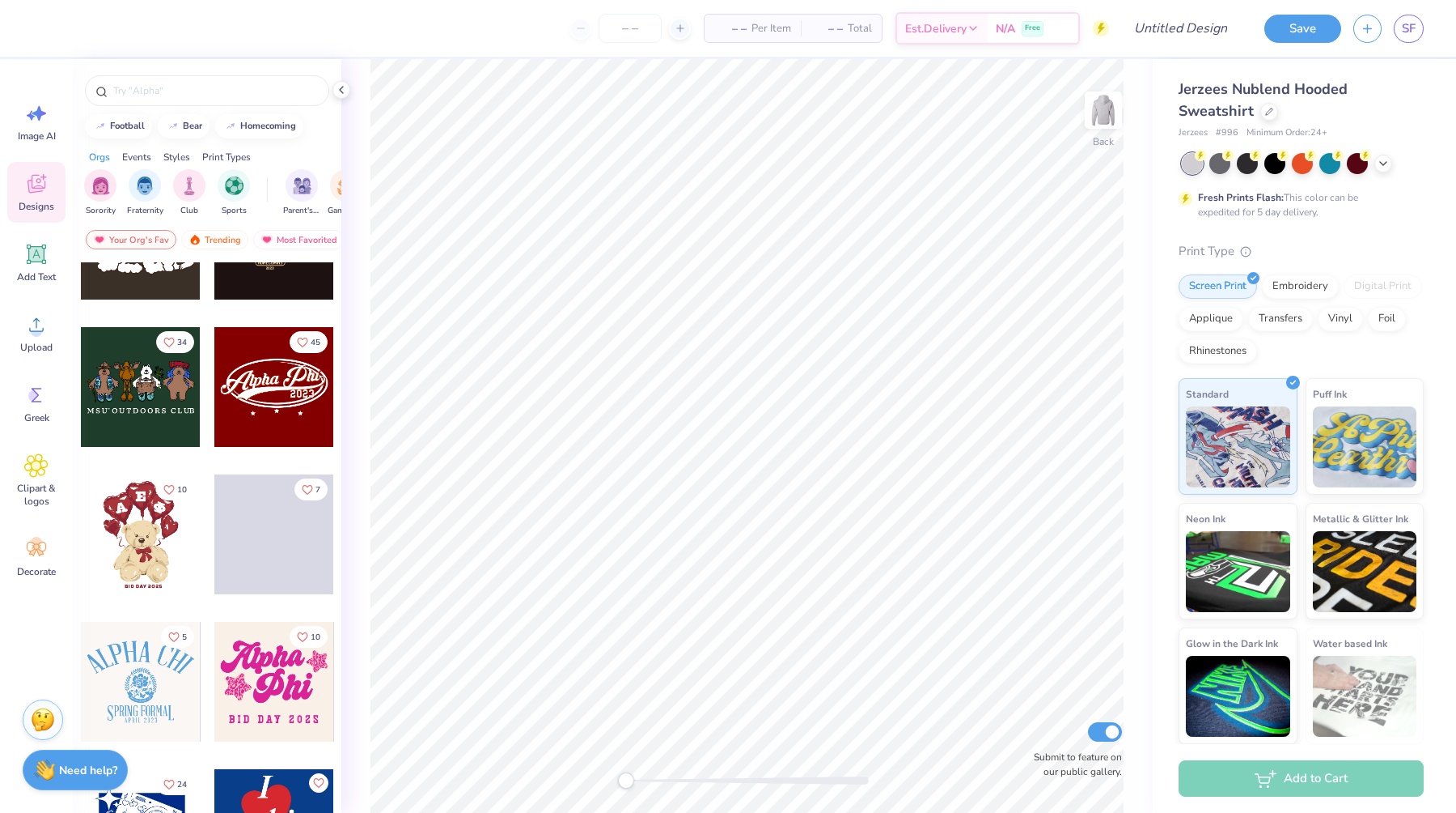
scroll to position [467, 0]
